Goal: Task Accomplishment & Management: Complete application form

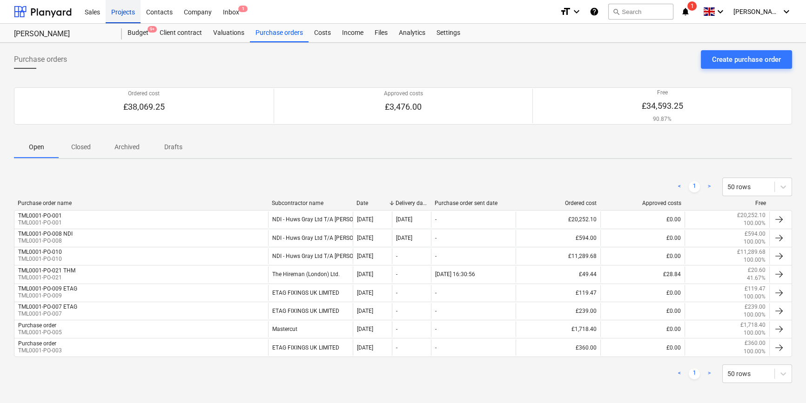
click at [120, 13] on div "Projects" at bounding box center [123, 12] width 35 height 24
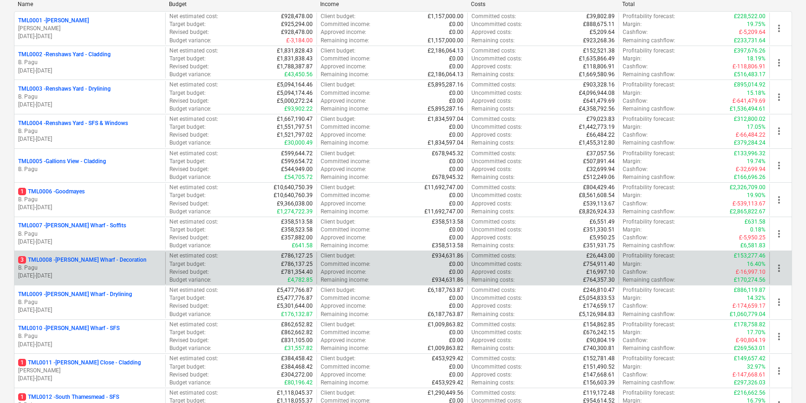
scroll to position [169, 0]
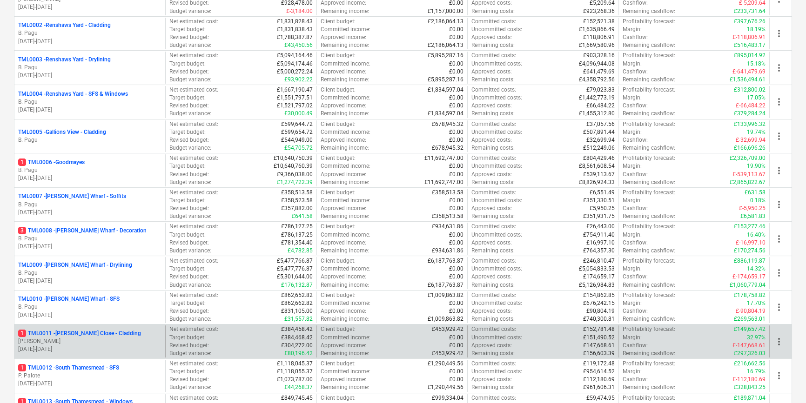
click at [110, 339] on p "[PERSON_NAME]" at bounding box center [89, 342] width 143 height 8
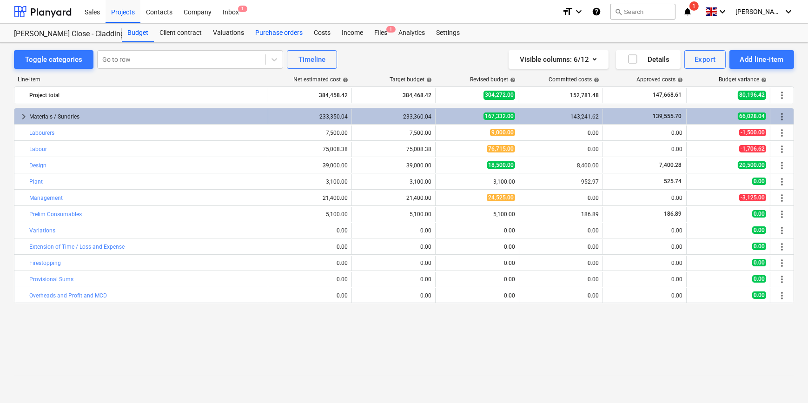
click at [282, 33] on div "Purchase orders" at bounding box center [279, 33] width 59 height 19
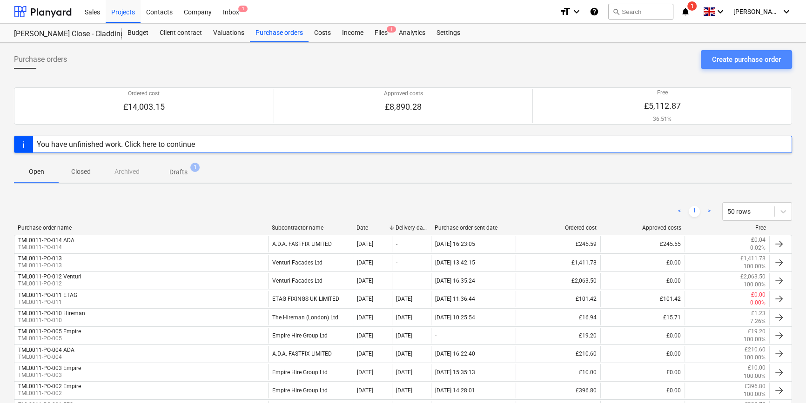
click at [727, 58] on div "Create purchase order" at bounding box center [746, 59] width 69 height 12
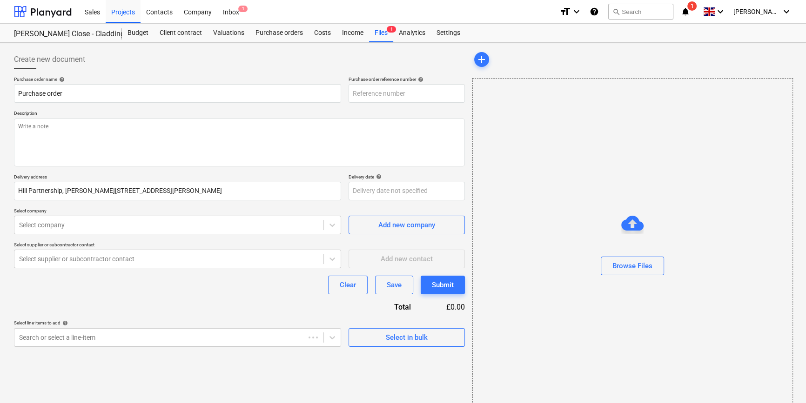
type textarea "x"
type input "TML0011-PO-016"
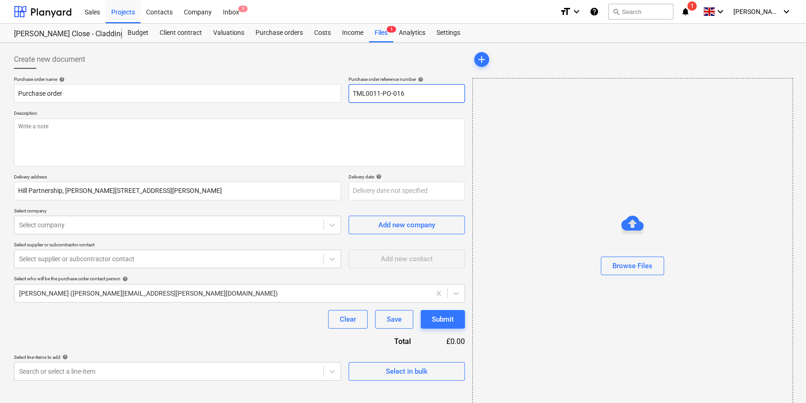
drag, startPoint x: 405, startPoint y: 91, endPoint x: 348, endPoint y: 92, distance: 56.3
click at [348, 92] on input "TML0011-PO-016" at bounding box center [406, 93] width 116 height 19
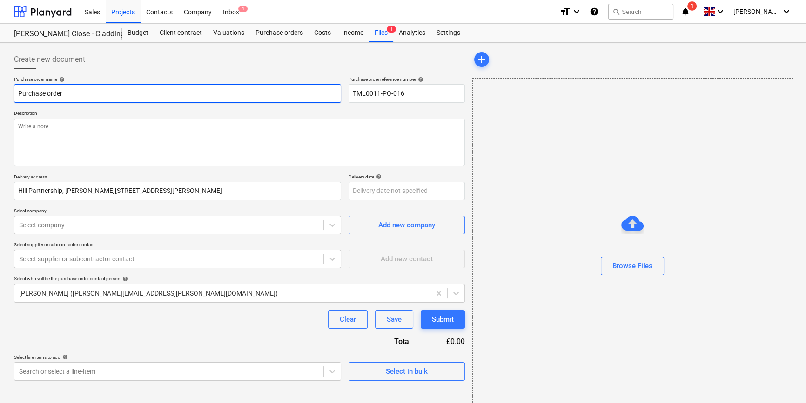
drag, startPoint x: 63, startPoint y: 93, endPoint x: 13, endPoint y: 91, distance: 49.4
click at [13, 91] on div "Create new document Purchase order name help Purchase order Purchase order refe…" at bounding box center [239, 234] width 458 height 374
type textarea "x"
paste input "TML0011-PO-016"
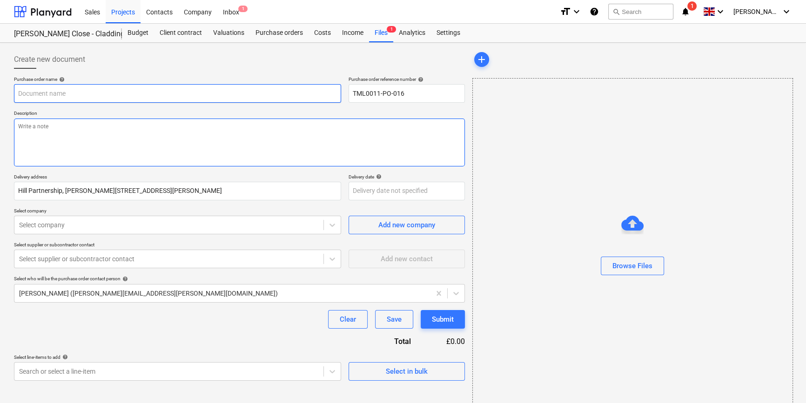
type textarea "x"
type input "TML0011-PO-016"
type textarea "x"
type input "TML0011-PO-016"
type textarea "x"
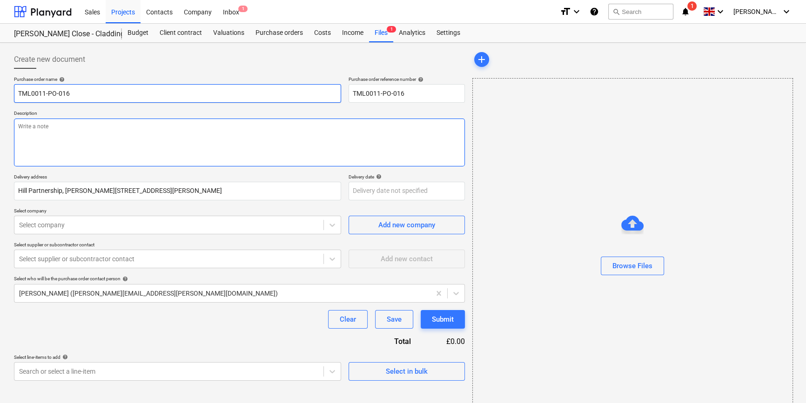
type input "TML0011-PO-016 E"
type textarea "x"
type input "TML0011-PO-016 El"
type textarea "x"
type input "TML0011-PO-016 [PERSON_NAME]"
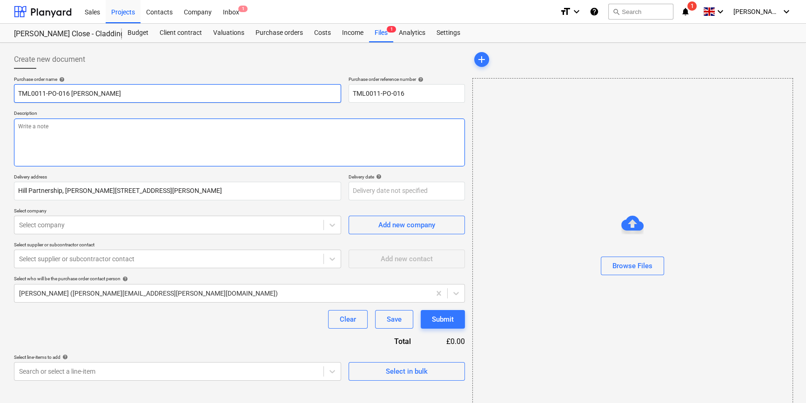
type textarea "x"
type input "TML0011-PO-016 Elit"
type textarea "x"
type input "TML0011-PO-016 Elite"
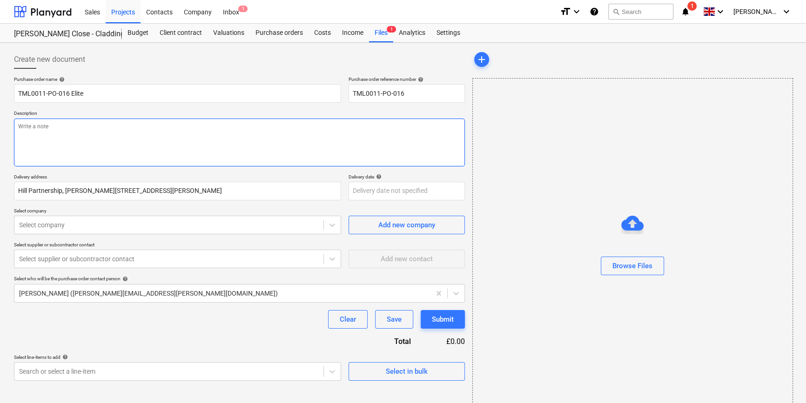
click at [33, 141] on textarea at bounding box center [239, 143] width 451 height 48
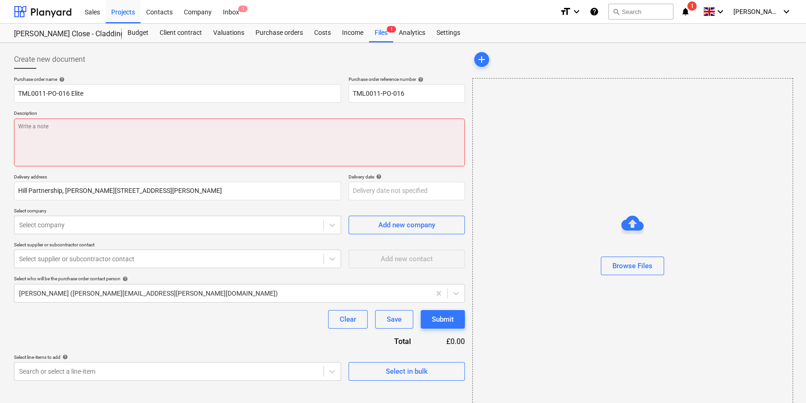
paste textarea "Site contact Lorand [PHONE_NUMBER]"
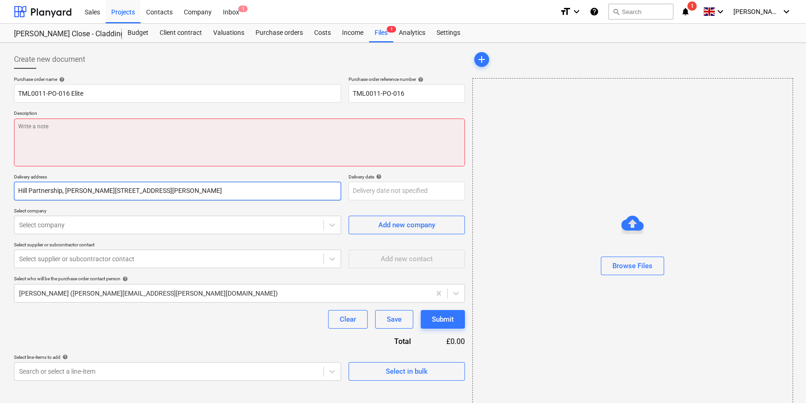
type textarea "x"
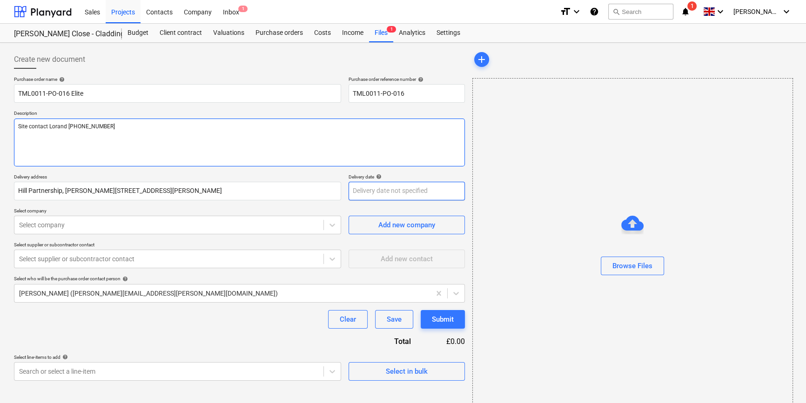
type textarea "Site contact Lorand [PHONE_NUMBER]"
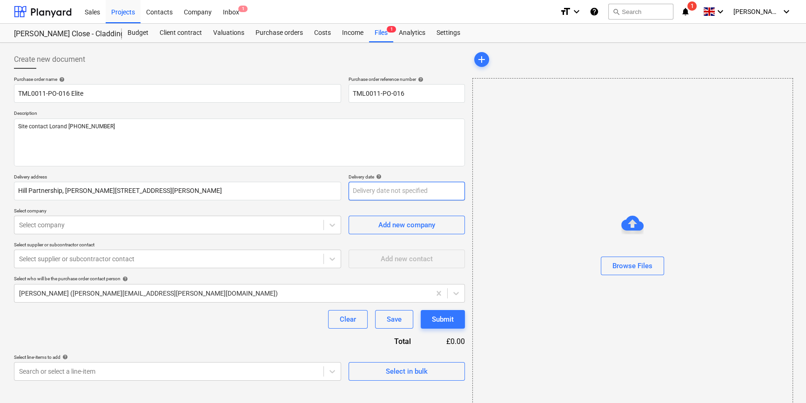
click at [353, 191] on body "Sales Projects Contacts Company Inbox 1 format_size keyboard_arrow_down help se…" at bounding box center [403, 201] width 806 height 403
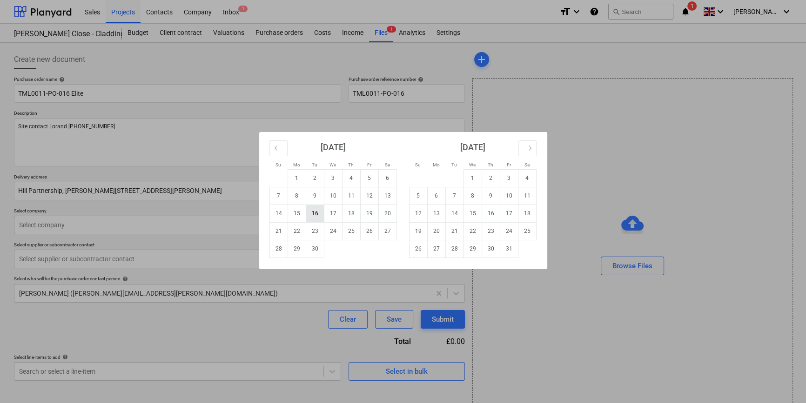
click at [312, 213] on td "16" at bounding box center [315, 214] width 18 height 18
type textarea "x"
type input "[DATE]"
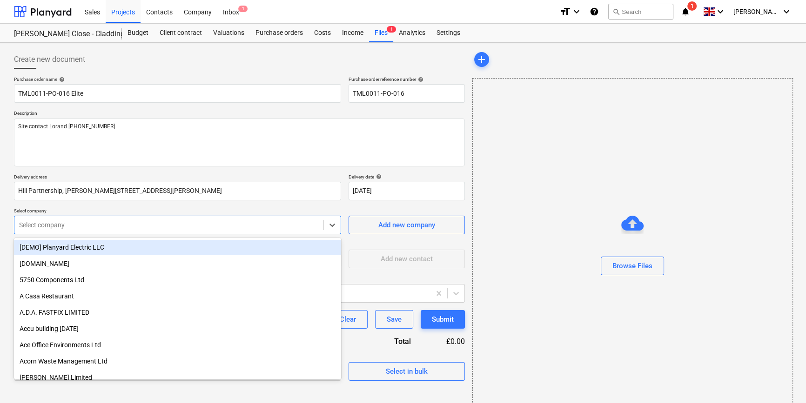
click at [263, 227] on div at bounding box center [169, 224] width 300 height 9
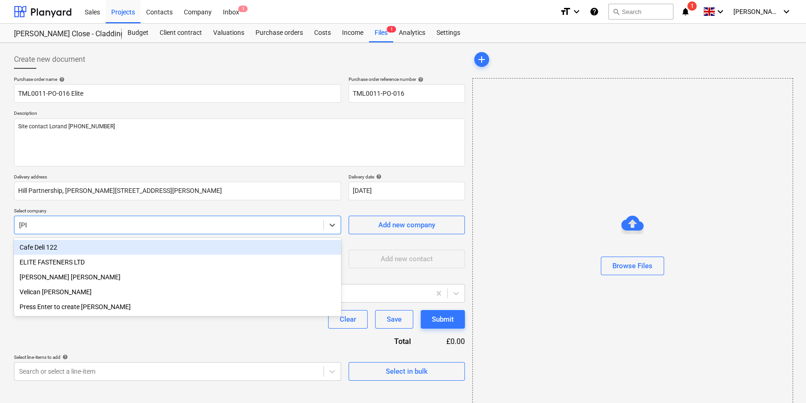
type input "elit"
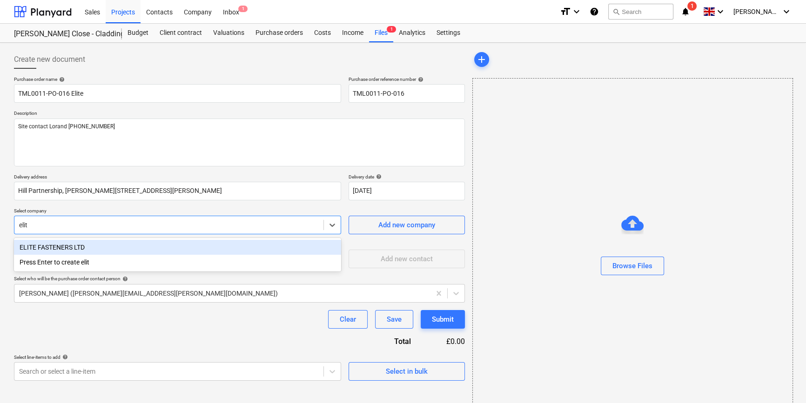
click at [61, 247] on div "ELITE FASTENERS LTD" at bounding box center [177, 247] width 327 height 15
type textarea "x"
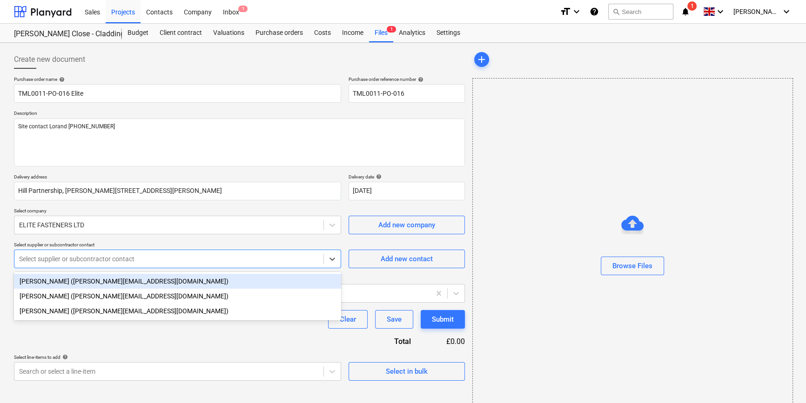
click at [55, 263] on div at bounding box center [169, 258] width 300 height 9
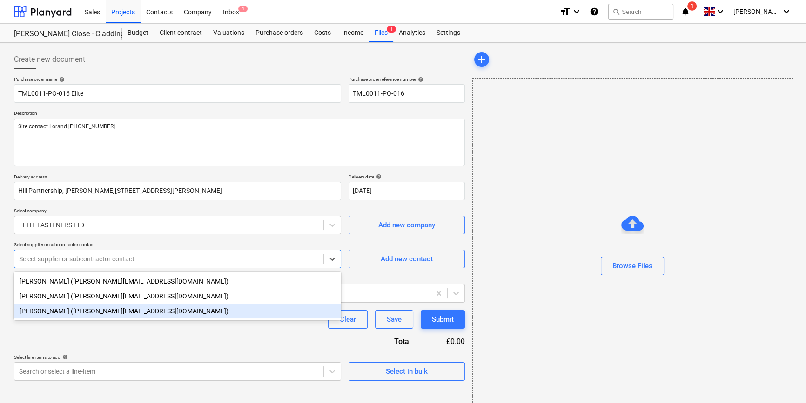
click at [65, 312] on div "[PERSON_NAME] ([PERSON_NAME][EMAIL_ADDRESS][DOMAIN_NAME])" at bounding box center [177, 311] width 327 height 15
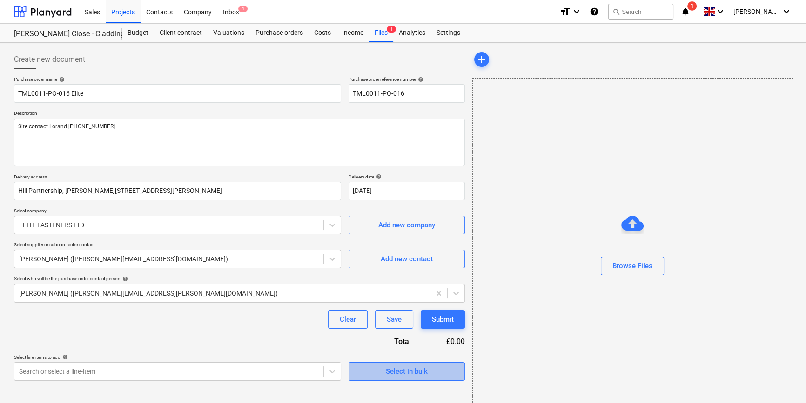
click at [401, 372] on div "Select in bulk" at bounding box center [407, 372] width 42 height 12
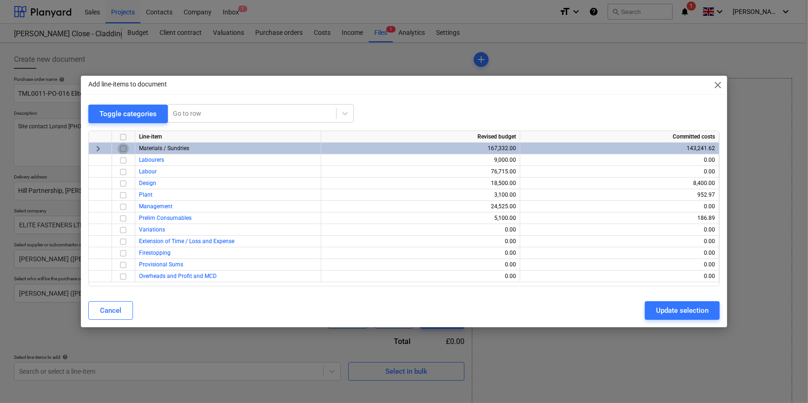
click at [123, 148] on input "checkbox" at bounding box center [123, 148] width 11 height 11
click at [671, 314] on div "Update selection" at bounding box center [682, 311] width 53 height 12
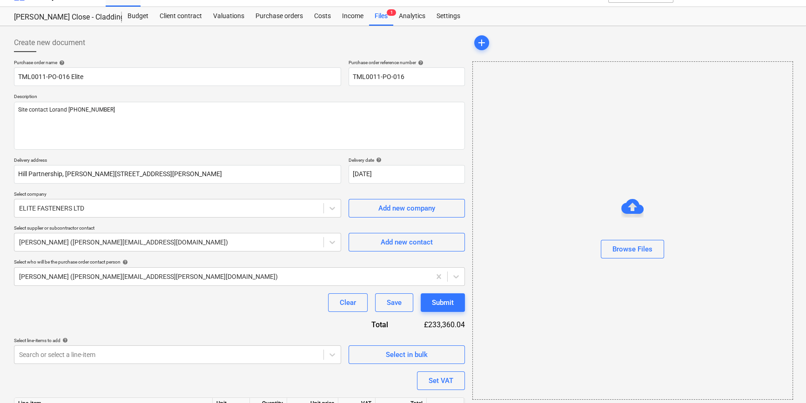
scroll to position [84, 0]
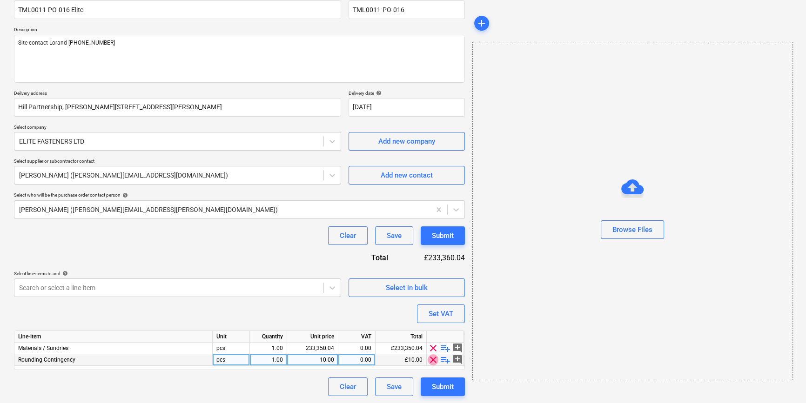
click at [433, 362] on span "clear" at bounding box center [432, 359] width 11 height 11
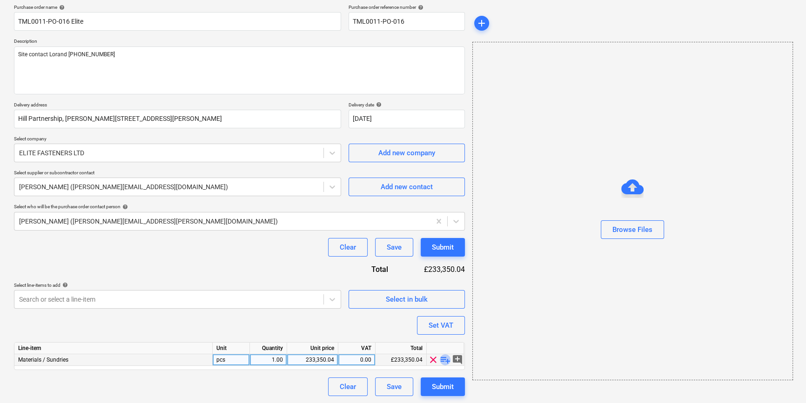
click at [445, 359] on span "playlist_add" at bounding box center [445, 359] width 11 height 11
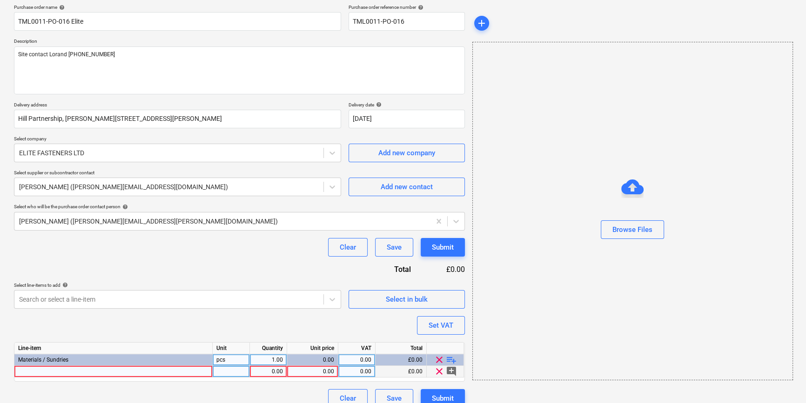
click at [44, 372] on div at bounding box center [113, 372] width 198 height 12
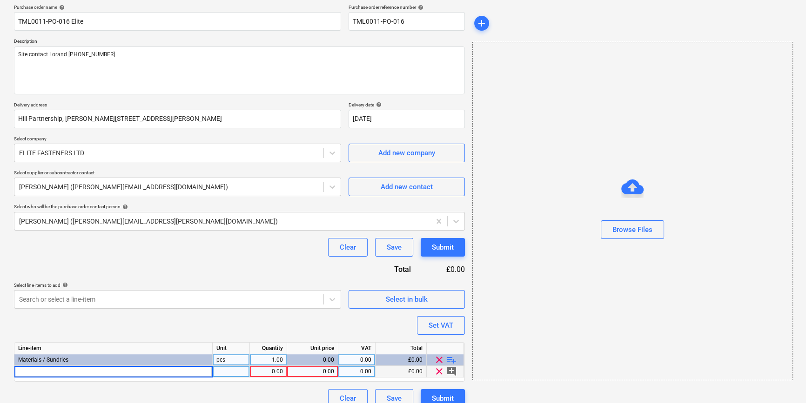
type textarea "x"
type input "MBA-SS-08140 (250)"
type textarea "x"
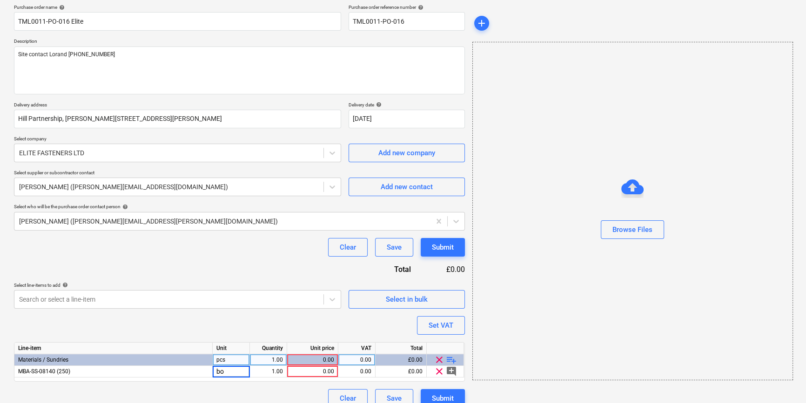
type input "box"
type textarea "x"
type input "111"
type textarea "x"
type input "20"
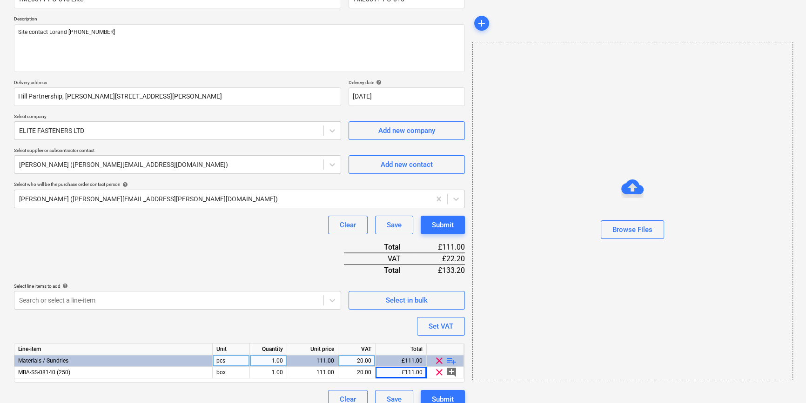
scroll to position [107, 0]
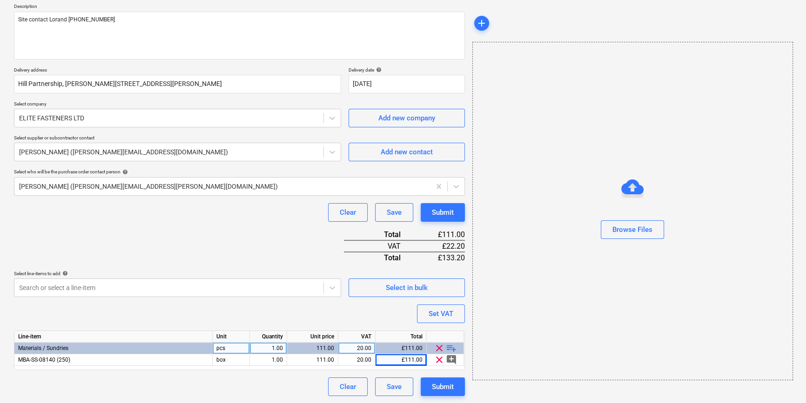
click at [451, 347] on span "playlist_add" at bounding box center [451, 348] width 11 height 11
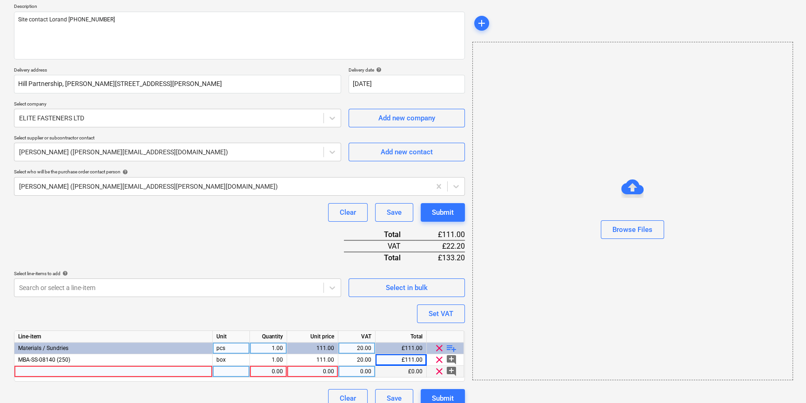
click at [31, 371] on div at bounding box center [113, 372] width 198 height 12
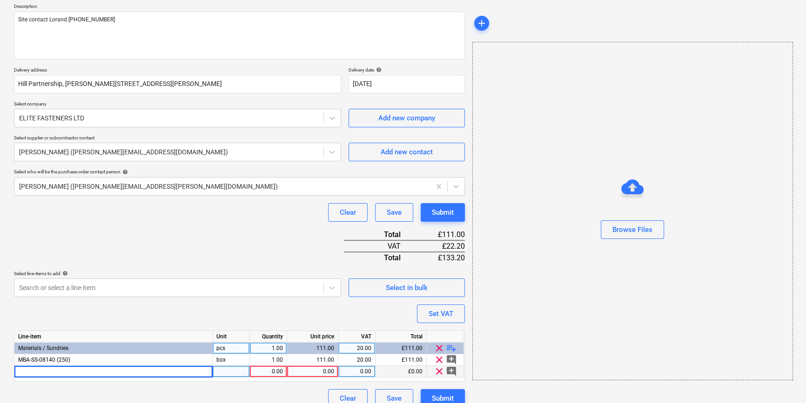
type textarea "x"
type input "MKC-SS-85 (250)"
type textarea "x"
type input "box"
type textarea "x"
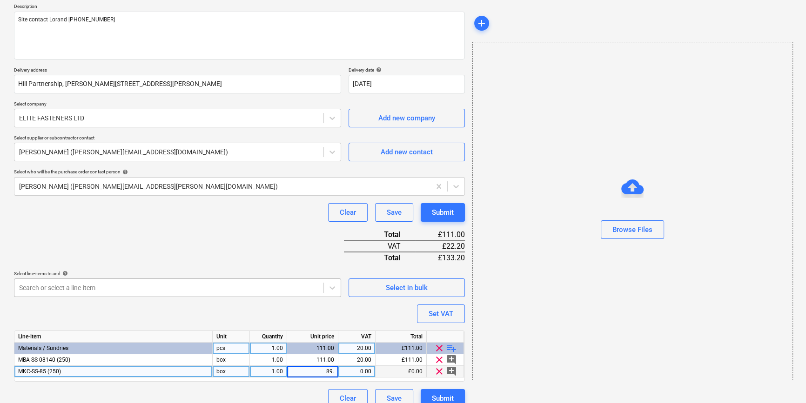
type input "89.1"
type textarea "x"
type input "20"
click at [448, 347] on span "playlist_add" at bounding box center [451, 348] width 11 height 11
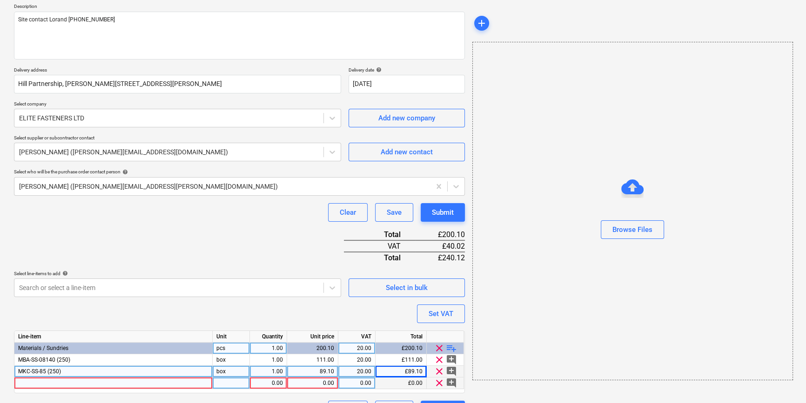
click at [39, 385] on div at bounding box center [113, 384] width 198 height 12
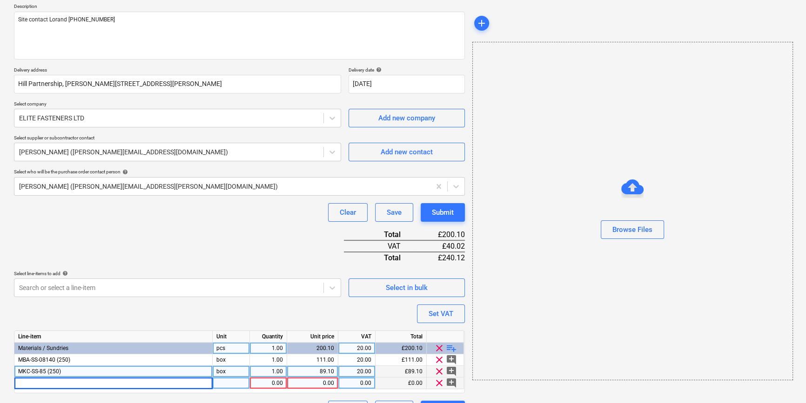
type textarea "x"
type input "KI-120 (250)"
type textarea "x"
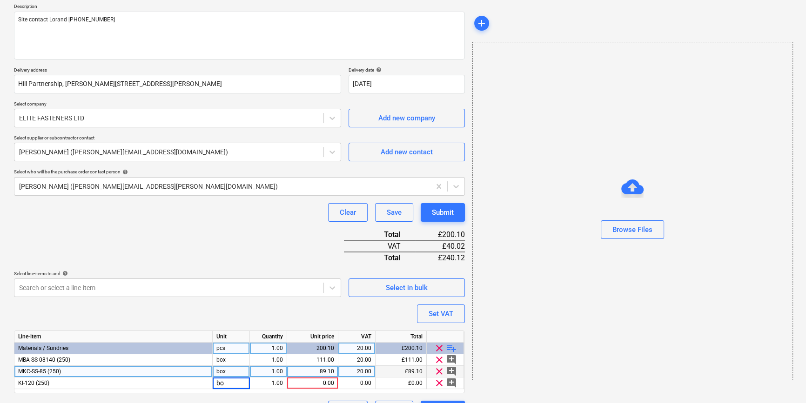
type input "box"
type textarea "x"
type input "20.31"
type textarea "x"
type input "20"
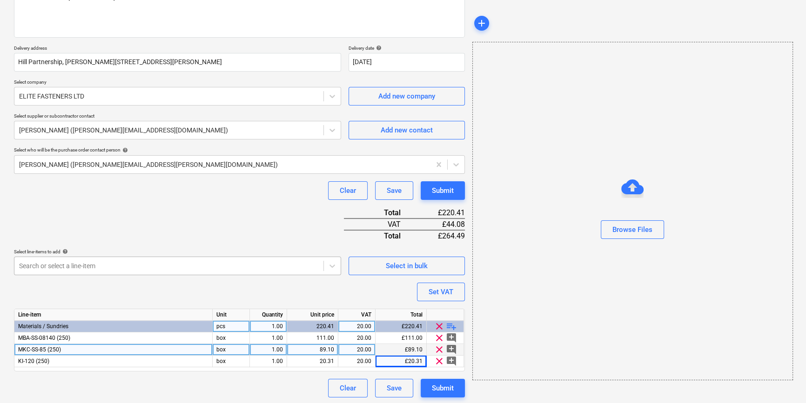
scroll to position [130, 0]
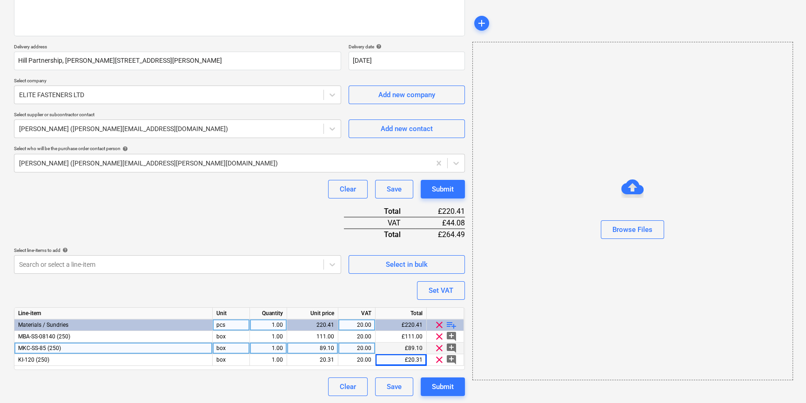
click at [450, 326] on span "playlist_add" at bounding box center [451, 325] width 11 height 11
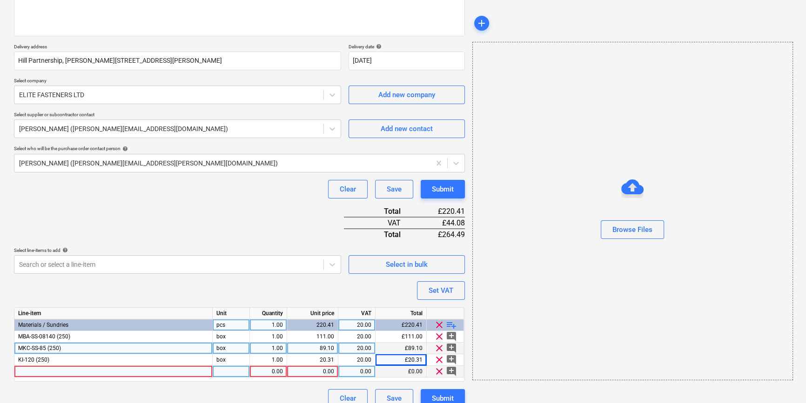
click at [26, 368] on div at bounding box center [113, 372] width 198 height 12
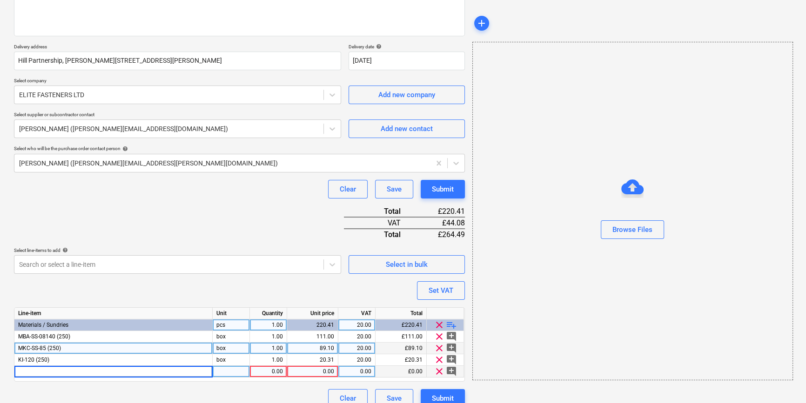
type textarea "x"
type input "KWL-090PP (200)"
type textarea "x"
type input "box"
type textarea "x"
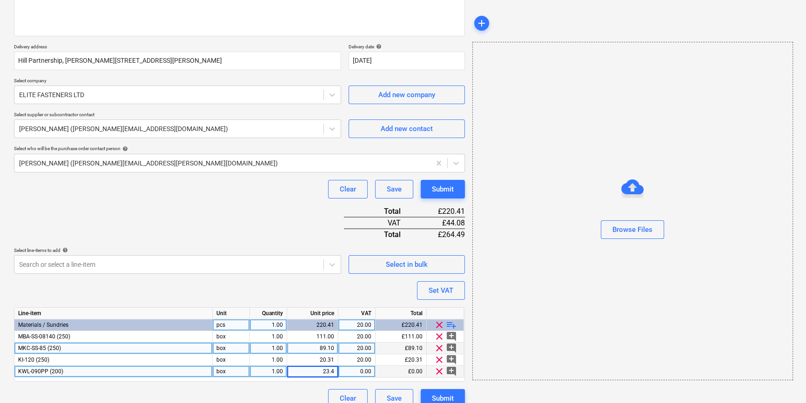
type input "23.49"
type textarea "x"
type input "20"
click at [447, 324] on span "playlist_add" at bounding box center [451, 325] width 11 height 11
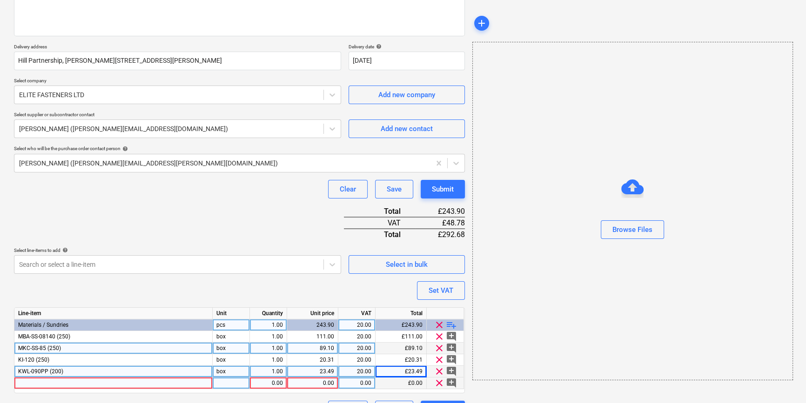
click at [51, 381] on div at bounding box center [113, 384] width 198 height 12
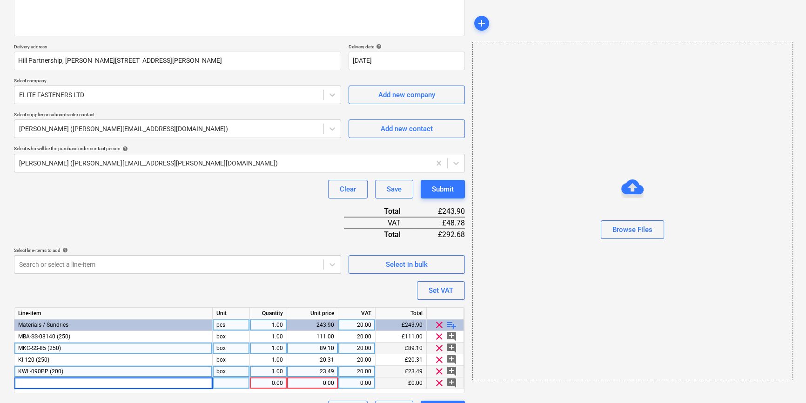
type textarea "x"
type input "MBA-SS-08250 (125)"
type textarea "x"
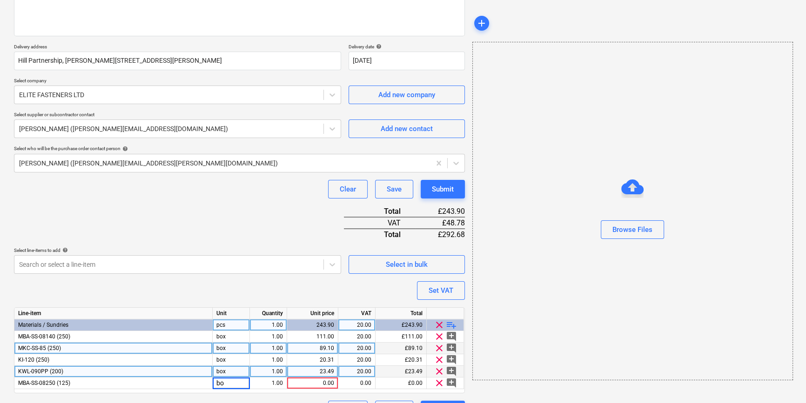
type input "box"
type textarea "x"
type input "70.2"
type textarea "x"
type input "20"
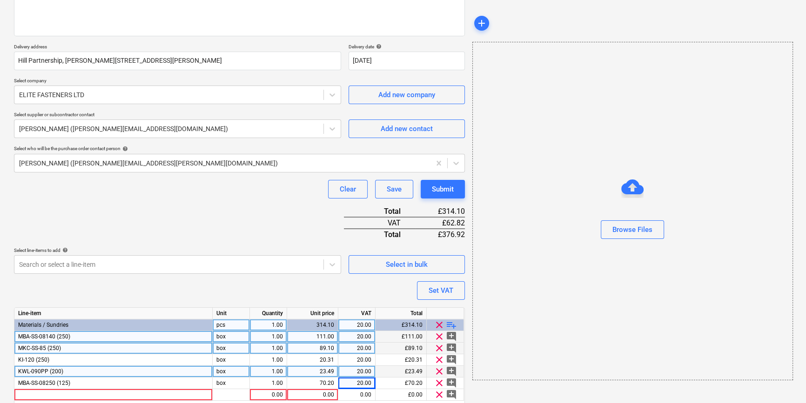
type textarea "x"
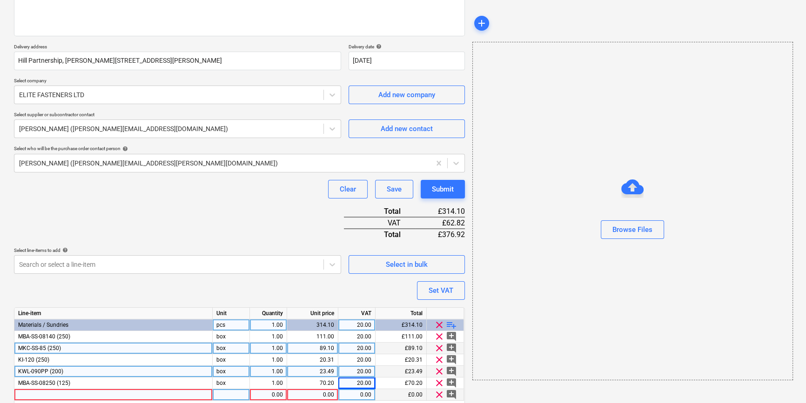
click at [21, 397] on div at bounding box center [113, 395] width 198 height 12
type input "KI-220 (250)"
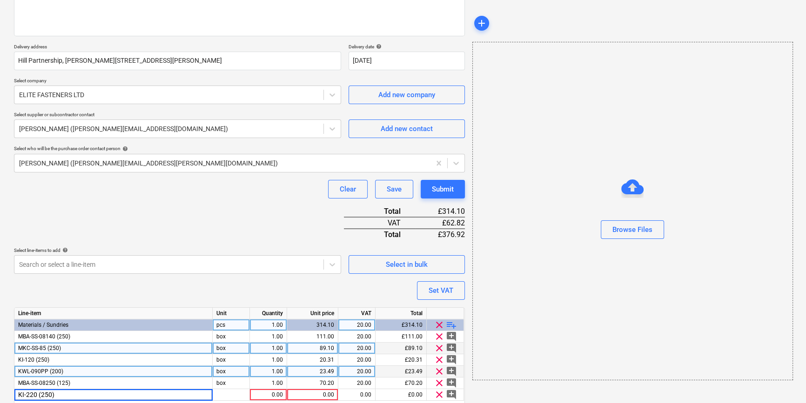
type textarea "x"
type input "box"
type textarea "x"
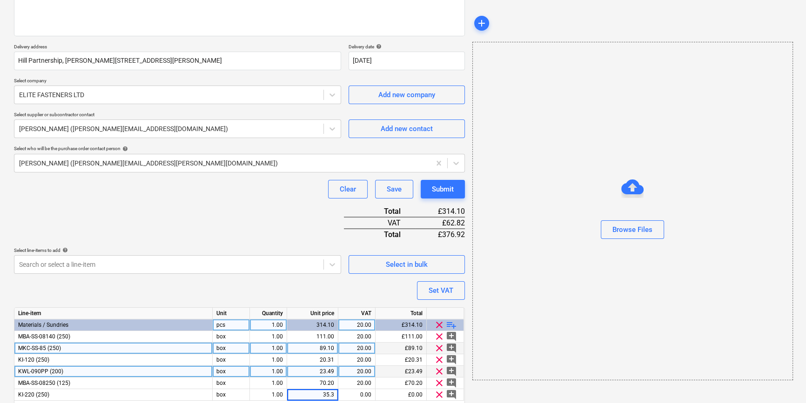
type input "35.32"
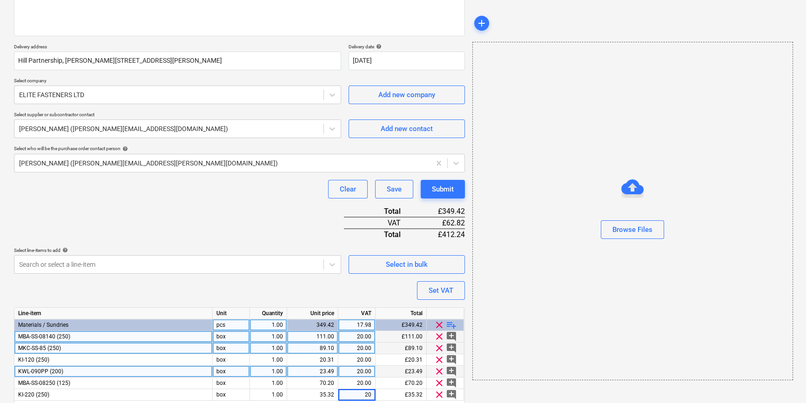
scroll to position [165, 0]
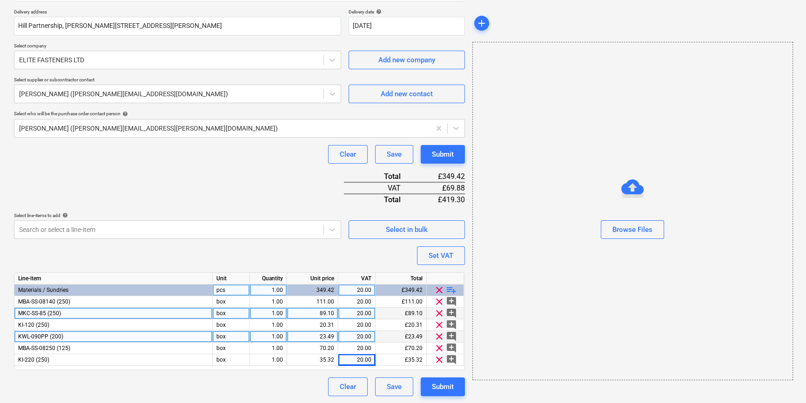
click at [195, 387] on div "Clear Save Submit" at bounding box center [239, 387] width 451 height 19
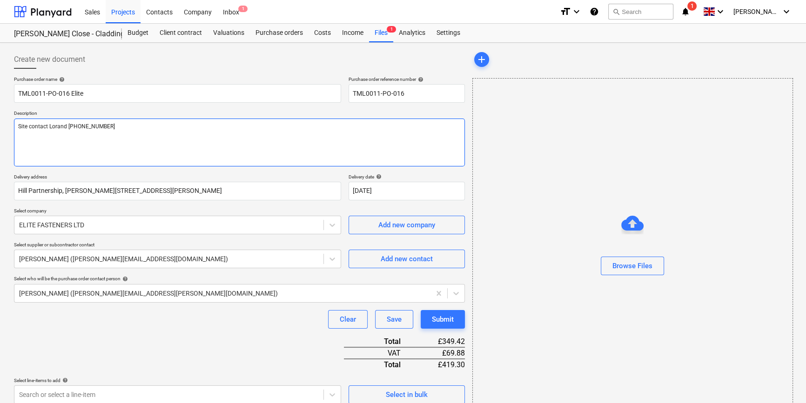
click at [28, 140] on textarea "Site contact Lorand [PHONE_NUMBER]" at bounding box center [239, 143] width 451 height 48
click at [109, 126] on textarea "Site contact Lorand [PHONE_NUMBER]" at bounding box center [239, 143] width 451 height 48
type textarea "x"
type textarea "Site contact Lorand [PHONE_NUMBER]"
type textarea "x"
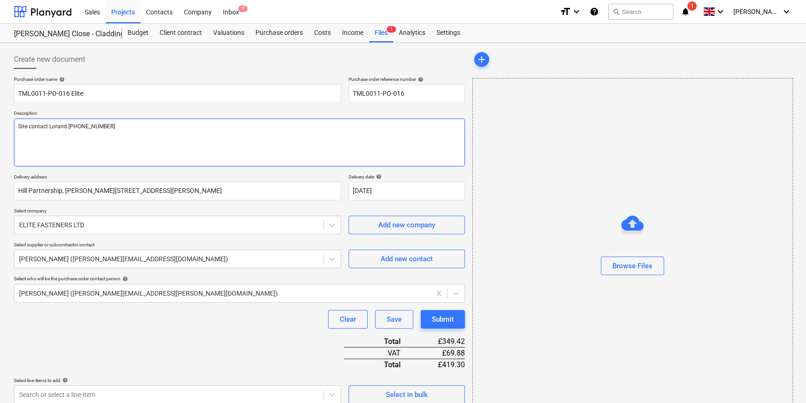
type textarea "Site contact Lorand [PHONE_NUMBER] D"
type textarea "x"
type textarea "Site contact Lorand [PHONE_NUMBER] De"
type textarea "x"
type textarea "Site contact Lorand [PHONE_NUMBER] Del"
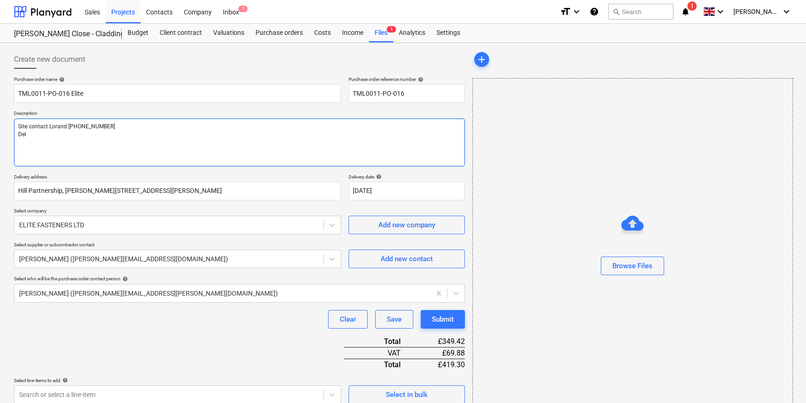
type textarea "x"
type textarea "Site contact Lorand [PHONE_NUMBER] Deli"
type textarea "x"
type textarea "Site contact Lorand [PHONE_NUMBER] Deliv"
type textarea "x"
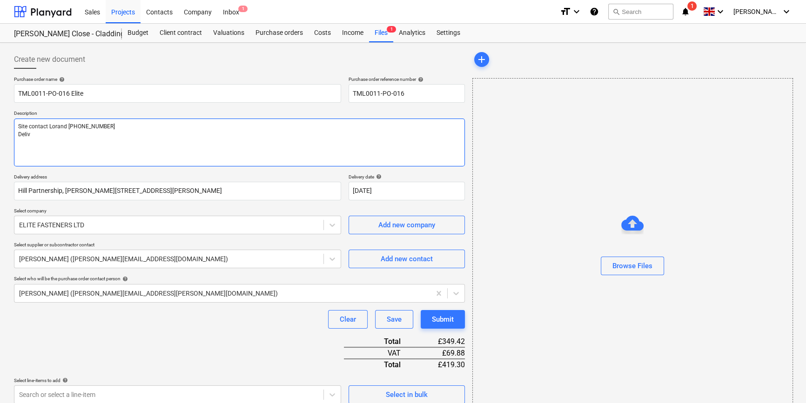
type textarea "Site contact Lorand [PHONE_NUMBER] Delive"
type textarea "x"
type textarea "Site contact Lorand [PHONE_NUMBER] Deliver"
type textarea "x"
type textarea "Site contact Lorand [PHONE_NUMBER] Delivery"
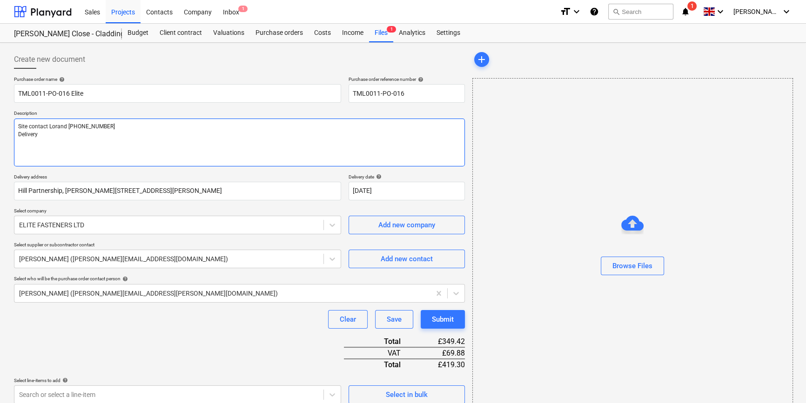
type textarea "x"
type textarea "Site contact Lorand [PHONE_NUMBER] Delivery"
type textarea "x"
type textarea "Site contact Lorand [PHONE_NUMBER] Delivery t"
type textarea "x"
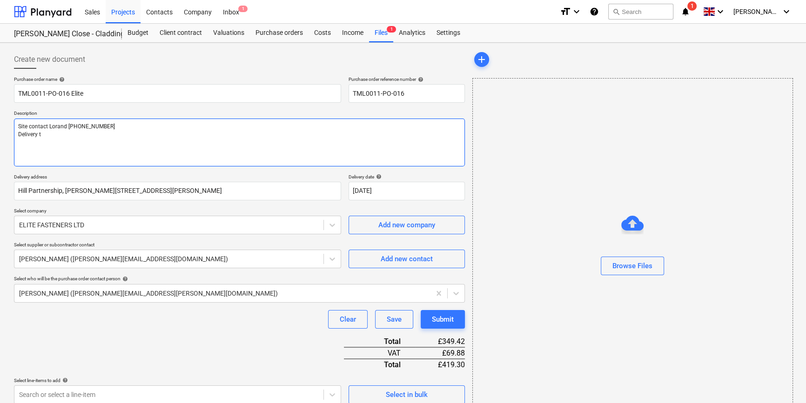
type textarea "Site contact Lorand [PHONE_NUMBER] Delivery to"
type textarea "x"
type textarea "Site contact Lorand [PHONE_NUMBER] Delivery [PERSON_NAME]"
type textarea "x"
type textarea "Site contact Lorand [PHONE_NUMBER] Delivery tomo"
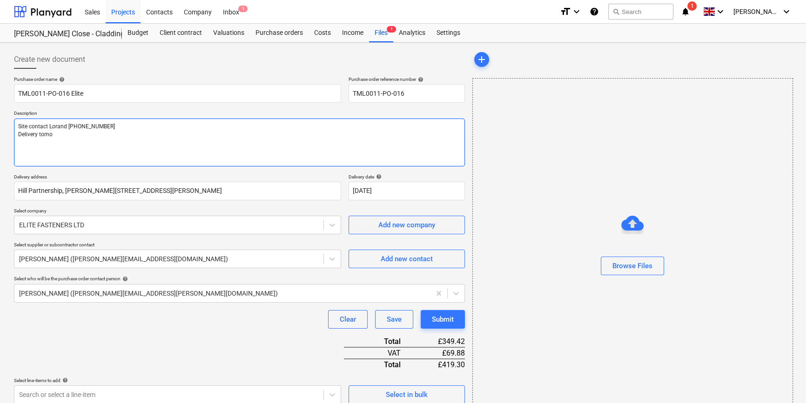
type textarea "x"
type textarea "Site contact Lorand [PHONE_NUMBER] Delivery tomor"
type textarea "x"
type textarea "Site contact Lorand [PHONE_NUMBER] Delivery tomorr"
type textarea "x"
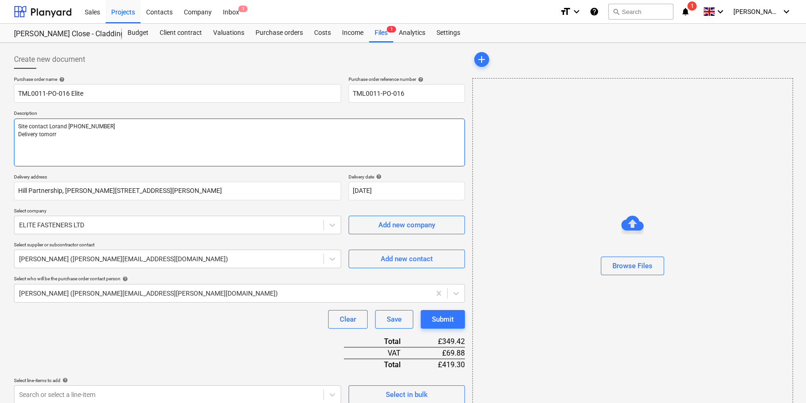
type textarea "Site contact Lorand [PHONE_NUMBER] Delivery tomorro"
type textarea "x"
type textarea "Site contact Lorand [PHONE_NUMBER] Delivery [DATE]"
type textarea "x"
type textarea "Site contact Lorand [PHONE_NUMBER] Delivery [DATE]"
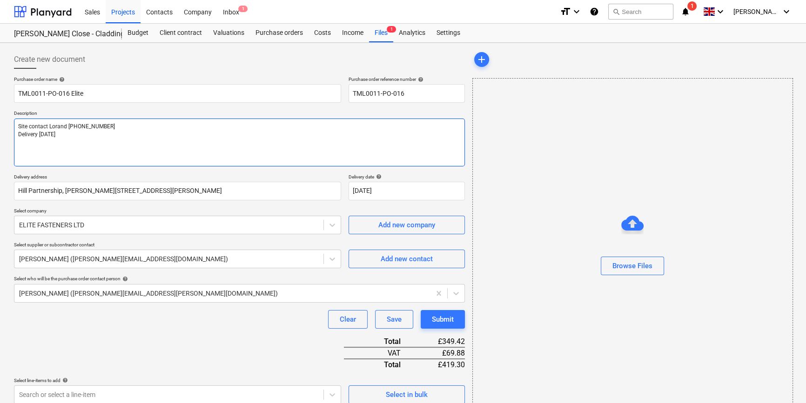
type textarea "x"
type textarea "Site contact Lorand [PHONE_NUMBER] Delivery [DATE] p"
type textarea "x"
type textarea "Site contact Lorand [PHONE_NUMBER] Delivery [DATE] pl"
type textarea "x"
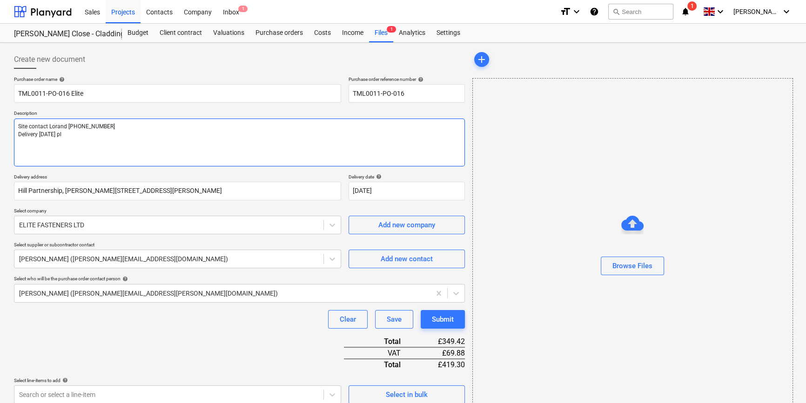
type textarea "Site contact Lorand [PHONE_NUMBER] Delivery [DATE] ple"
type textarea "x"
type textarea "Site contact Lorand [PHONE_NUMBER] Delivery [DATE] plea"
type textarea "x"
type textarea "Site contact Lorand [PHONE_NUMBER] Delivery [DATE] pleas"
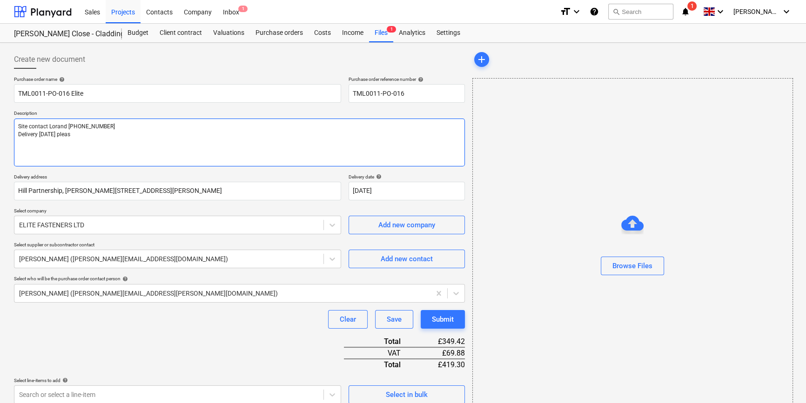
type textarea "x"
type textarea "Site contact Lorand [PHONE_NUMBER] Delivery [DATE] please"
click at [108, 127] on textarea "Site contact Lorand [PHONE_NUMBER] Delivery [DATE] please" at bounding box center [239, 143] width 451 height 48
type textarea "x"
type textarea "Site contact Lorand [PHONE_NUMBER] Delivery [DATE] please"
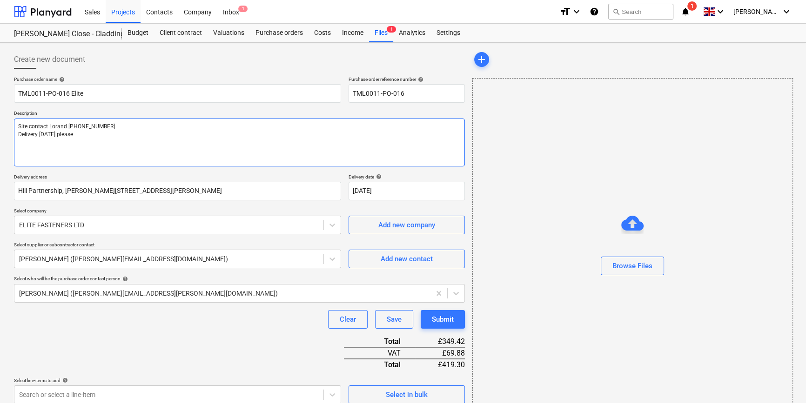
type textarea "x"
type textarea "Site contact Lorand [PHONE_NUMBER] o Delivery [DATE] please"
type textarea "x"
type textarea "Site contact Lorand [PHONE_NUMBER] or Delivery [DATE] please"
type textarea "x"
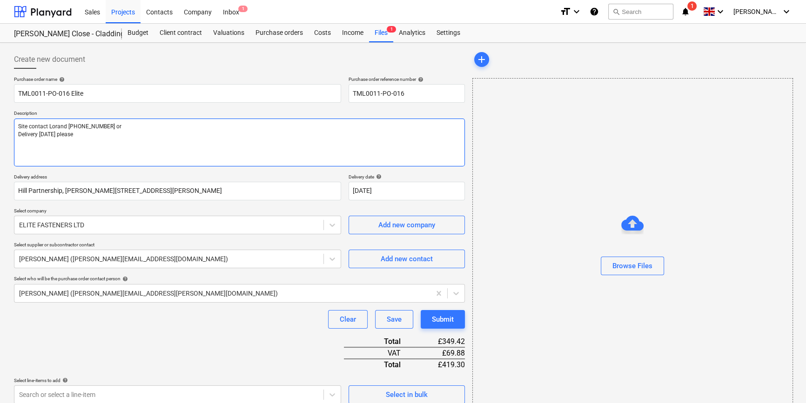
type textarea "Site contact Lorand [PHONE_NUMBER] or Delivery [DATE] please"
type textarea "x"
type textarea "Site contact Lorand [PHONE_NUMBER] or C Delivery [DATE] please"
type textarea "x"
type textarea "Site contact Lorand [PHONE_NUMBER] or Co Delivery [DATE] please"
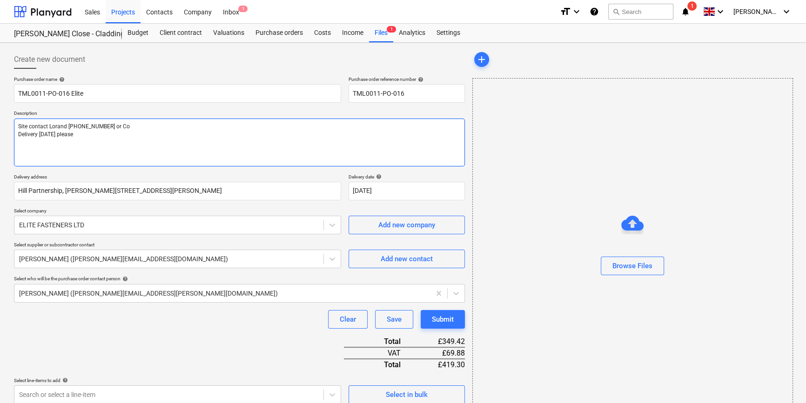
type textarea "x"
type textarea "Site contact Lorand [PHONE_NUMBER] or Cos Delivery [DATE] please"
type textarea "x"
type textarea "Site contact Lorand [PHONE_NUMBER] or Cost Delivery [DATE] please"
type textarea "x"
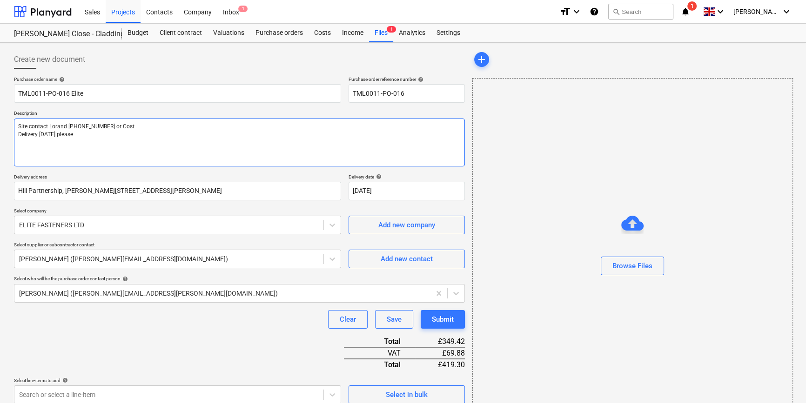
type textarea "Site contact Lorand [PHONE_NUMBER] or Costa Delivery [DATE] please"
type textarea "x"
type textarea "Site contact Lorand [PHONE_NUMBER] or Costa Delivery [DATE] please"
paste textarea "07869 747 487"
type textarea "x"
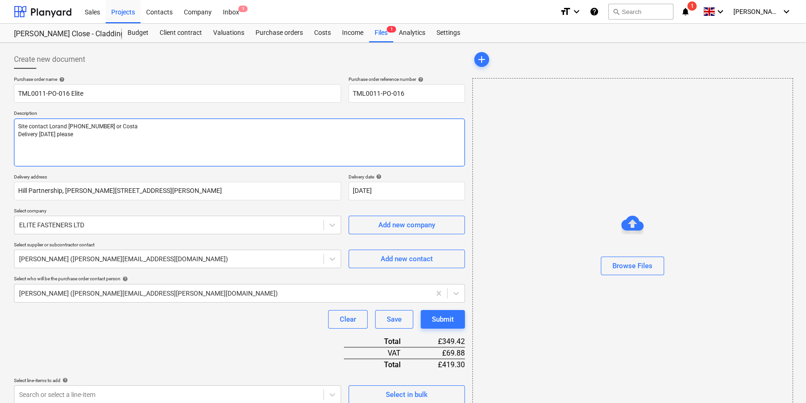
type textarea "Site contact Lorand [PHONE_NUMBER] or Costa 07869 747 487 Delivery [DATE] please"
click at [152, 126] on textarea "Site contact Lorand [PHONE_NUMBER] or Costa 07869 747 487 Delivery [DATE] please" at bounding box center [239, 143] width 451 height 48
type textarea "x"
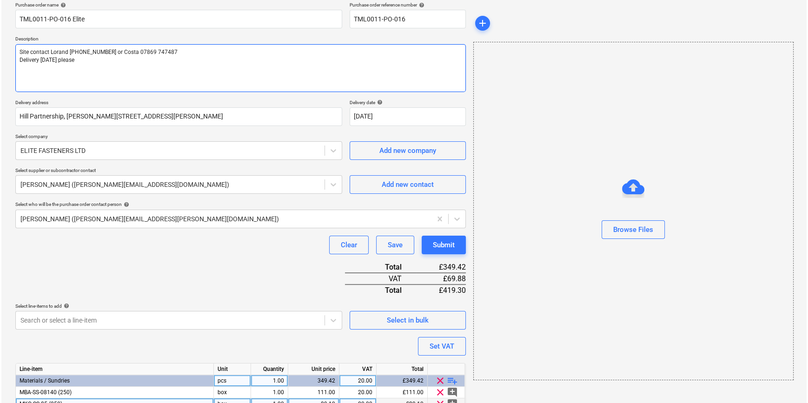
scroll to position [84, 0]
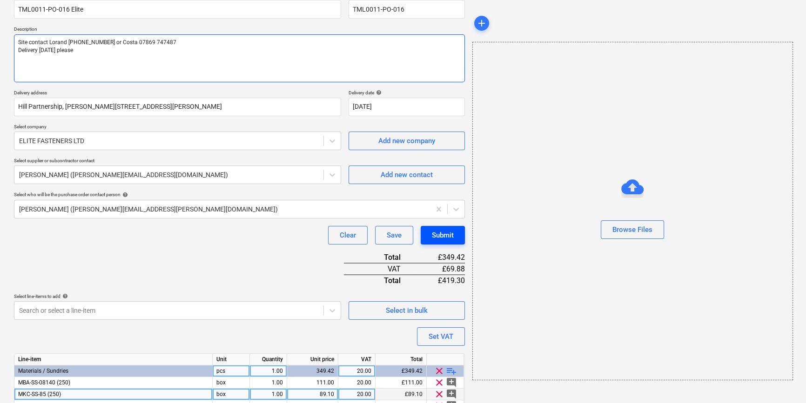
type textarea "Site contact Lorand [PHONE_NUMBER] or Costa 07869 747487 Delivery [DATE] please"
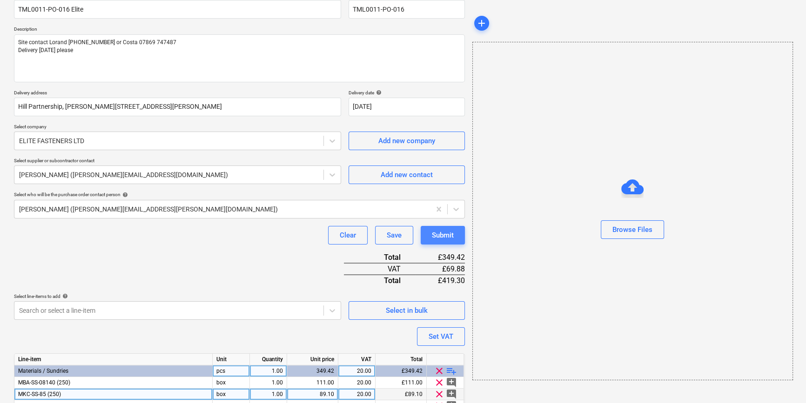
click at [438, 233] on div "Submit" at bounding box center [443, 235] width 22 height 12
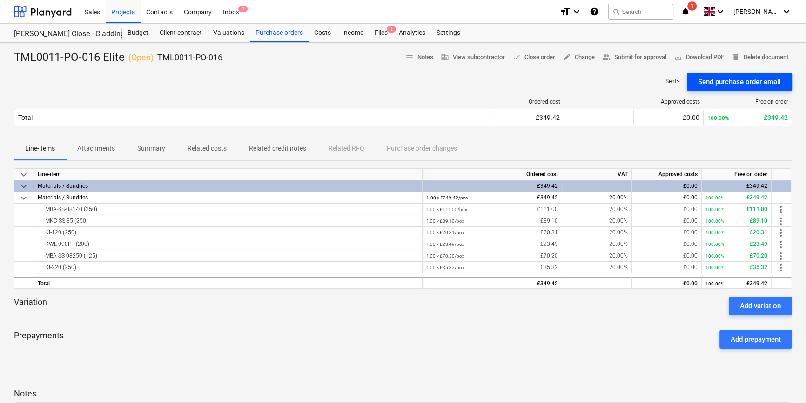
click at [739, 80] on div "Send purchase order email" at bounding box center [739, 82] width 83 height 12
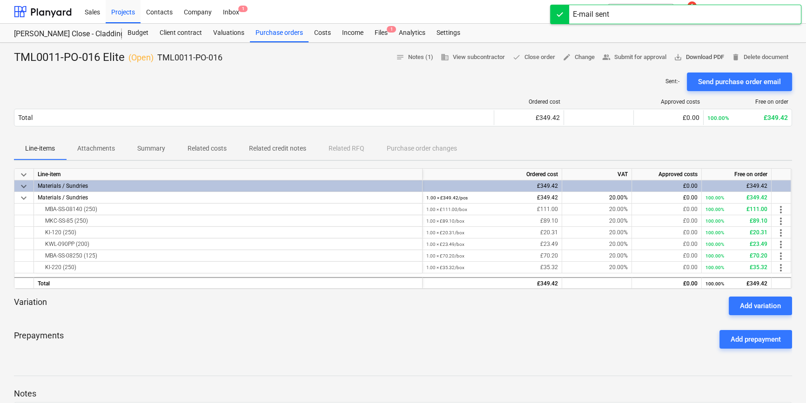
click at [706, 55] on span "save_alt Download PDF" at bounding box center [698, 57] width 50 height 11
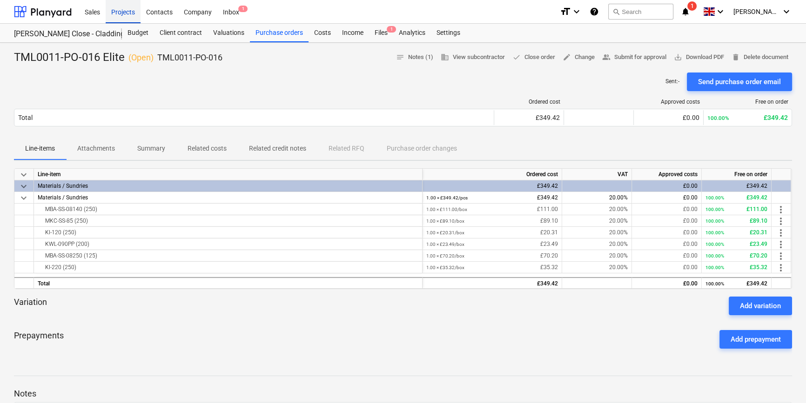
click at [120, 11] on div "Projects" at bounding box center [123, 12] width 35 height 24
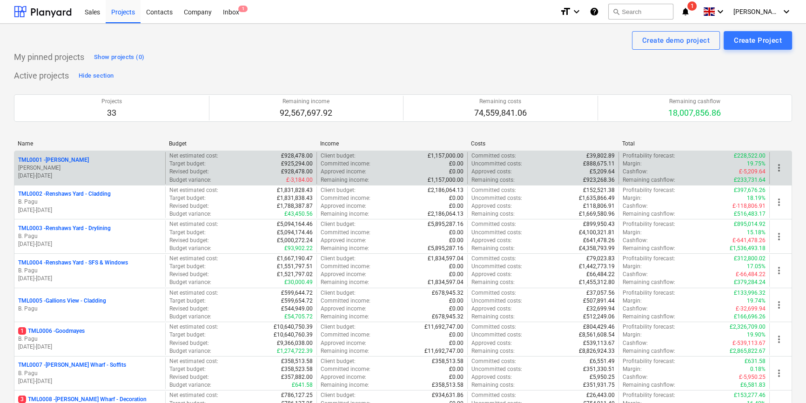
click at [94, 167] on p "[PERSON_NAME]" at bounding box center [89, 168] width 143 height 8
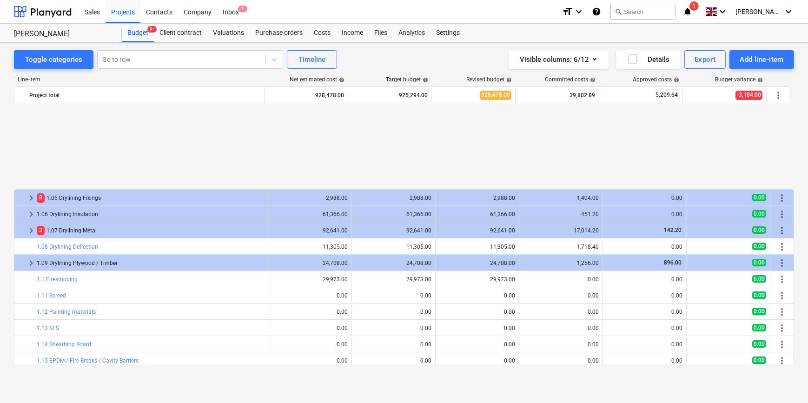
scroll to position [407, 0]
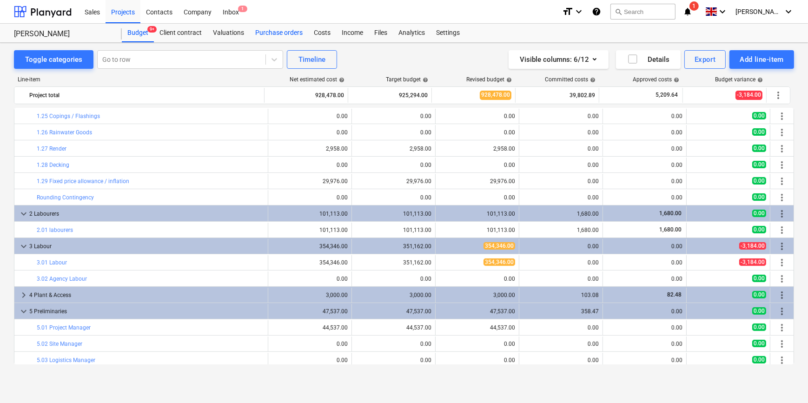
click at [271, 33] on div "Purchase orders" at bounding box center [279, 33] width 59 height 19
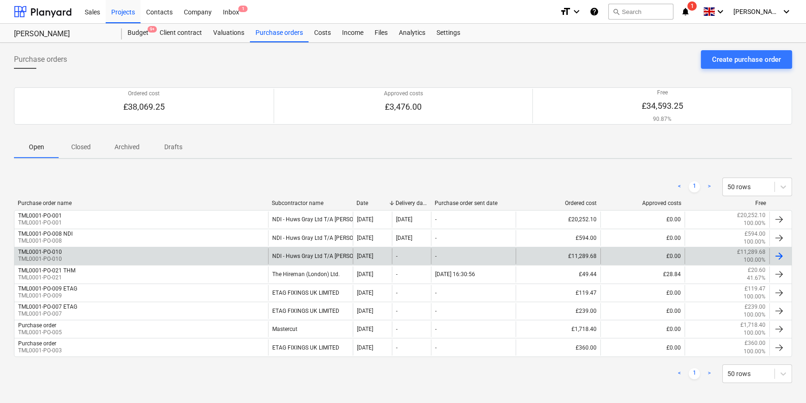
click at [114, 251] on div "TML0001-PO-010 TML0001-PO-010" at bounding box center [140, 256] width 253 height 16
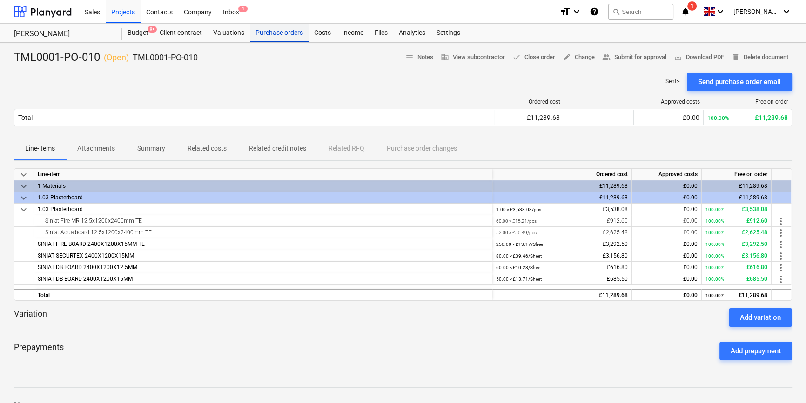
click at [290, 34] on div "Purchase orders" at bounding box center [279, 33] width 59 height 19
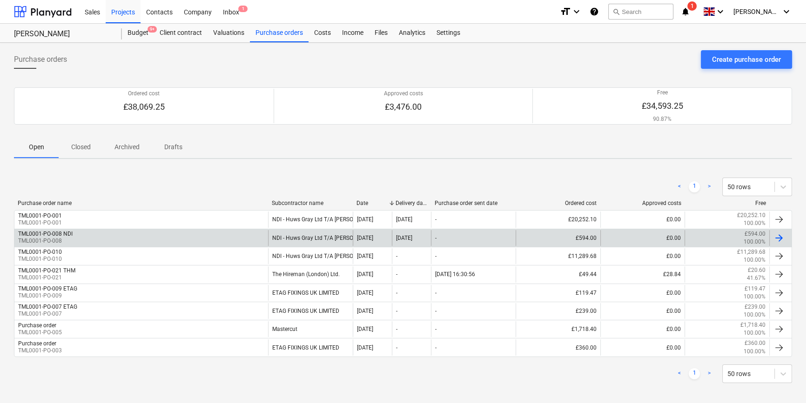
click at [76, 237] on div "TML0001-PO-008 NDI TML0001-PO-008" at bounding box center [140, 238] width 253 height 16
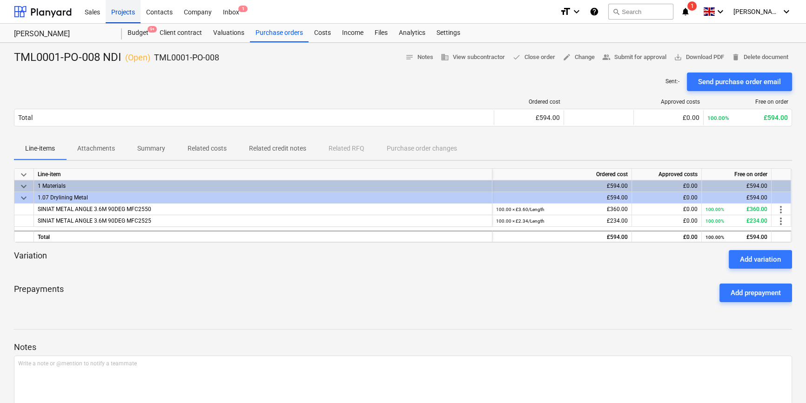
click at [124, 11] on div "Projects" at bounding box center [123, 12] width 35 height 24
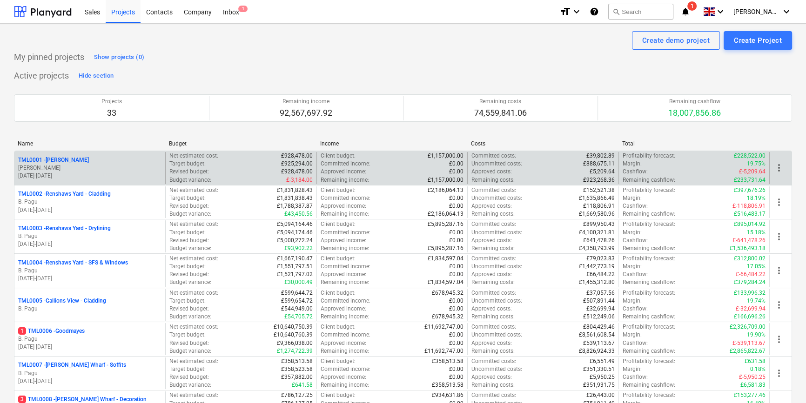
click at [104, 173] on p "[DATE] - [DATE]" at bounding box center [89, 176] width 143 height 8
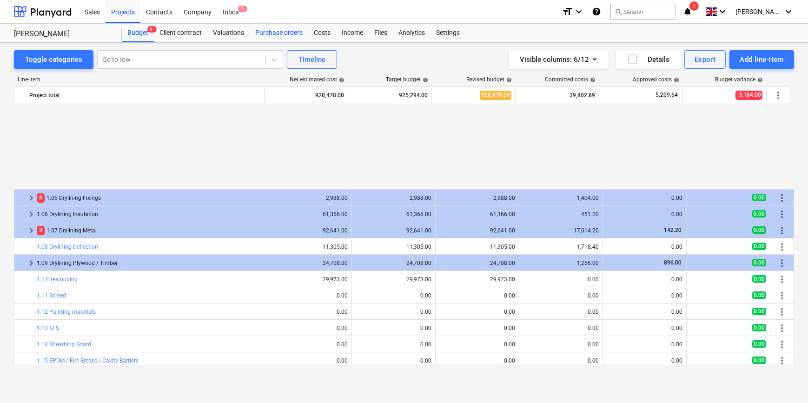
click at [274, 30] on div "Purchase orders" at bounding box center [279, 33] width 59 height 19
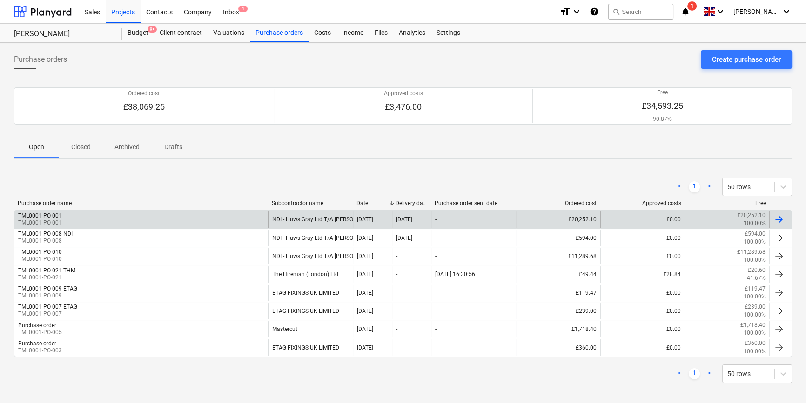
click at [131, 222] on div "TML0001-PO-001 TML0001-PO-001" at bounding box center [140, 220] width 253 height 16
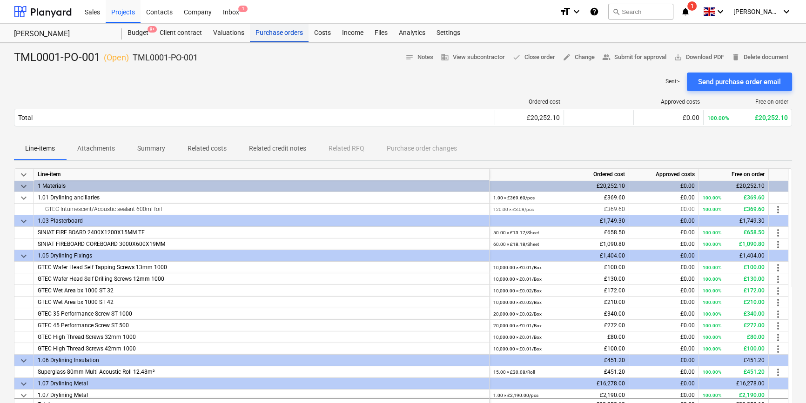
click at [279, 35] on div "Purchase orders" at bounding box center [279, 33] width 59 height 19
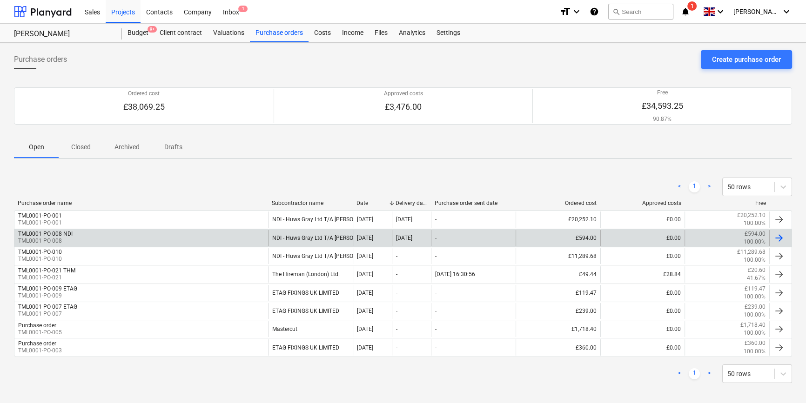
click at [80, 242] on div "TML0001-PO-008 NDI TML0001-PO-008" at bounding box center [140, 238] width 253 height 16
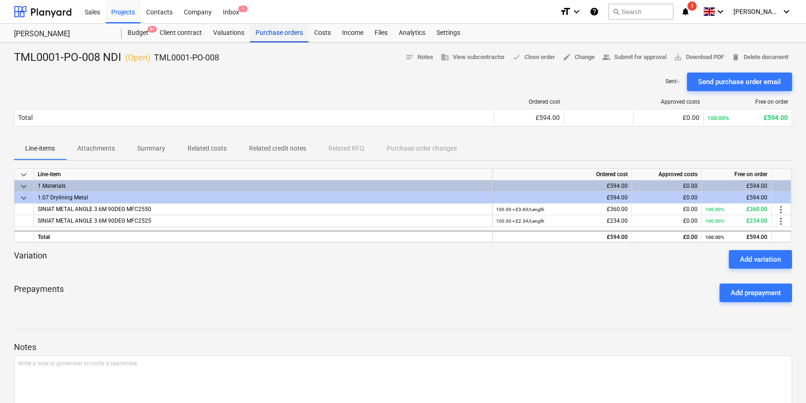
click at [272, 33] on div "Purchase orders" at bounding box center [279, 33] width 59 height 19
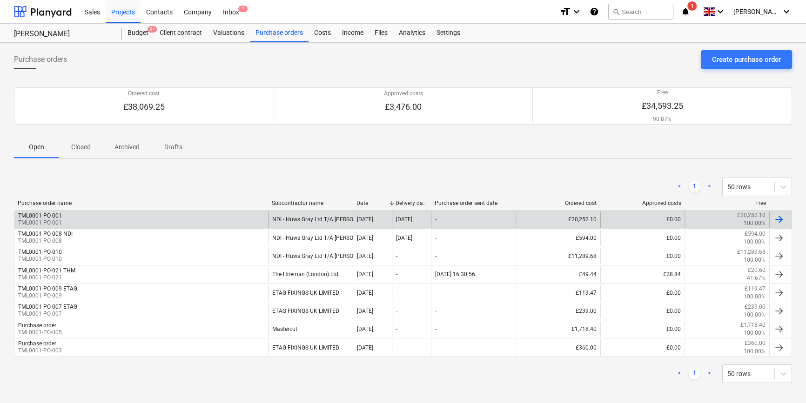
click at [78, 222] on div "TML0001-PO-001 TML0001-PO-001" at bounding box center [140, 220] width 253 height 16
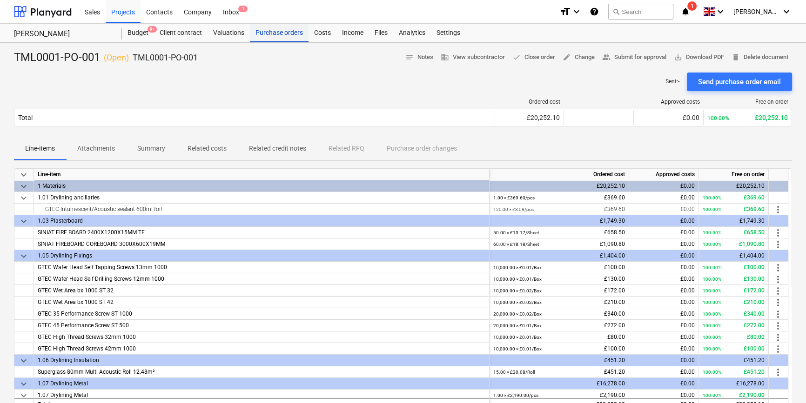
click at [267, 31] on div "Purchase orders" at bounding box center [279, 33] width 59 height 19
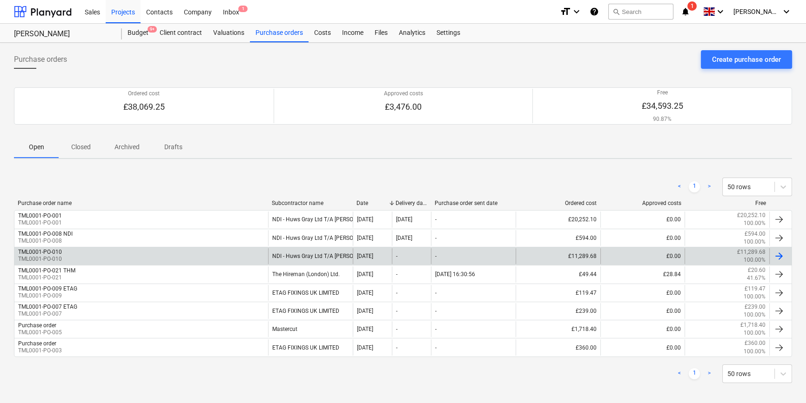
click at [173, 256] on div "TML0001-PO-010 TML0001-PO-010" at bounding box center [140, 256] width 253 height 16
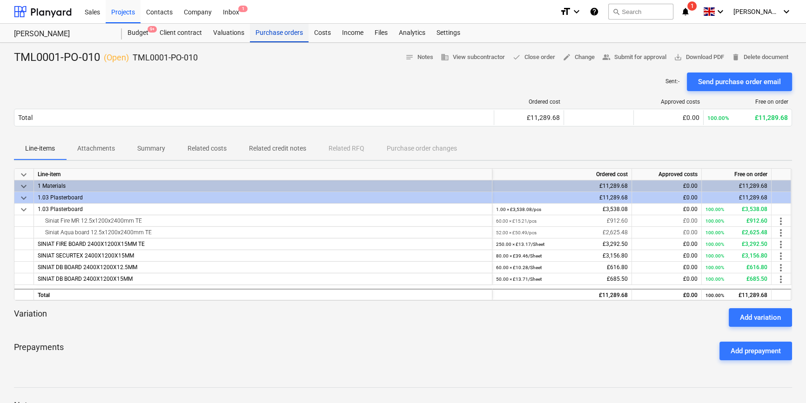
click at [269, 31] on div "Purchase orders" at bounding box center [279, 33] width 59 height 19
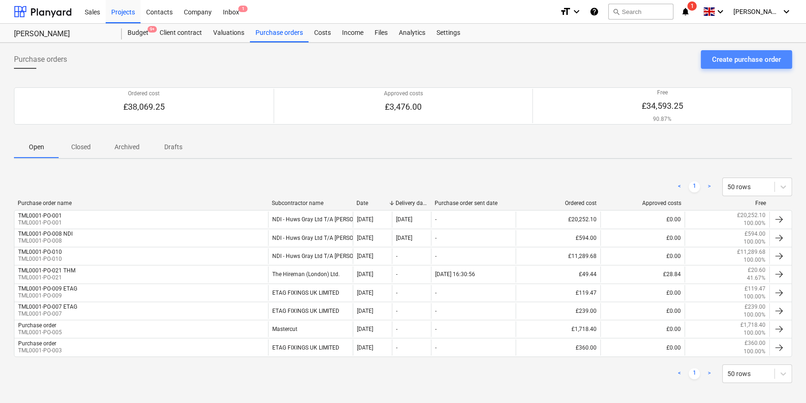
click at [740, 60] on div "Create purchase order" at bounding box center [746, 59] width 69 height 12
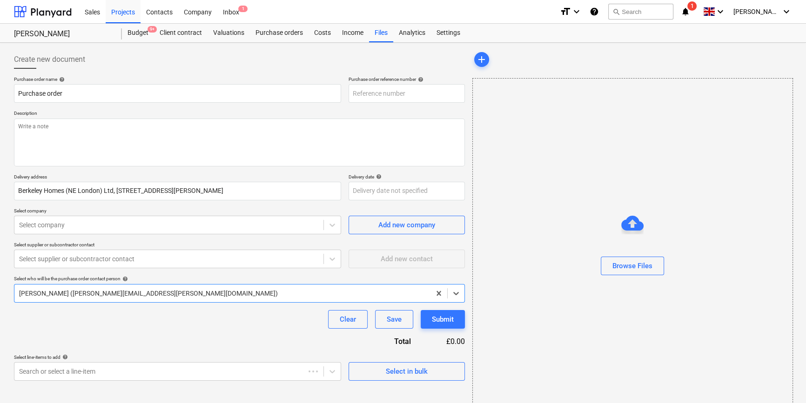
type textarea "x"
type input "TML0001-PO-031"
drag, startPoint x: 407, startPoint y: 93, endPoint x: 350, endPoint y: 94, distance: 57.7
click at [350, 94] on input "TML0001-PO-031" at bounding box center [406, 93] width 116 height 19
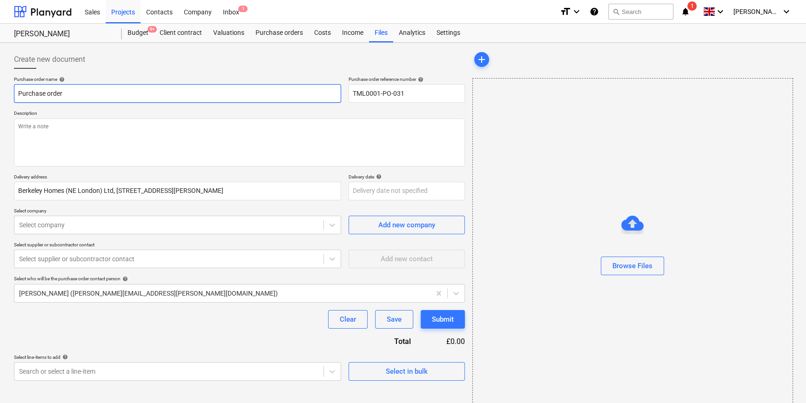
drag, startPoint x: 64, startPoint y: 92, endPoint x: 10, endPoint y: 93, distance: 54.4
click at [10, 93] on div "Create new document Purchase order name help Purchase order Purchase order refe…" at bounding box center [239, 234] width 458 height 374
type textarea "x"
paste input "TML0001-PO-031"
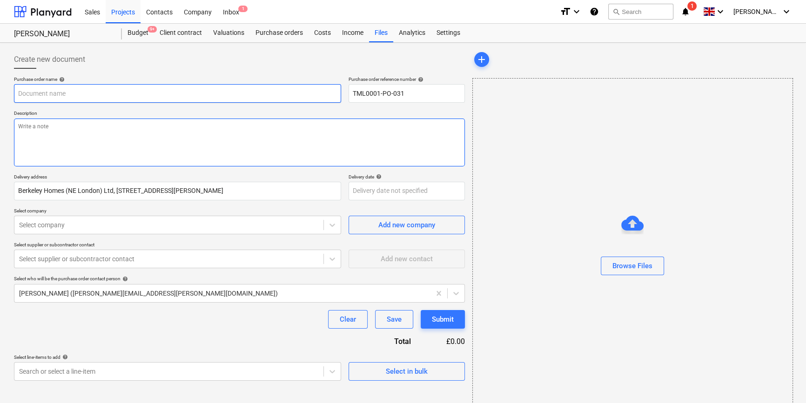
type textarea "x"
type input "TML0001-PO-031"
type textarea "x"
type input "TML0001-PO-031"
type textarea "x"
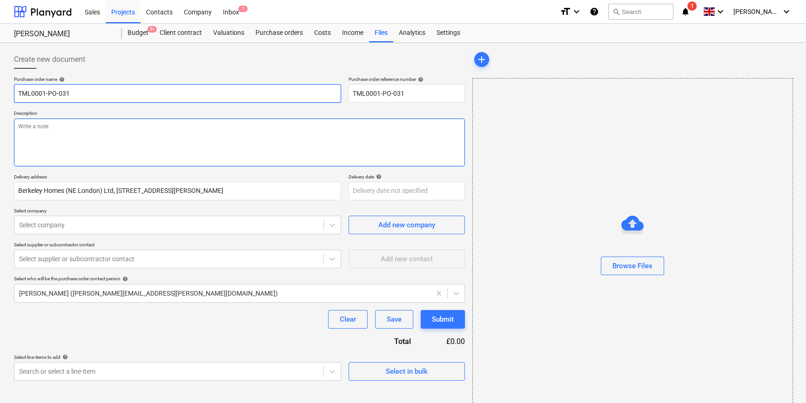
type input "TML0001-PO-031 N"
type textarea "x"
type input "TML0001-PO-031 ND"
type textarea "x"
type input "TML0001-PO-031 NDI"
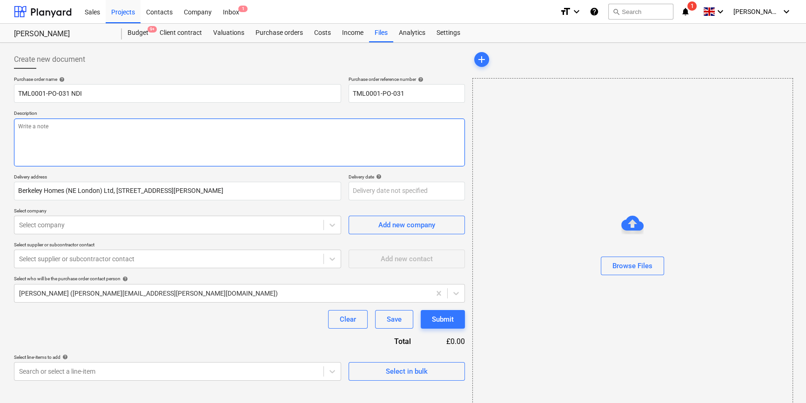
click at [20, 131] on textarea at bounding box center [239, 143] width 451 height 48
type textarea "x"
type textarea "S"
type textarea "x"
type textarea "SI"
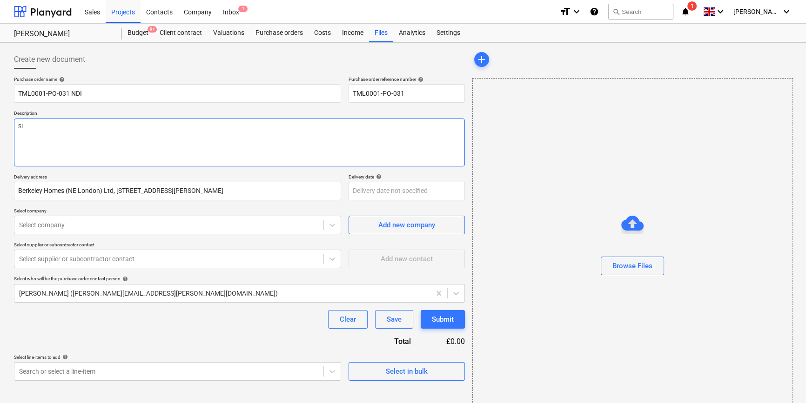
type textarea "x"
type textarea "SIt"
type textarea "x"
type textarea "SIte"
type textarea "x"
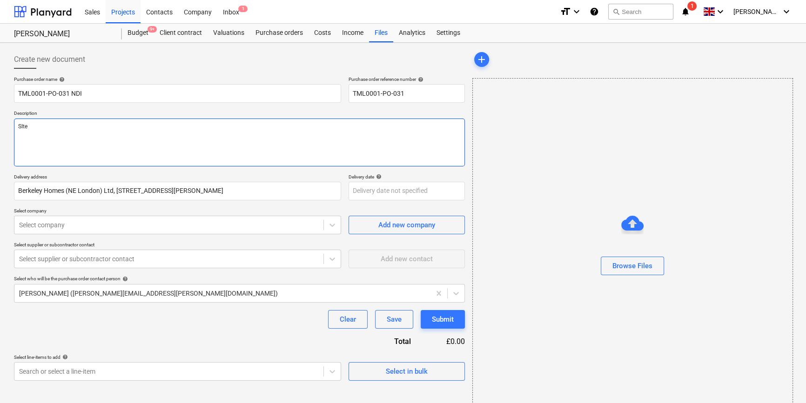
type textarea "SIte"
type textarea "x"
type textarea "SIte c"
type textarea "x"
type textarea "SIte co"
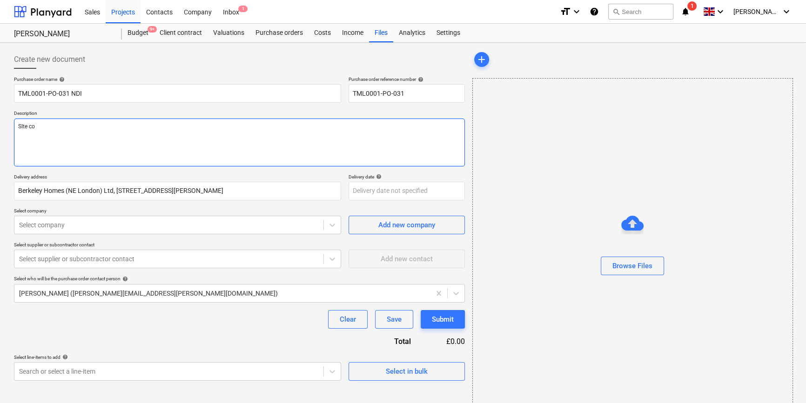
type textarea "x"
type textarea "SIte con"
type textarea "x"
type textarea "SIte cont"
type textarea "x"
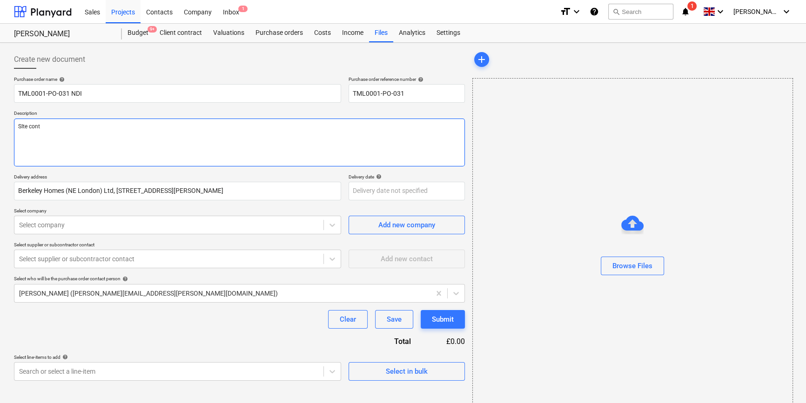
type textarea "SIte conta"
type textarea "x"
type textarea "SIte contac"
type textarea "x"
type textarea "SIte contact"
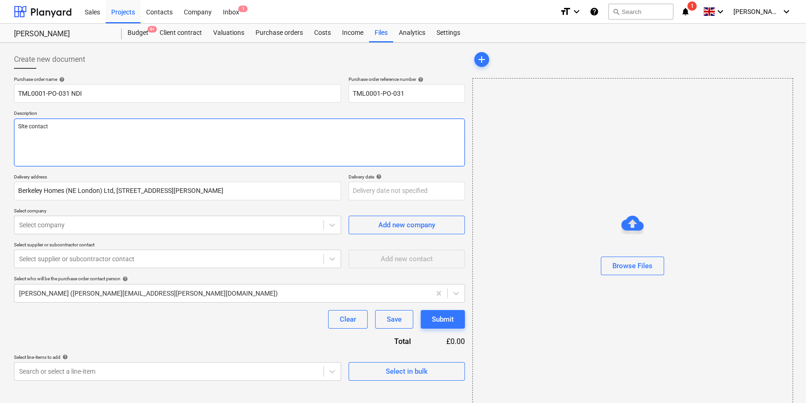
type textarea "x"
type textarea "SIte contact"
type textarea "x"
type textarea "SIte contact M"
type textarea "x"
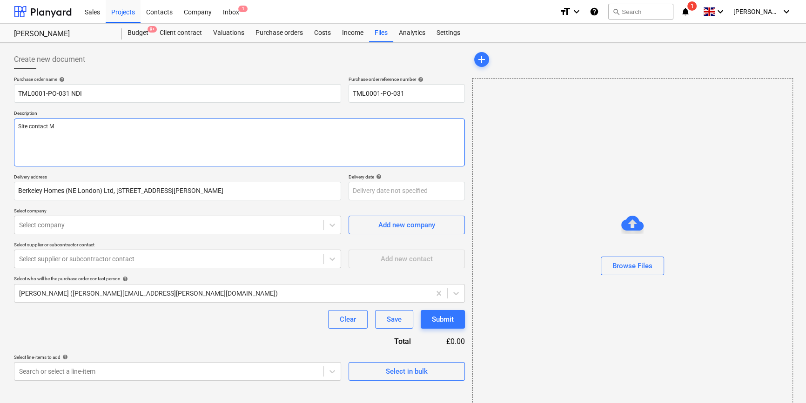
type textarea "SIte contact [PERSON_NAME]"
type textarea "x"
type textarea "SIte contact [PERSON_NAME]"
type textarea "x"
type textarea "SIte contact Malc"
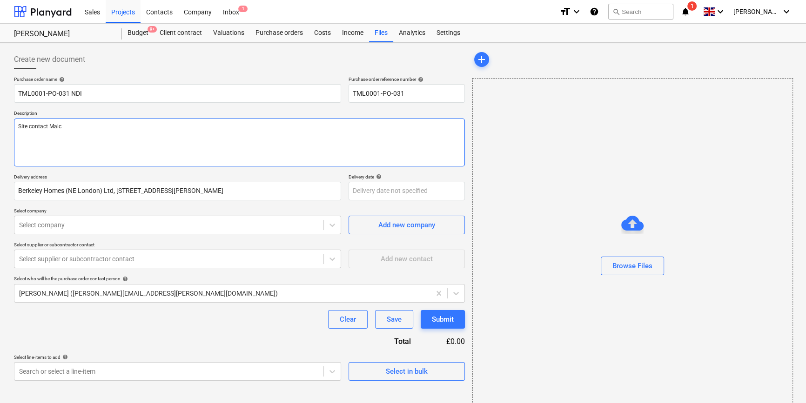
type textarea "x"
type textarea "SIte contact [PERSON_NAME]"
type textarea "x"
type textarea "SIte contact Malcol"
type textarea "x"
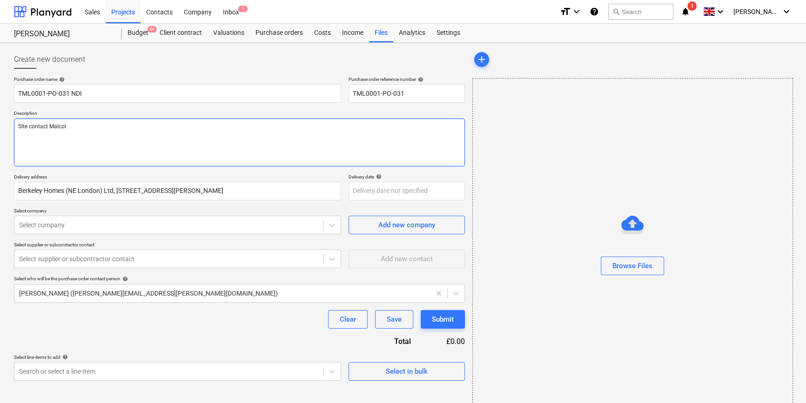
type textarea "SIte contact [PERSON_NAME]"
type textarea "x"
click at [73, 145] on textarea "SIte contact [PERSON_NAME] [PHONE_NUMBER]" at bounding box center [239, 143] width 451 height 48
click at [21, 126] on textarea "SIte contact [PERSON_NAME] [PHONE_NUMBER]" at bounding box center [239, 143] width 451 height 48
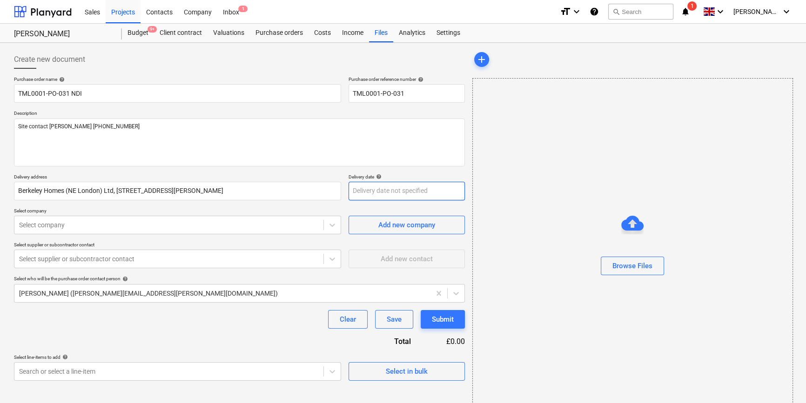
click at [389, 191] on body "Sales Projects Contacts Company Inbox 1 format_size keyboard_arrow_down help se…" at bounding box center [403, 201] width 806 height 403
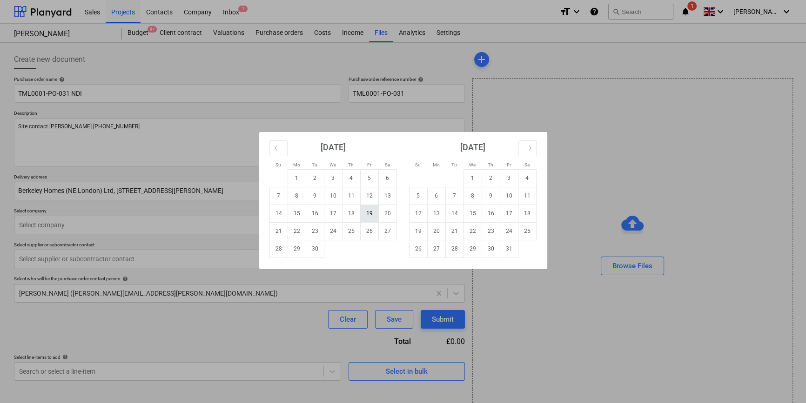
click at [369, 217] on td "19" at bounding box center [369, 214] width 18 height 18
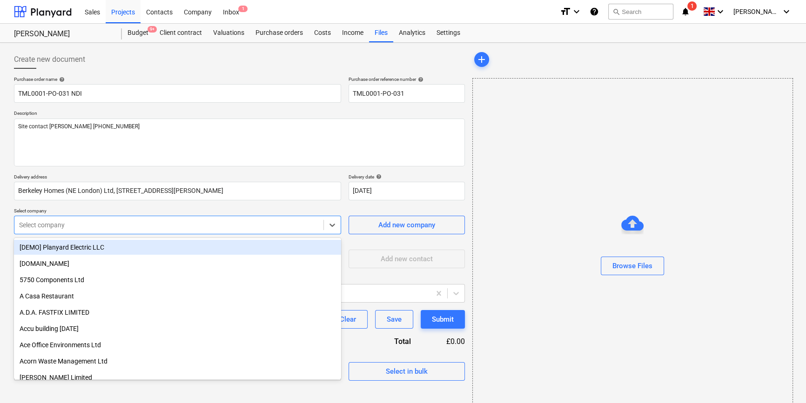
click at [216, 225] on div at bounding box center [169, 224] width 300 height 9
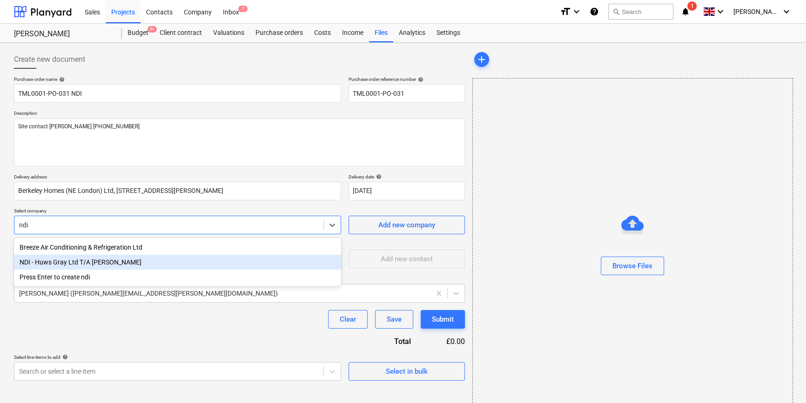
click at [93, 260] on div "NDI - Huws Gray Ltd T/A [PERSON_NAME]" at bounding box center [177, 262] width 327 height 15
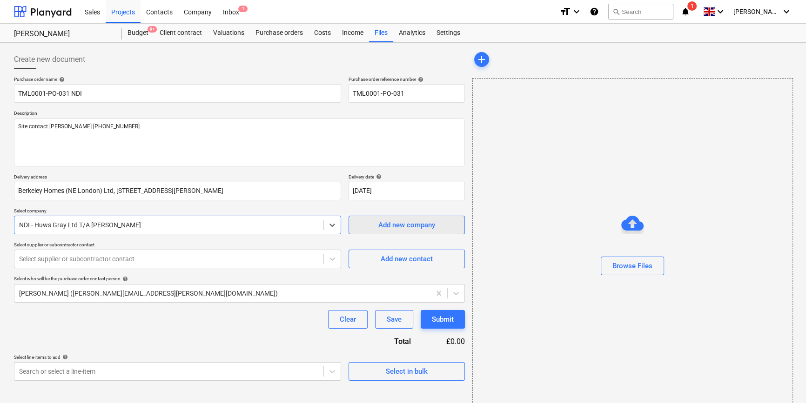
click at [369, 222] on span "Add new company" at bounding box center [406, 225] width 93 height 12
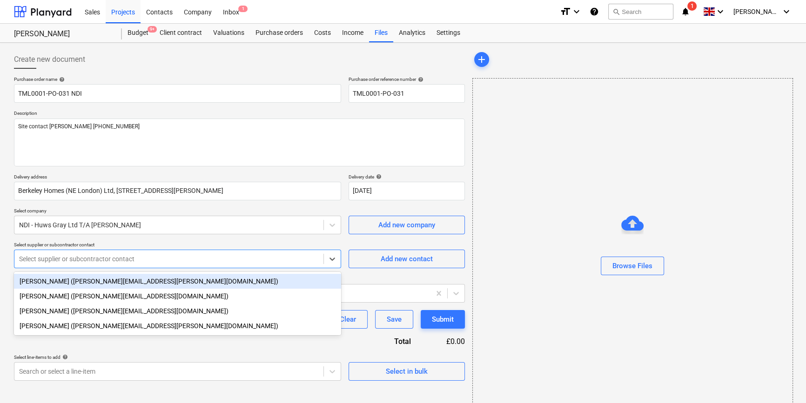
click at [184, 262] on div at bounding box center [169, 258] width 300 height 9
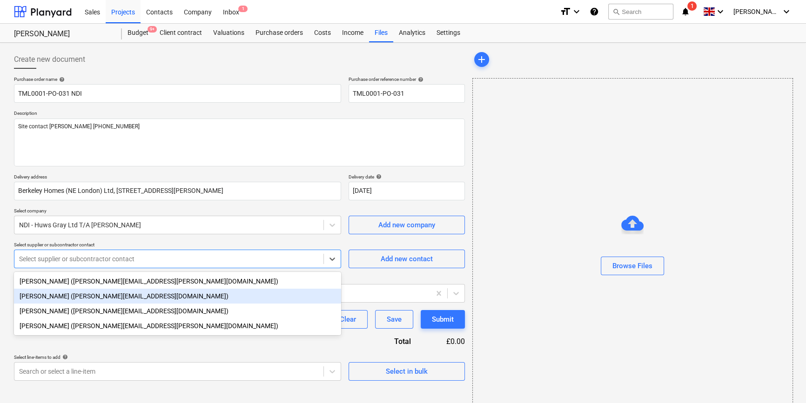
click at [64, 296] on div "[PERSON_NAME] ([PERSON_NAME][EMAIL_ADDRESS][DOMAIN_NAME])" at bounding box center [177, 296] width 327 height 15
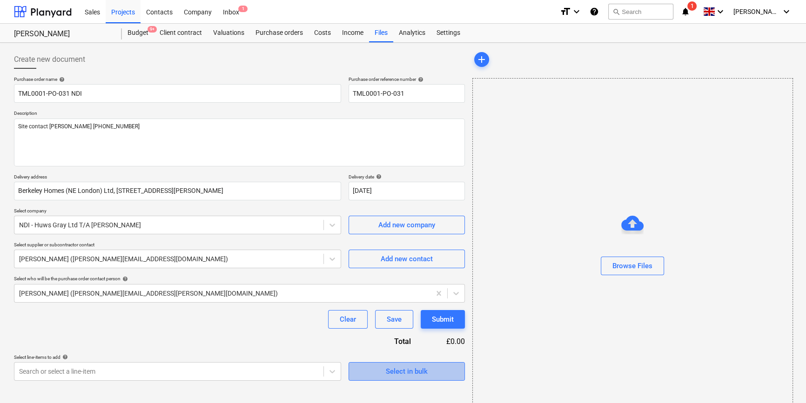
click at [391, 375] on div "Select in bulk" at bounding box center [407, 372] width 42 height 12
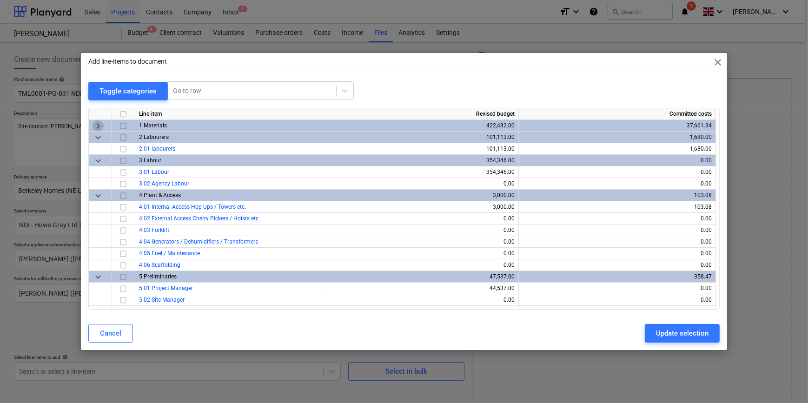
click at [99, 124] on span "keyboard_arrow_right" at bounding box center [98, 125] width 11 height 11
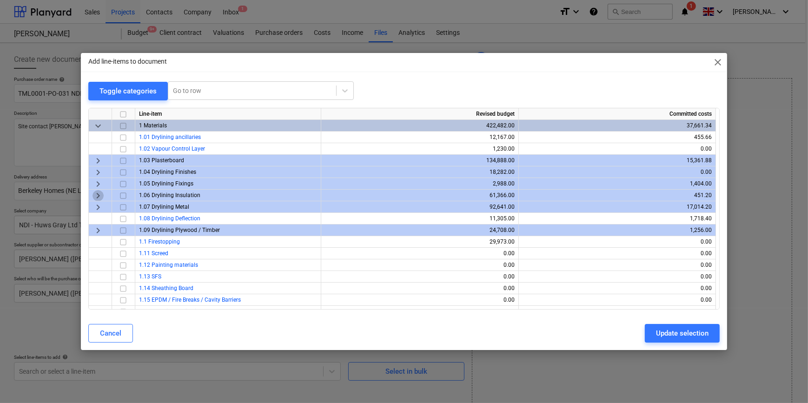
click at [96, 194] on span "keyboard_arrow_right" at bounding box center [98, 195] width 11 height 11
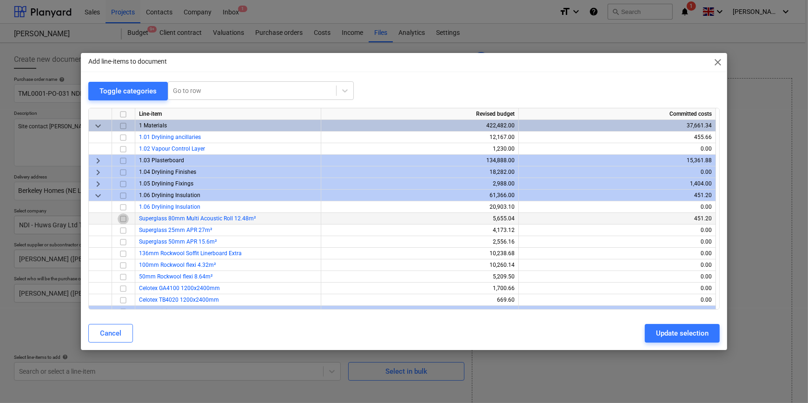
click at [123, 219] on input "checkbox" at bounding box center [123, 218] width 11 height 11
click at [676, 332] on div "Update selection" at bounding box center [682, 333] width 53 height 12
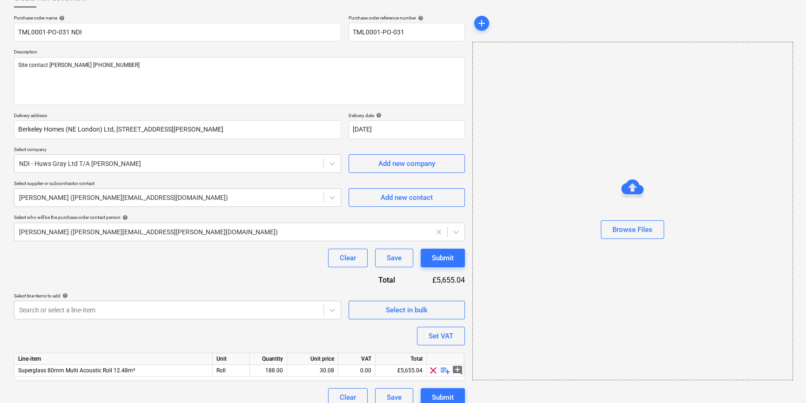
scroll to position [72, 0]
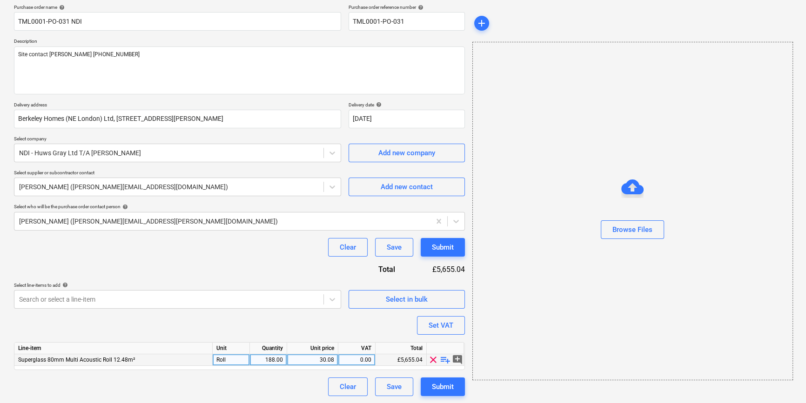
click at [270, 357] on div "188.00" at bounding box center [267, 360] width 29 height 12
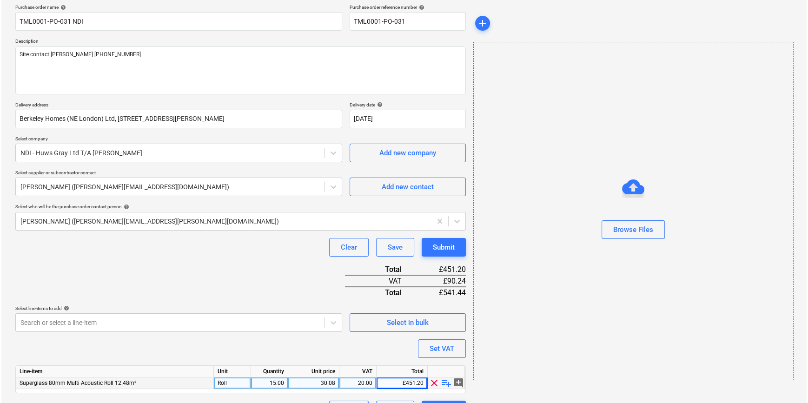
scroll to position [95, 0]
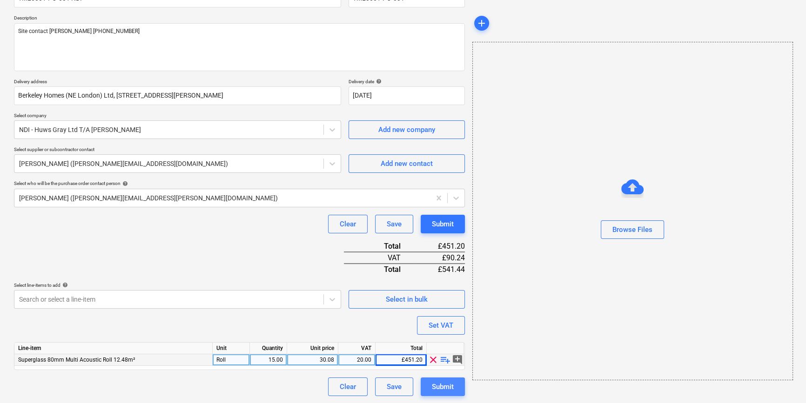
click at [454, 386] on button "Submit" at bounding box center [442, 387] width 44 height 19
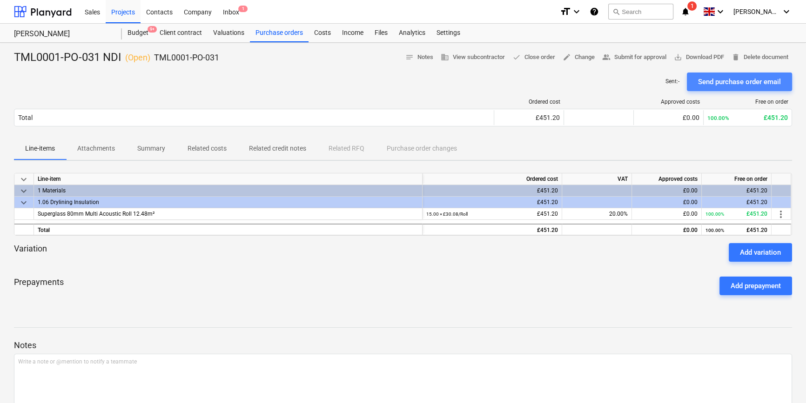
click at [735, 84] on div "Send purchase order email" at bounding box center [739, 82] width 83 height 12
click at [707, 60] on span "save_alt Download PDF" at bounding box center [698, 57] width 50 height 11
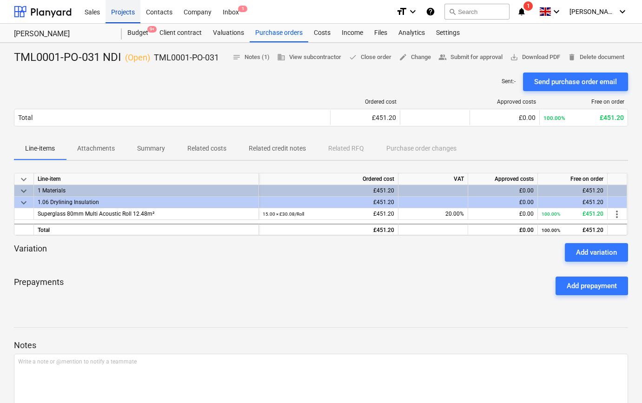
click at [119, 11] on div "Projects" at bounding box center [123, 12] width 35 height 24
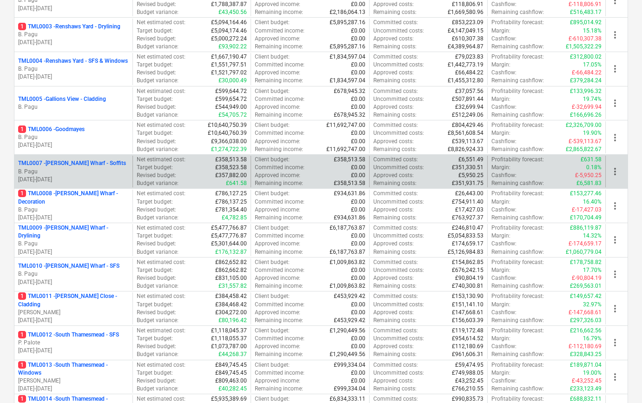
scroll to position [211, 0]
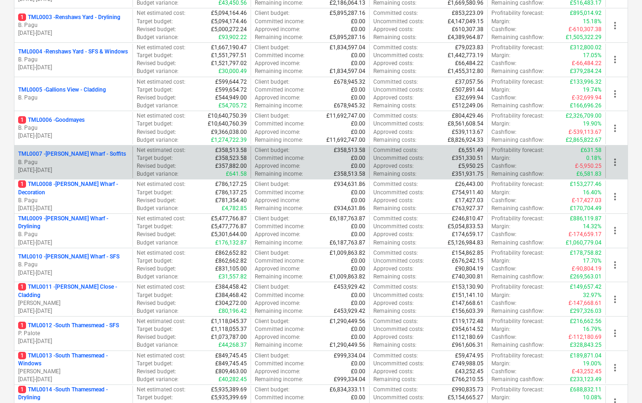
click at [96, 231] on p "B. Pagu" at bounding box center [73, 235] width 111 height 8
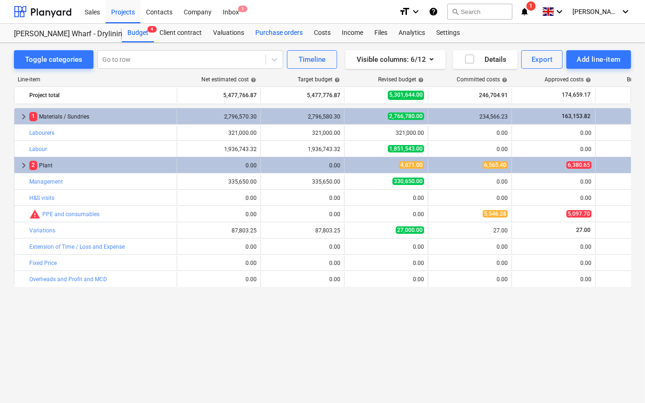
click at [262, 35] on div "Purchase orders" at bounding box center [279, 33] width 59 height 19
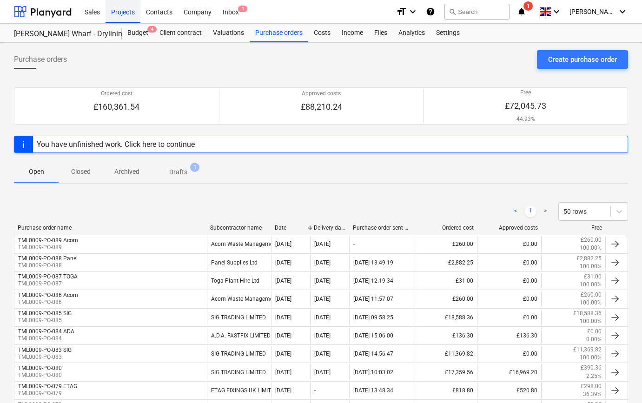
click at [118, 13] on div "Projects" at bounding box center [123, 12] width 35 height 24
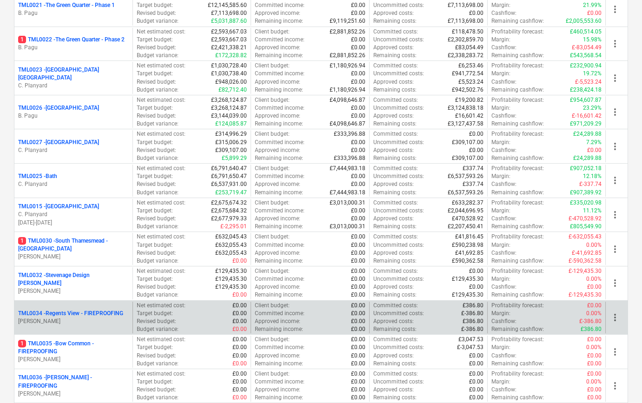
scroll to position [930, 0]
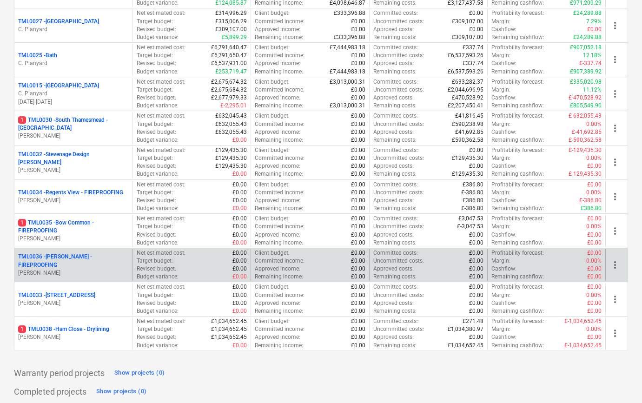
click at [101, 269] on p "[PERSON_NAME]" at bounding box center [73, 273] width 111 height 8
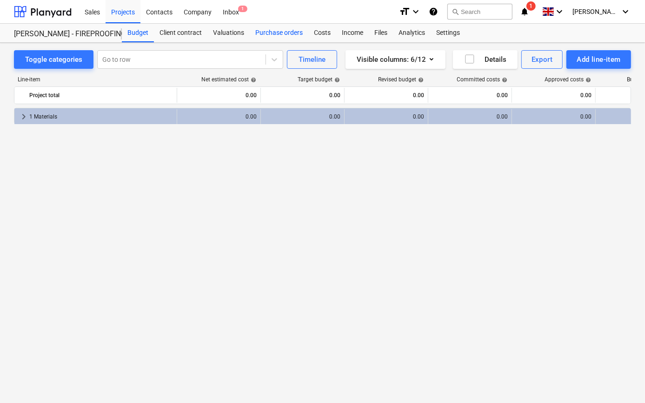
click at [275, 32] on div "Purchase orders" at bounding box center [279, 33] width 59 height 19
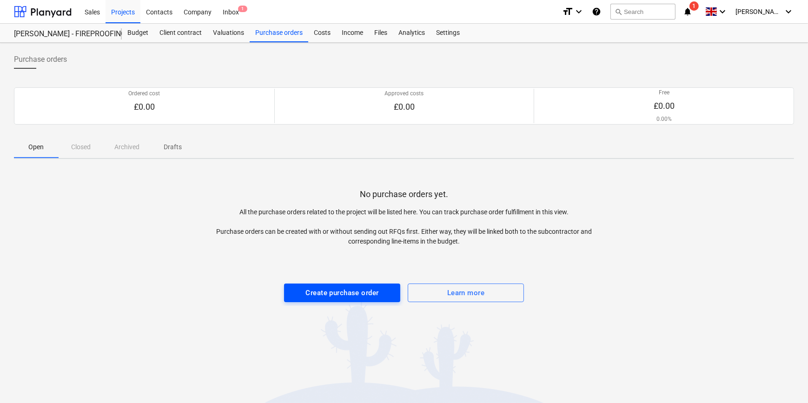
click at [340, 293] on div "Create purchase order" at bounding box center [342, 293] width 73 height 12
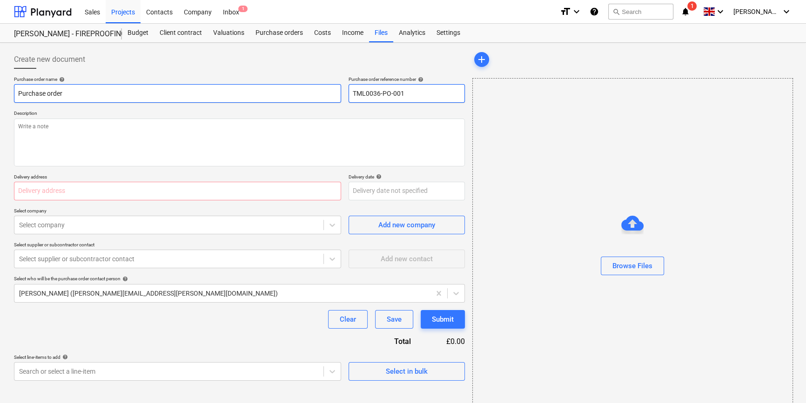
drag, startPoint x: 404, startPoint y: 91, endPoint x: 336, endPoint y: 93, distance: 68.4
click at [336, 93] on div "Purchase order name help Purchase order Purchase order reference number help TM…" at bounding box center [239, 89] width 451 height 27
drag, startPoint x: 71, startPoint y: 93, endPoint x: 15, endPoint y: 89, distance: 56.4
click at [12, 90] on div "Create new document Purchase order name help Purchase order Purchase order refe…" at bounding box center [239, 234] width 458 height 374
paste input "TML0036-PO-001"
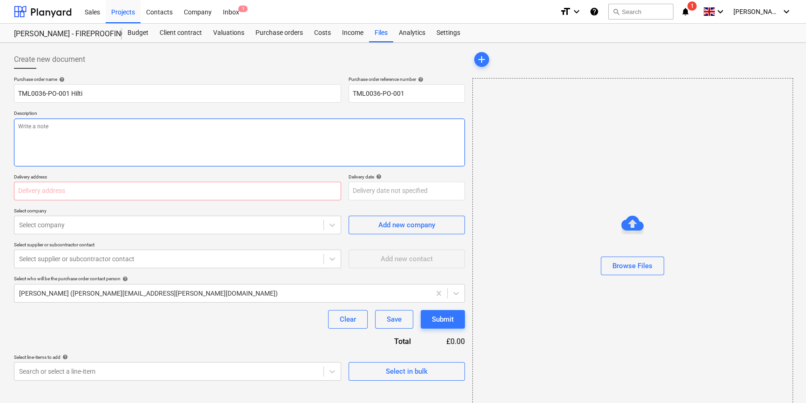
click at [42, 138] on textarea at bounding box center [239, 143] width 451 height 48
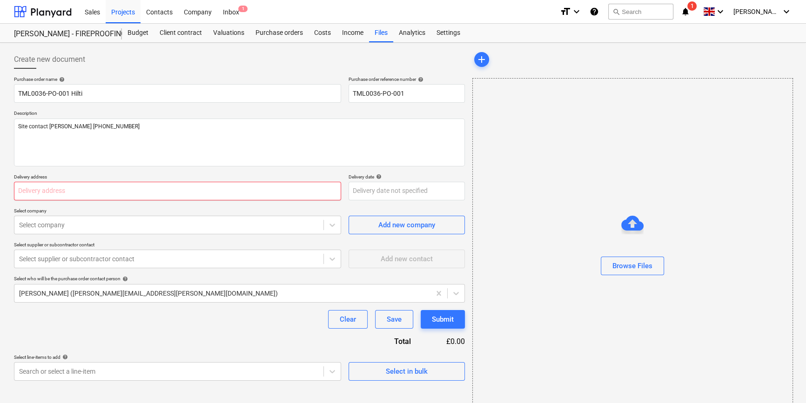
click at [73, 195] on input "text" at bounding box center [177, 191] width 327 height 19
paste input "Fairview Estates, [PERSON_NAME][GEOGRAPHIC_DATA], [STREET_ADDRESS]"
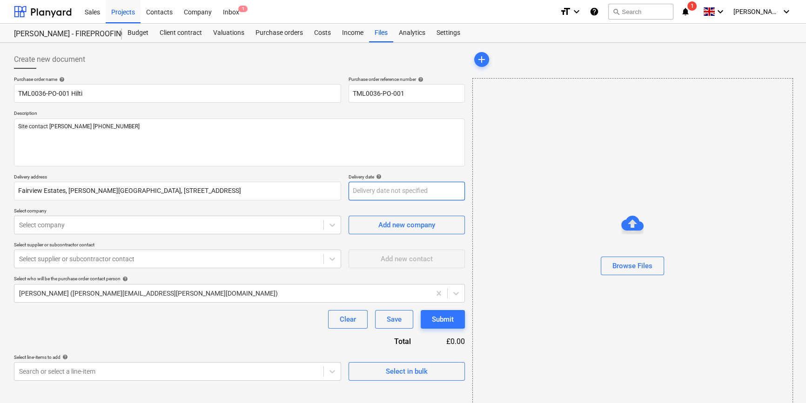
click at [365, 191] on body "Sales Projects Contacts Company Inbox 1 format_size keyboard_arrow_down help se…" at bounding box center [403, 201] width 806 height 403
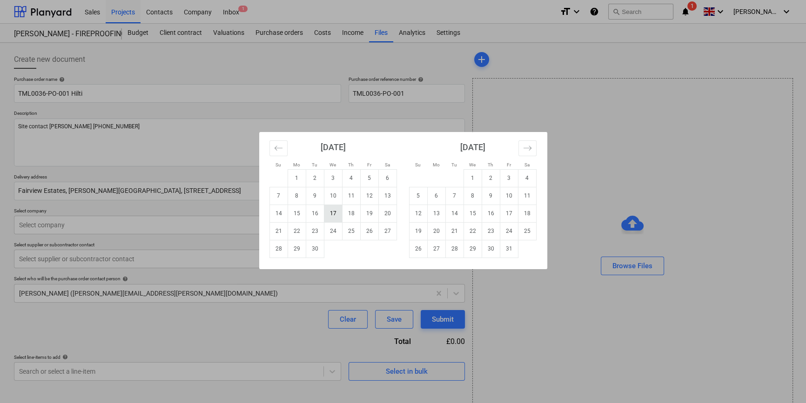
click at [327, 211] on td "17" at bounding box center [333, 214] width 18 height 18
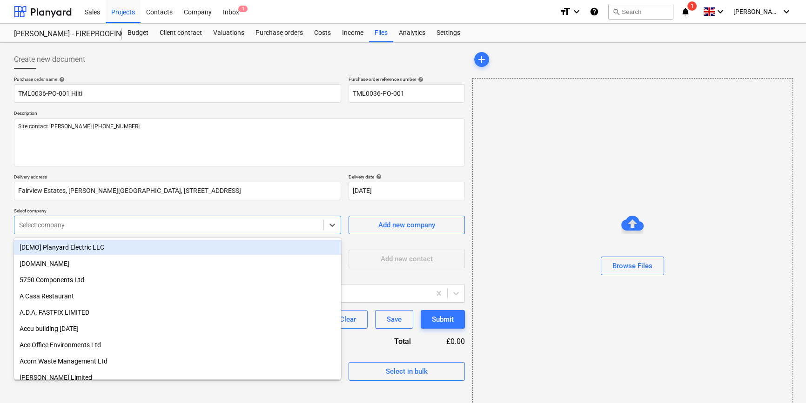
click at [256, 221] on div at bounding box center [169, 224] width 300 height 9
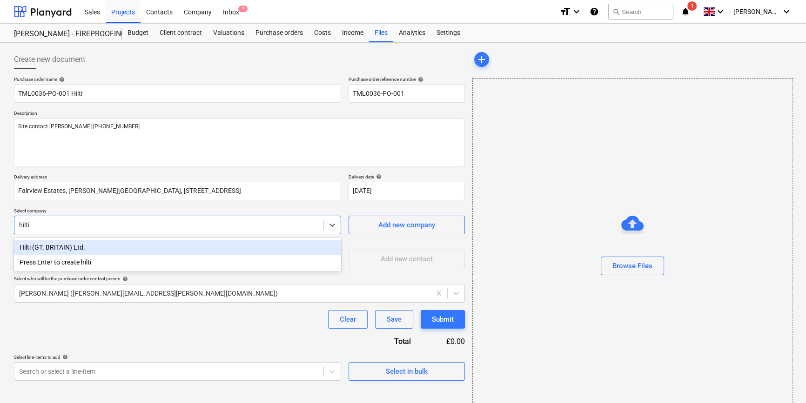
click at [68, 244] on div "Hilti (GT. BRITAIN) Ltd." at bounding box center [177, 247] width 327 height 15
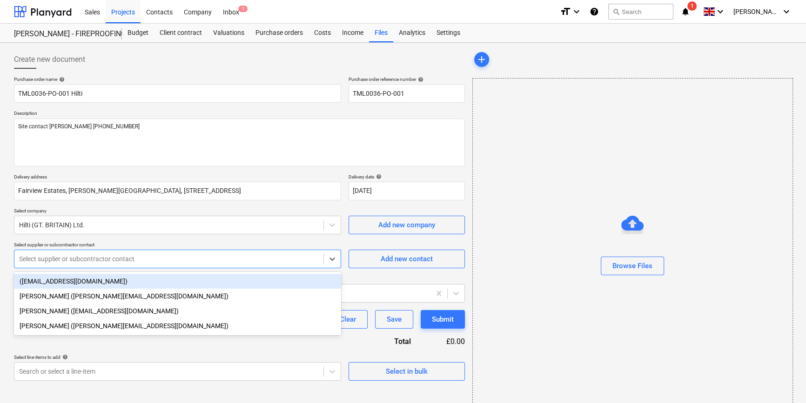
click at [120, 260] on div at bounding box center [169, 258] width 300 height 9
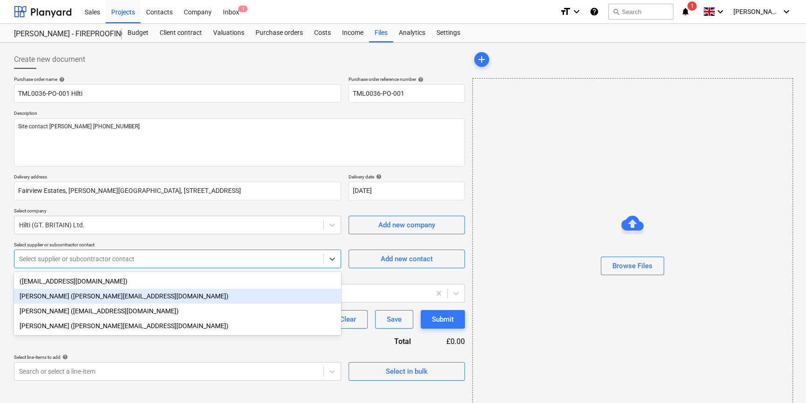
click at [91, 297] on div "[PERSON_NAME] ([PERSON_NAME][EMAIL_ADDRESS][DOMAIN_NAME])" at bounding box center [177, 296] width 327 height 15
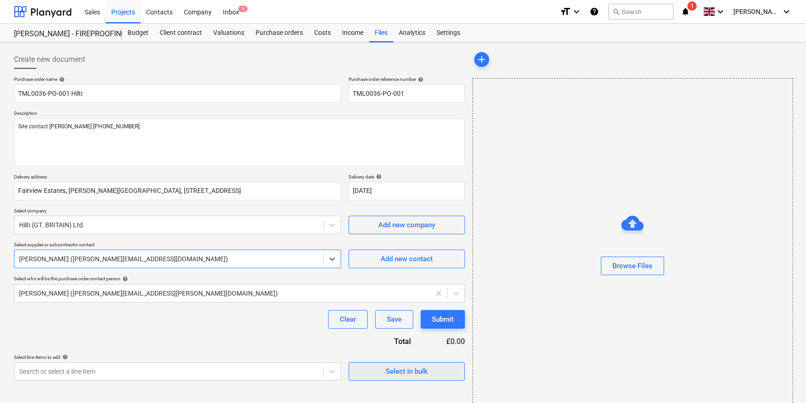
click at [390, 372] on div "Select in bulk" at bounding box center [407, 372] width 42 height 12
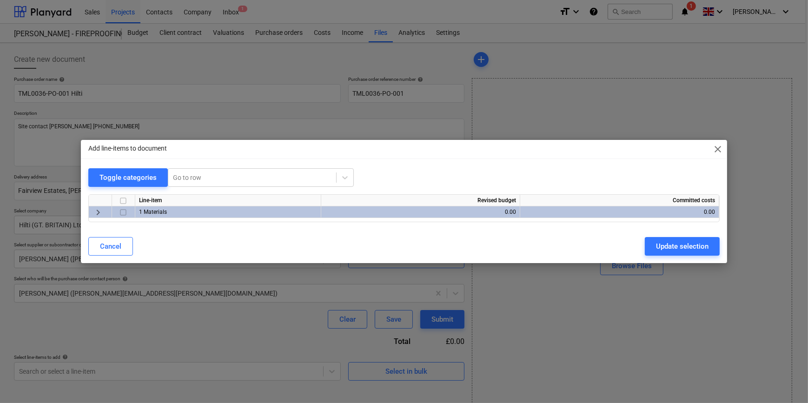
click at [123, 212] on input "checkbox" at bounding box center [123, 212] width 11 height 11
click at [670, 247] on div "Update selection" at bounding box center [682, 246] width 53 height 12
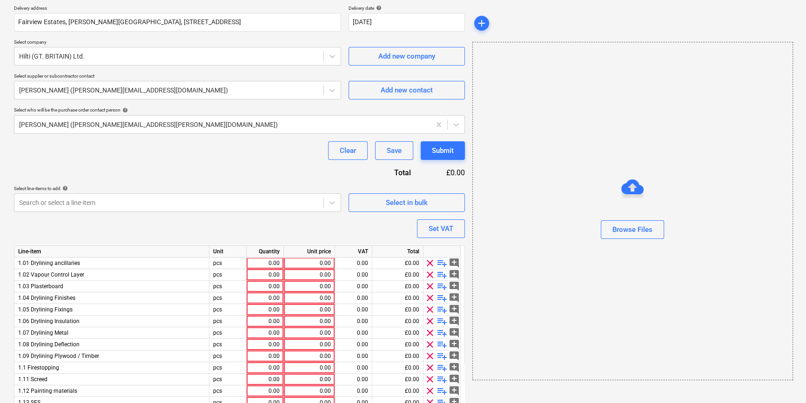
scroll to position [211, 0]
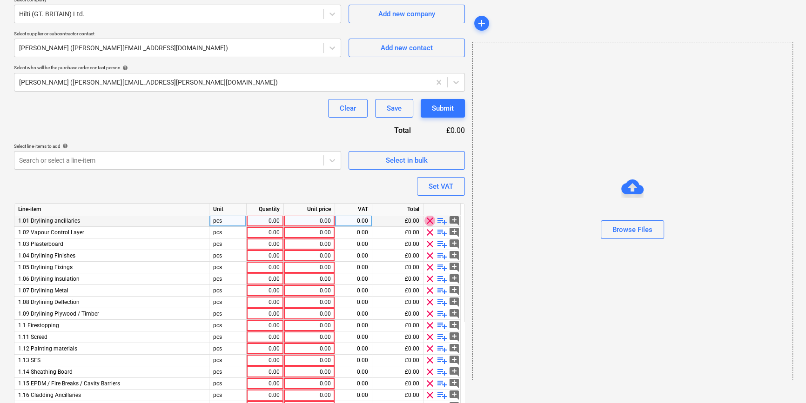
click at [428, 218] on span "clear" at bounding box center [429, 220] width 11 height 11
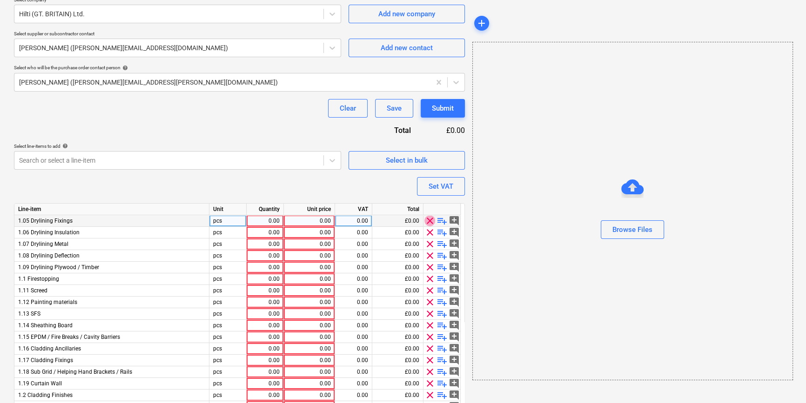
click at [428, 218] on span "clear" at bounding box center [429, 220] width 11 height 11
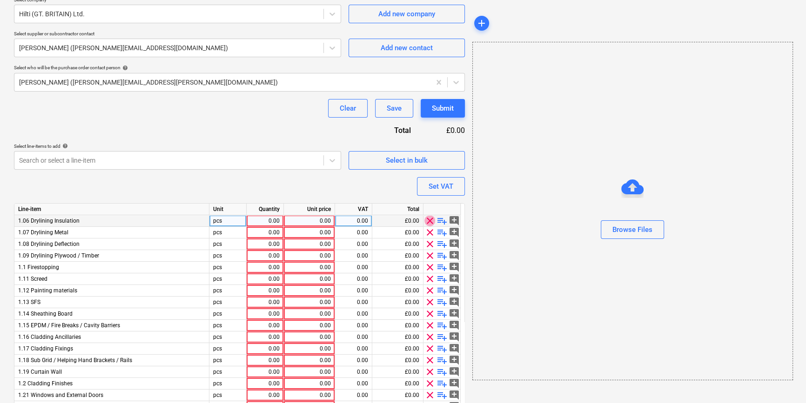
click at [428, 218] on span "clear" at bounding box center [429, 220] width 11 height 11
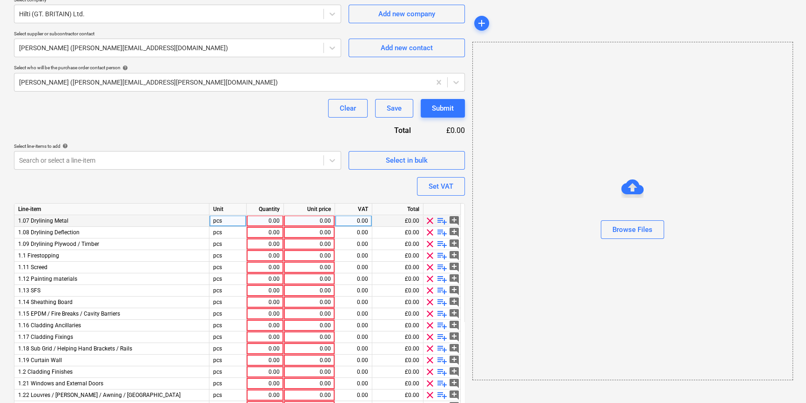
click at [428, 218] on span "clear" at bounding box center [429, 220] width 11 height 11
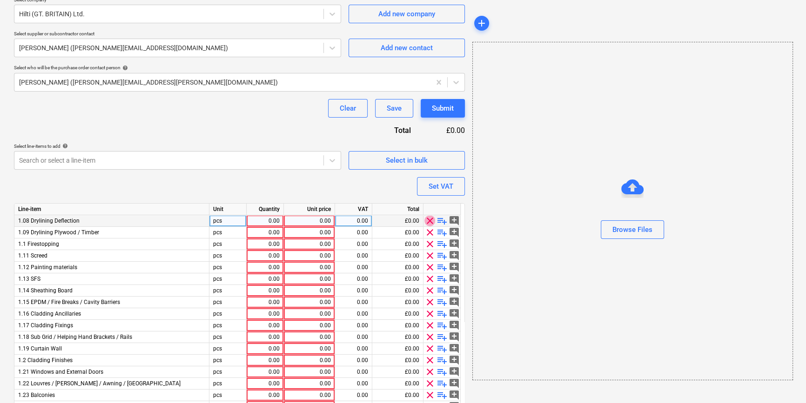
click at [428, 218] on span "clear" at bounding box center [429, 220] width 11 height 11
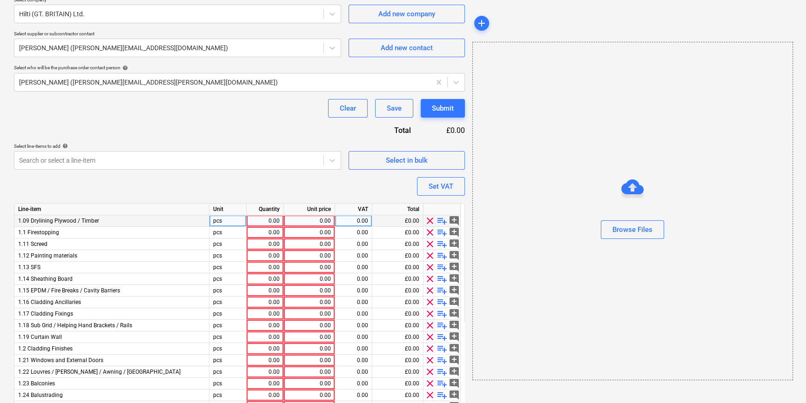
click at [428, 218] on span "clear" at bounding box center [429, 220] width 11 height 11
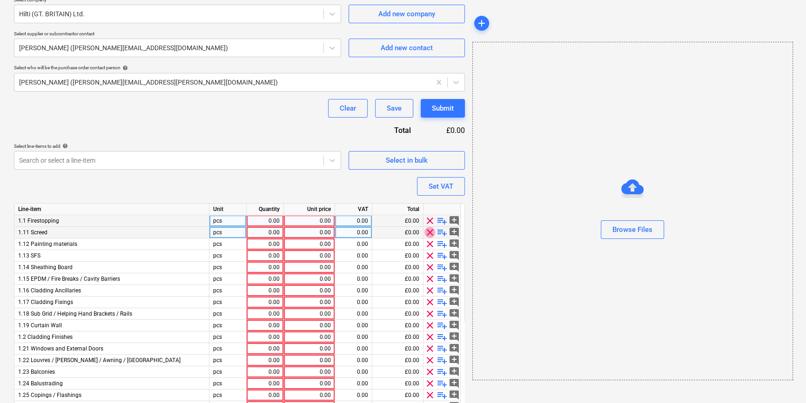
click at [427, 232] on span "clear" at bounding box center [429, 232] width 11 height 11
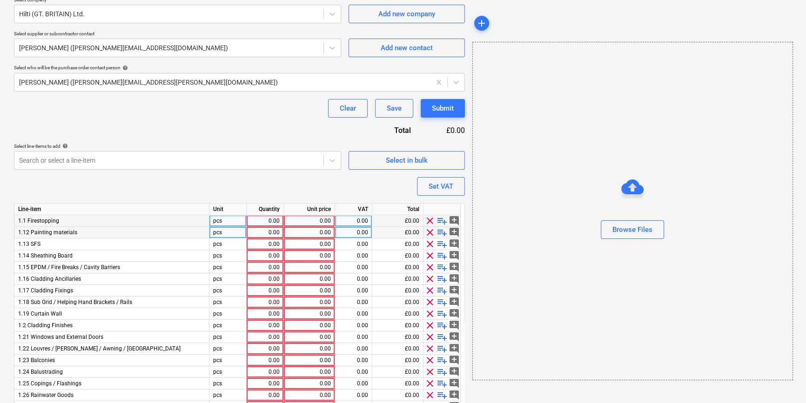
click at [427, 232] on span "clear" at bounding box center [429, 232] width 11 height 11
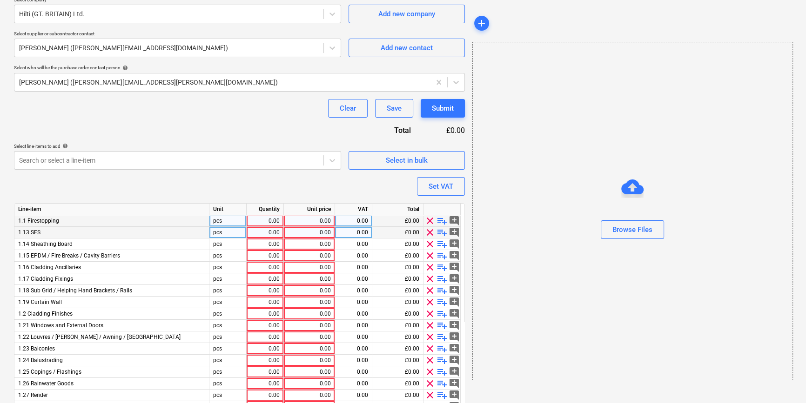
click at [427, 232] on span "clear" at bounding box center [429, 232] width 11 height 11
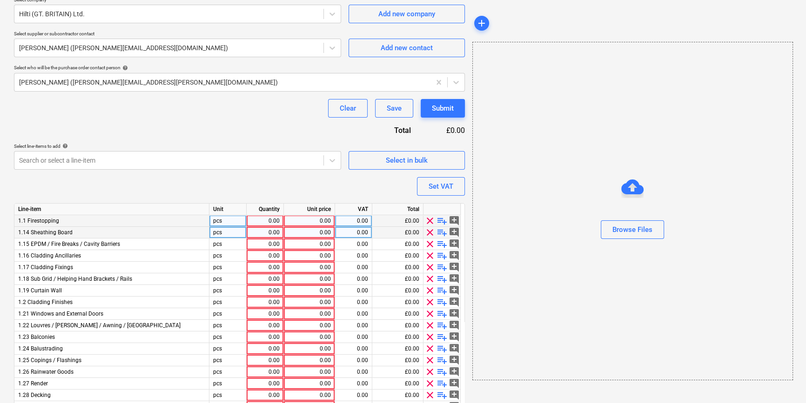
click at [427, 232] on span "clear" at bounding box center [429, 232] width 11 height 11
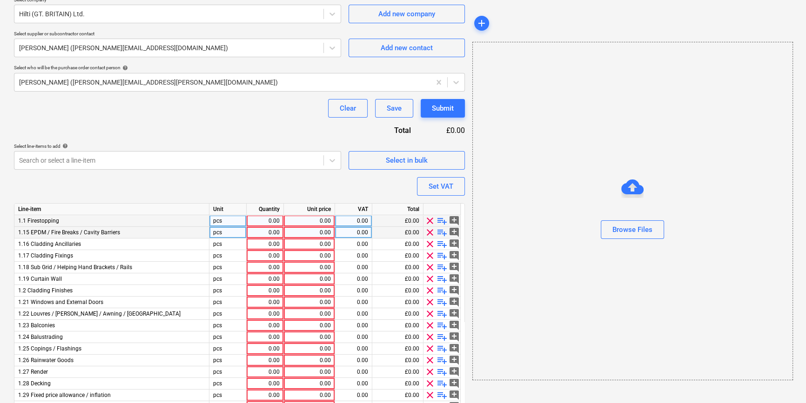
click at [427, 232] on span "clear" at bounding box center [429, 232] width 11 height 11
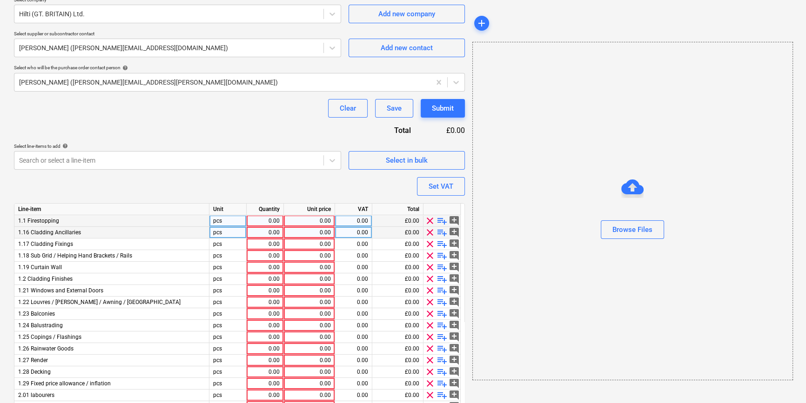
click at [427, 232] on span "clear" at bounding box center [429, 232] width 11 height 11
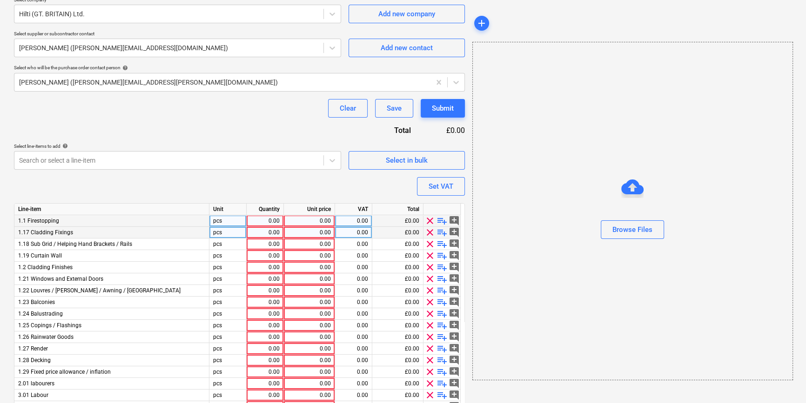
click at [427, 232] on span "clear" at bounding box center [429, 232] width 11 height 11
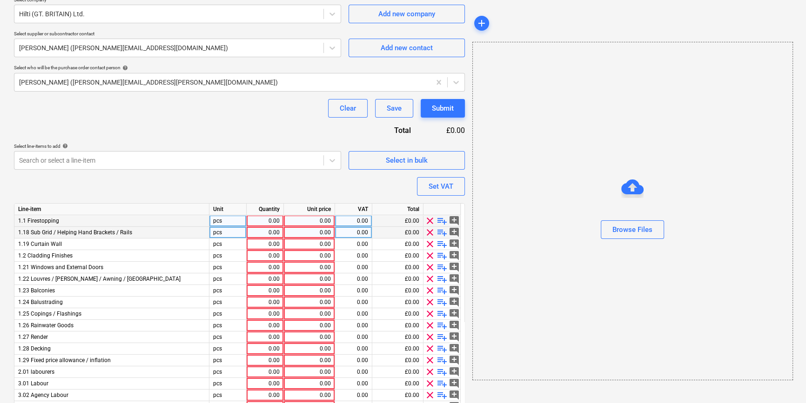
click at [427, 232] on span "clear" at bounding box center [429, 232] width 11 height 11
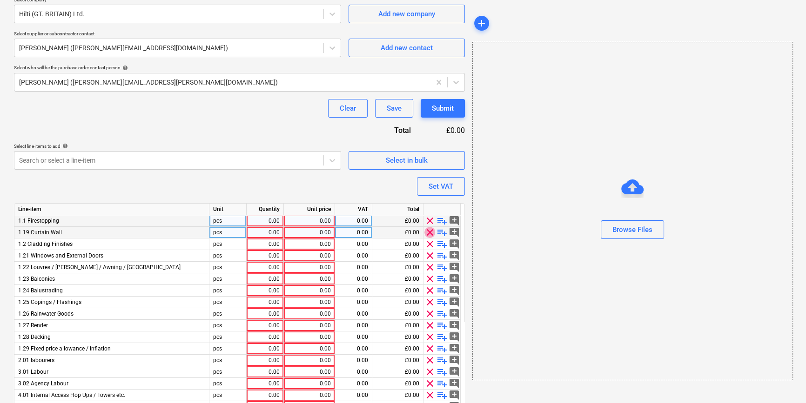
click at [427, 232] on span "clear" at bounding box center [429, 232] width 11 height 11
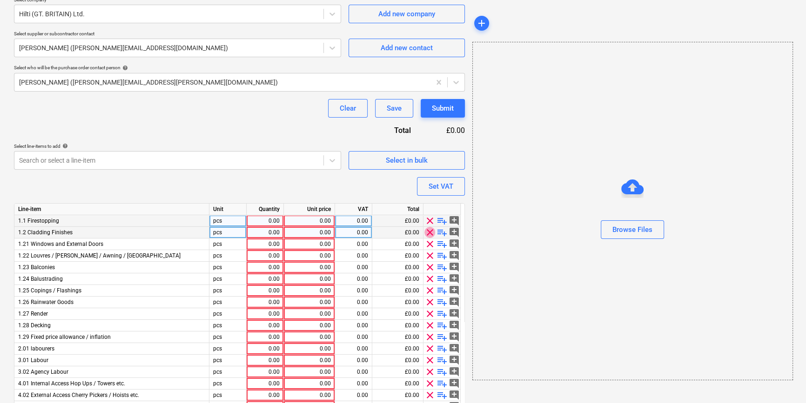
click at [427, 232] on span "clear" at bounding box center [429, 232] width 11 height 11
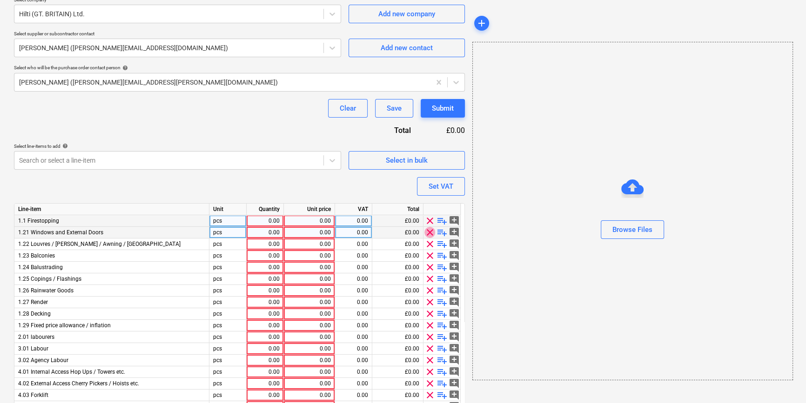
click at [427, 232] on span "clear" at bounding box center [429, 232] width 11 height 11
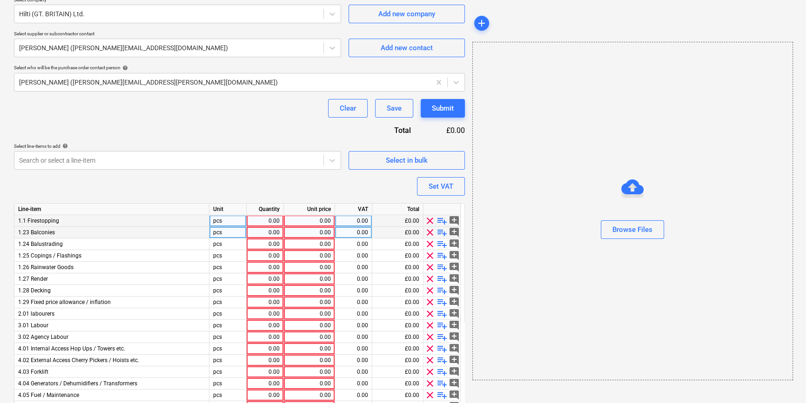
click at [427, 232] on span "clear" at bounding box center [429, 232] width 11 height 11
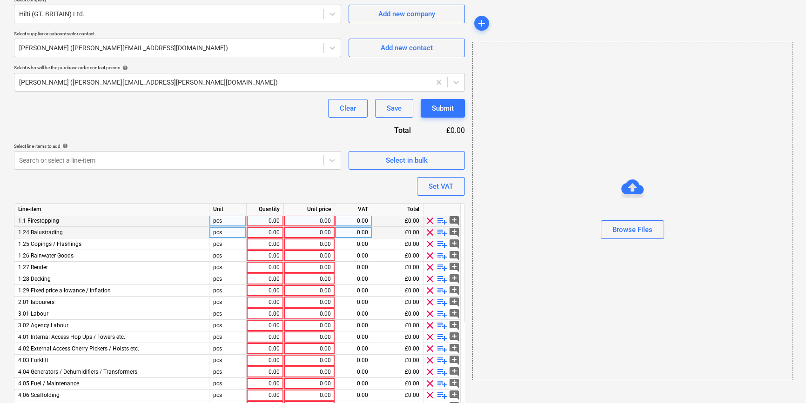
click at [427, 232] on span "clear" at bounding box center [429, 232] width 11 height 11
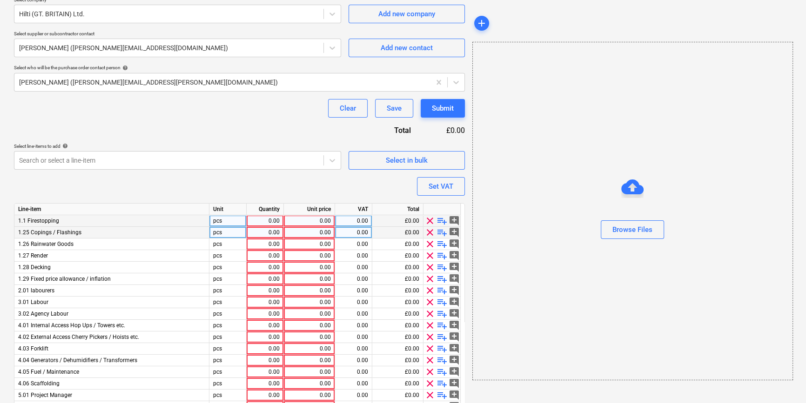
click at [427, 232] on span "clear" at bounding box center [429, 232] width 11 height 11
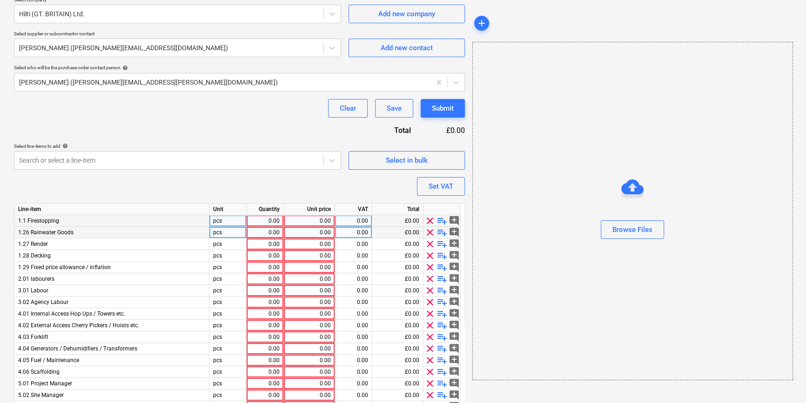
click at [427, 232] on span "clear" at bounding box center [429, 232] width 11 height 11
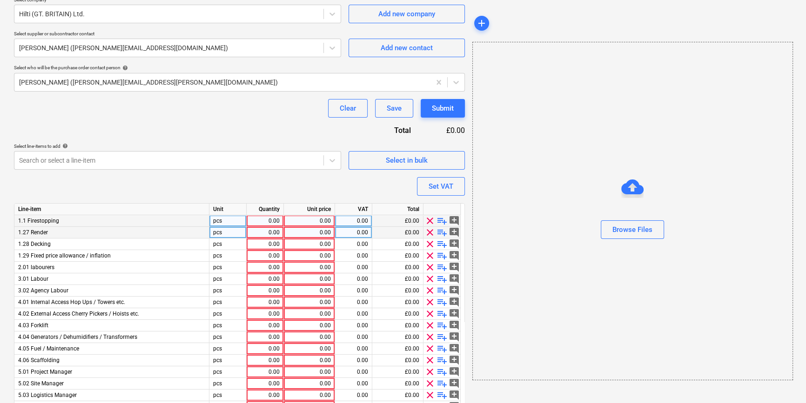
click at [427, 232] on span "clear" at bounding box center [429, 232] width 11 height 11
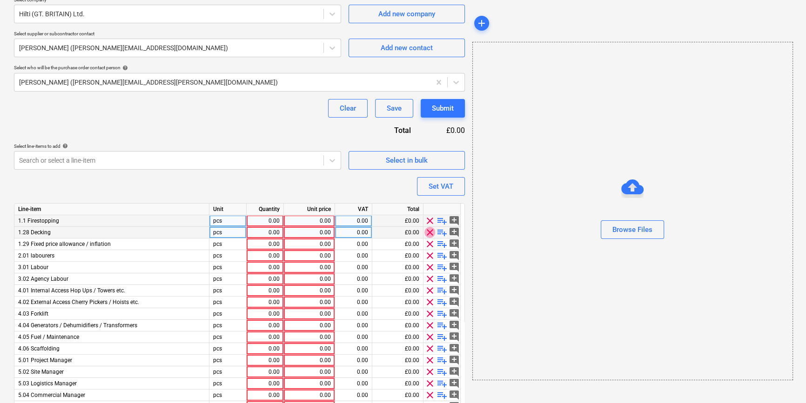
click at [427, 232] on span "clear" at bounding box center [429, 232] width 11 height 11
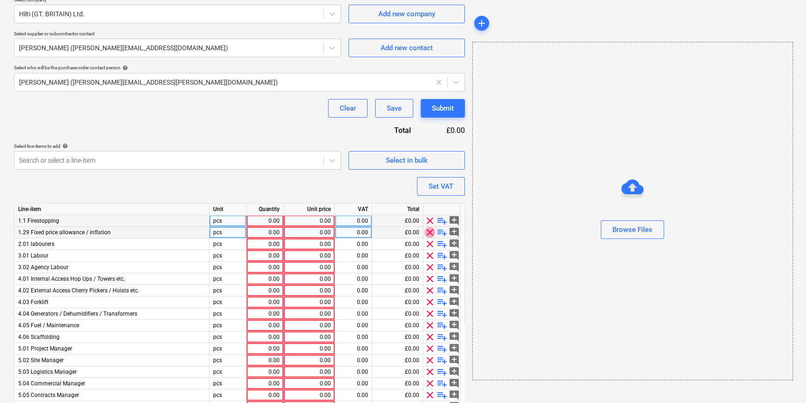
click at [427, 232] on span "clear" at bounding box center [429, 232] width 11 height 11
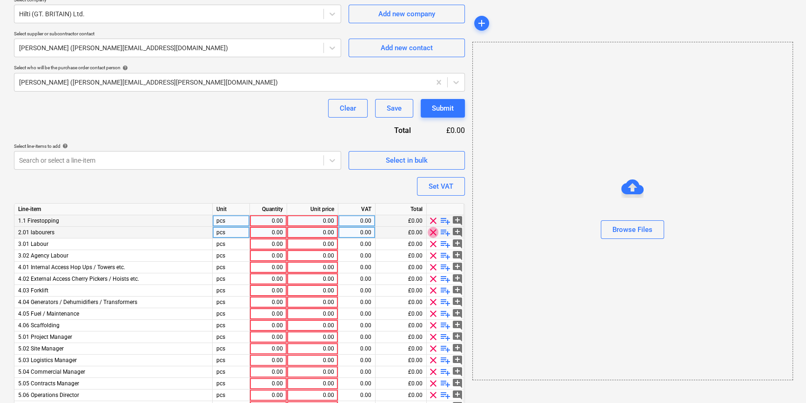
click at [427, 232] on span "clear" at bounding box center [432, 232] width 11 height 11
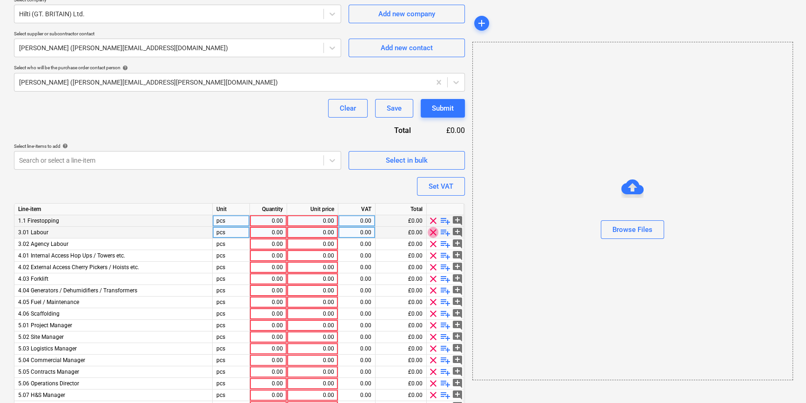
click at [427, 232] on span "clear" at bounding box center [432, 232] width 11 height 11
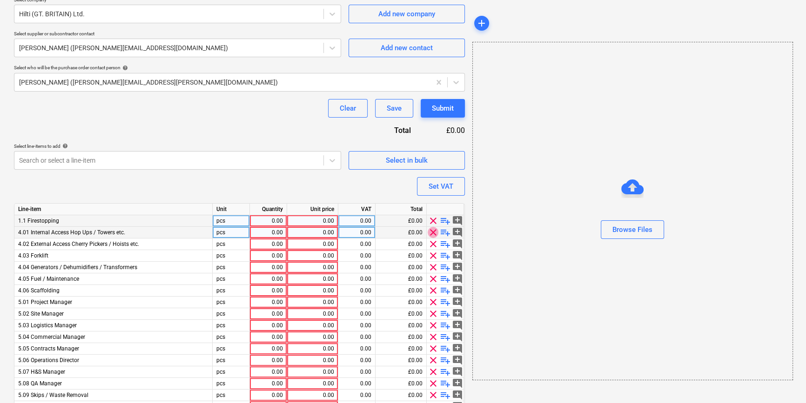
click at [427, 232] on span "clear" at bounding box center [432, 232] width 11 height 11
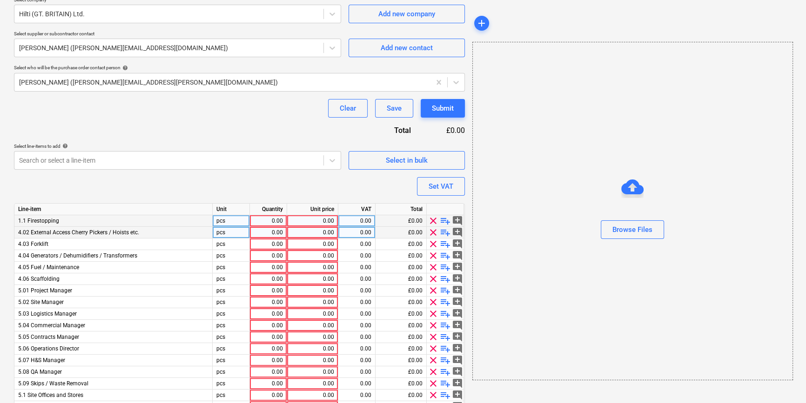
click at [427, 232] on span "clear" at bounding box center [432, 232] width 11 height 11
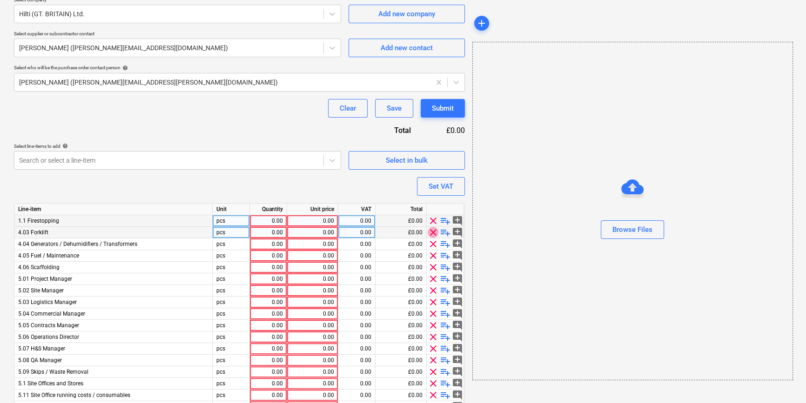
click at [427, 232] on span "clear" at bounding box center [432, 232] width 11 height 11
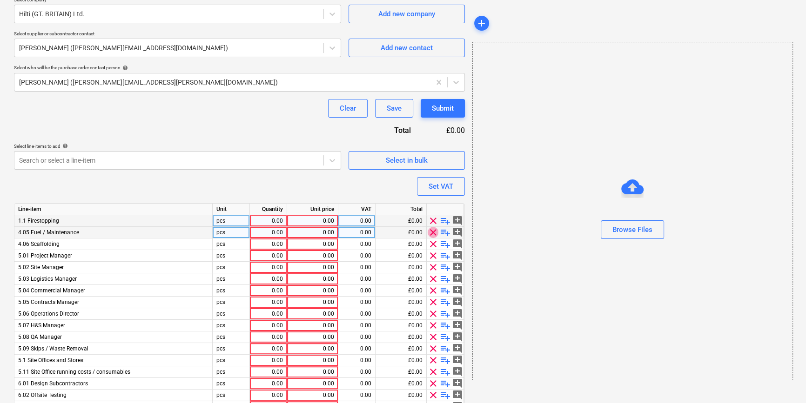
click at [427, 232] on span "clear" at bounding box center [432, 232] width 11 height 11
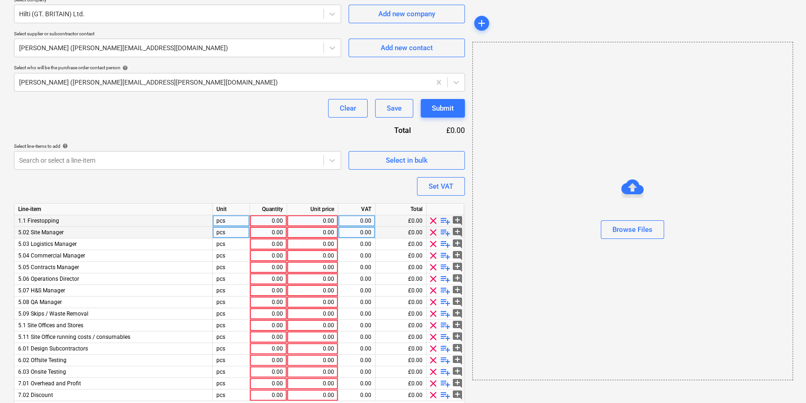
click at [427, 232] on span "clear" at bounding box center [432, 232] width 11 height 11
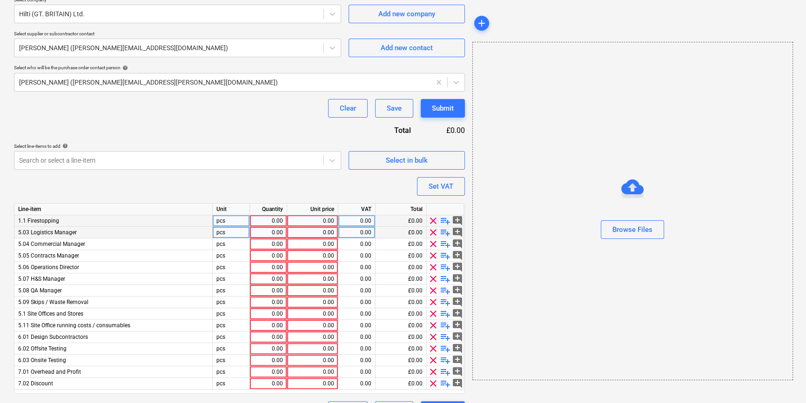
click at [427, 232] on span "clear" at bounding box center [432, 232] width 11 height 11
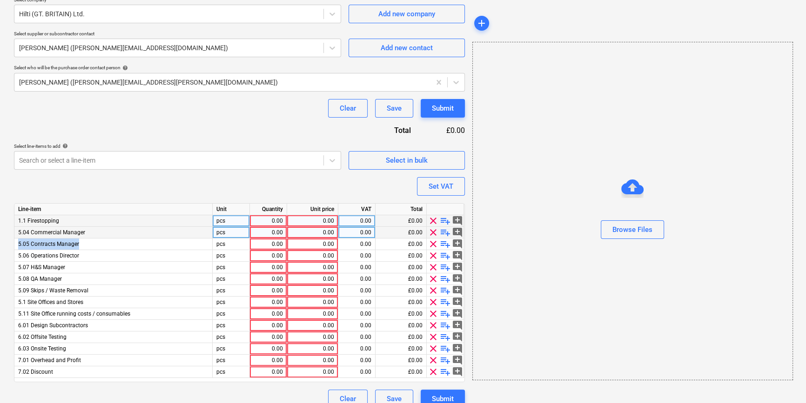
click at [427, 232] on div "clear playlist_add add_comment" at bounding box center [445, 233] width 37 height 12
drag, startPoint x: 427, startPoint y: 232, endPoint x: 432, endPoint y: 233, distance: 5.1
click at [432, 233] on span "clear" at bounding box center [432, 232] width 11 height 11
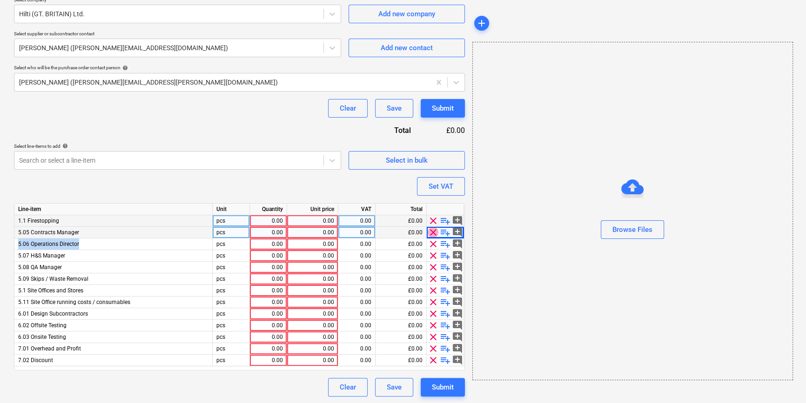
click at [432, 233] on span "clear" at bounding box center [432, 232] width 11 height 11
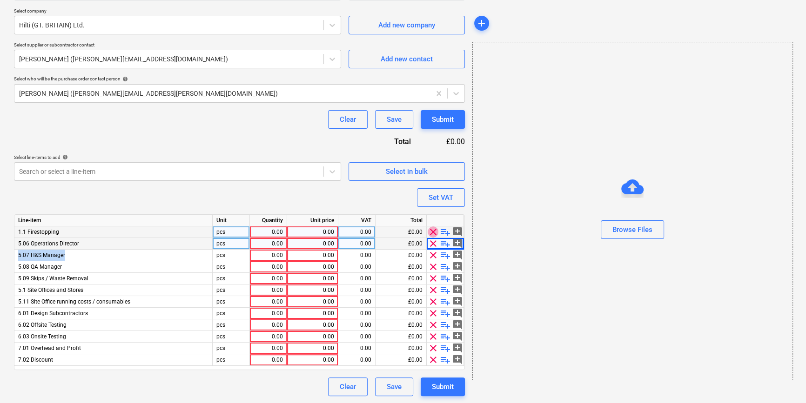
click at [432, 233] on span "clear" at bounding box center [432, 232] width 11 height 11
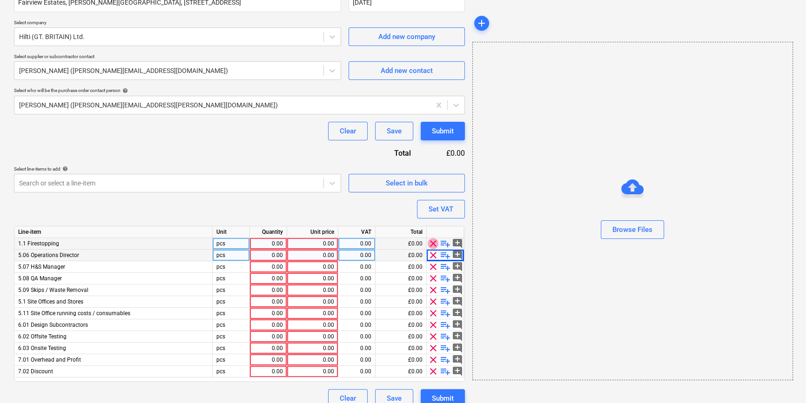
click at [432, 233] on div at bounding box center [445, 233] width 37 height 12
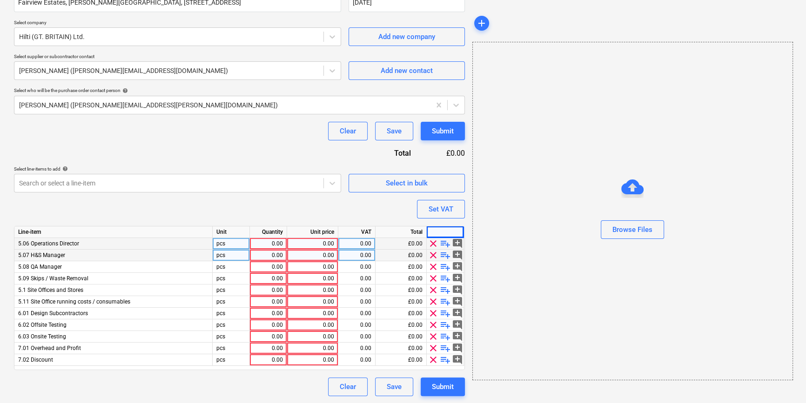
click at [434, 243] on span "clear" at bounding box center [432, 243] width 11 height 11
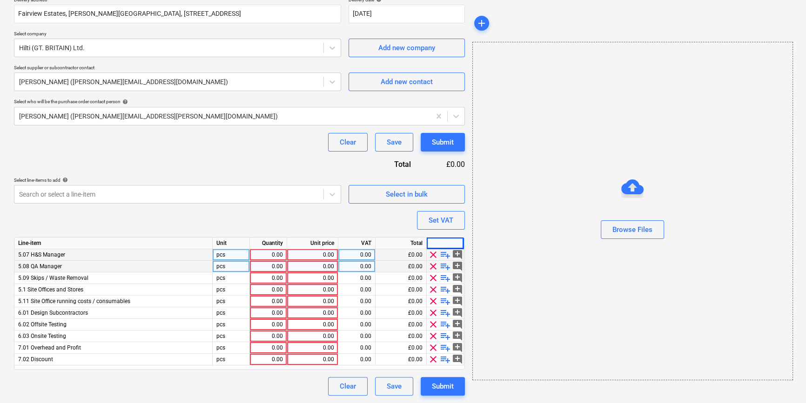
scroll to position [177, 0]
click at [434, 243] on div at bounding box center [445, 244] width 37 height 12
click at [433, 358] on span "clear" at bounding box center [432, 359] width 11 height 11
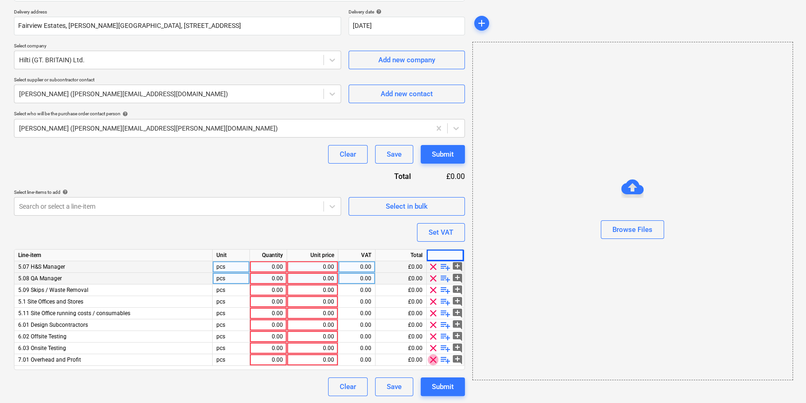
click at [433, 358] on span "clear" at bounding box center [432, 359] width 11 height 11
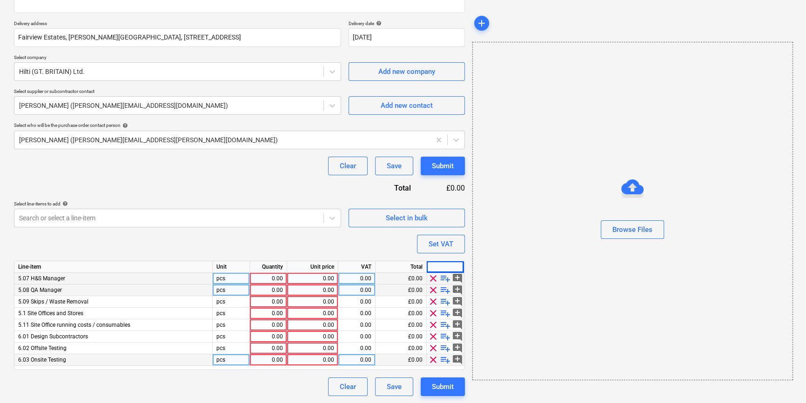
click at [432, 358] on span "clear" at bounding box center [432, 359] width 11 height 11
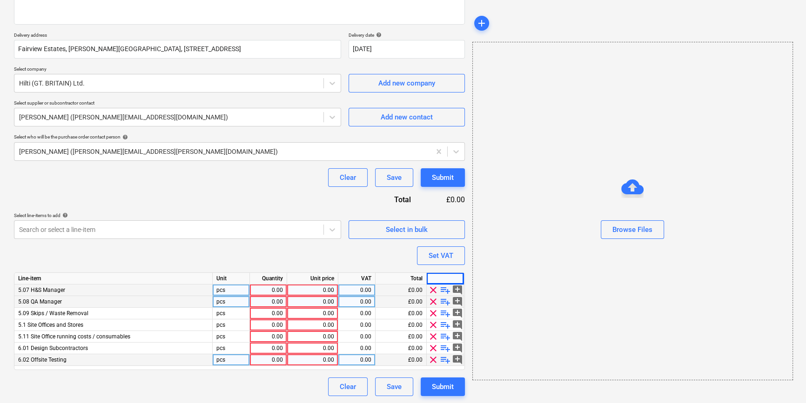
click at [432, 358] on span "clear" at bounding box center [432, 359] width 11 height 11
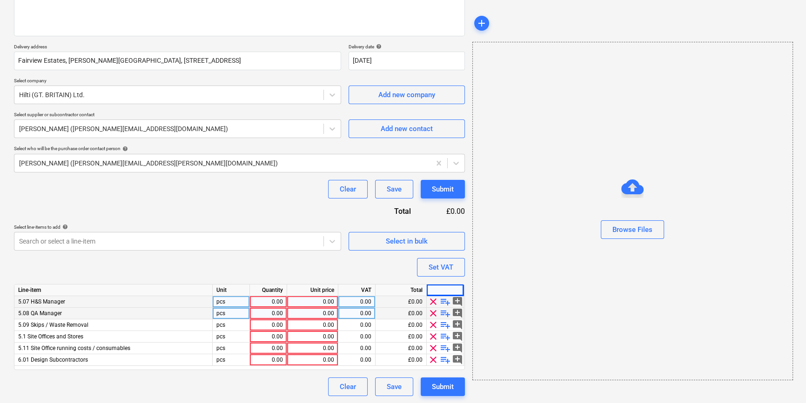
click at [432, 358] on span "clear" at bounding box center [432, 359] width 11 height 11
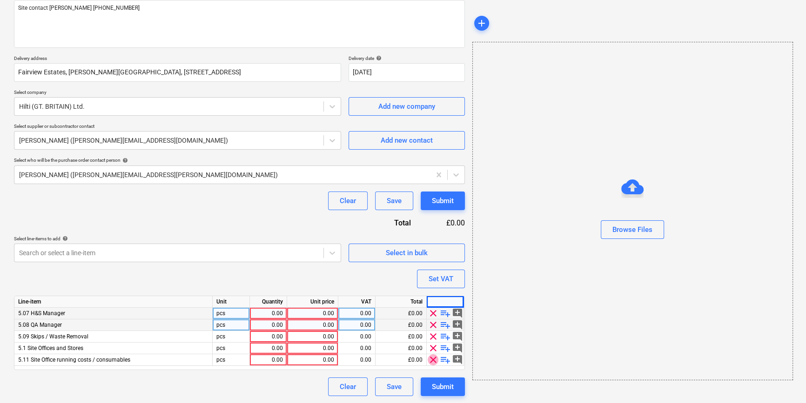
click at [432, 358] on span "clear" at bounding box center [432, 359] width 11 height 11
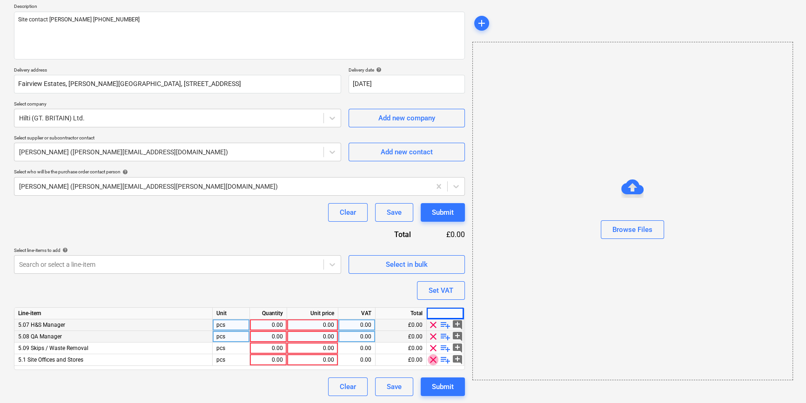
click at [432, 358] on span "clear" at bounding box center [432, 359] width 11 height 11
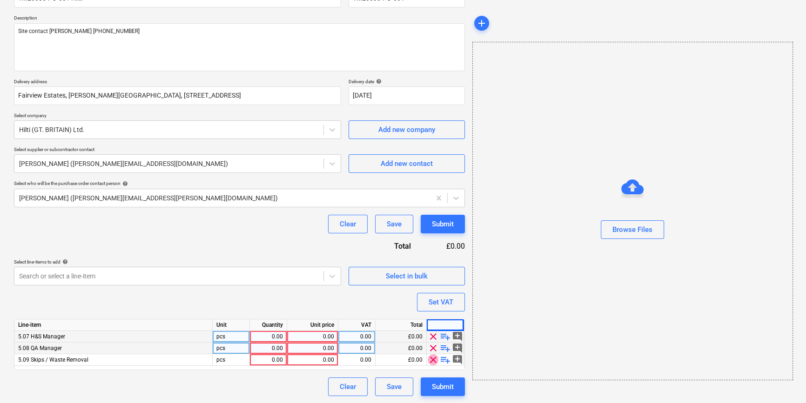
click at [432, 358] on span "clear" at bounding box center [432, 359] width 11 height 11
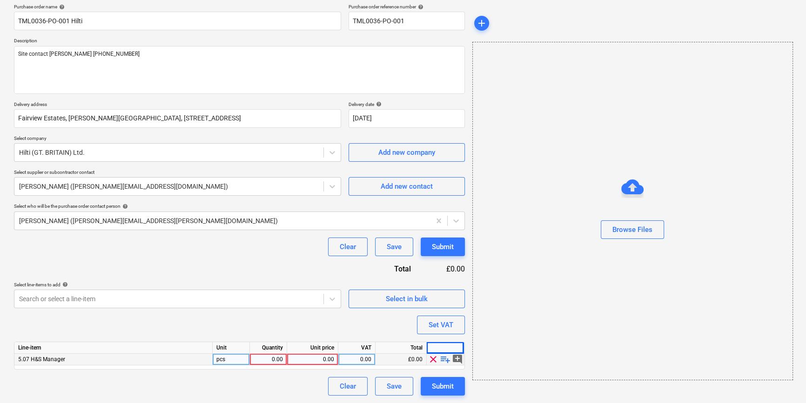
scroll to position [72, 0]
click at [431, 358] on span "clear" at bounding box center [432, 359] width 11 height 11
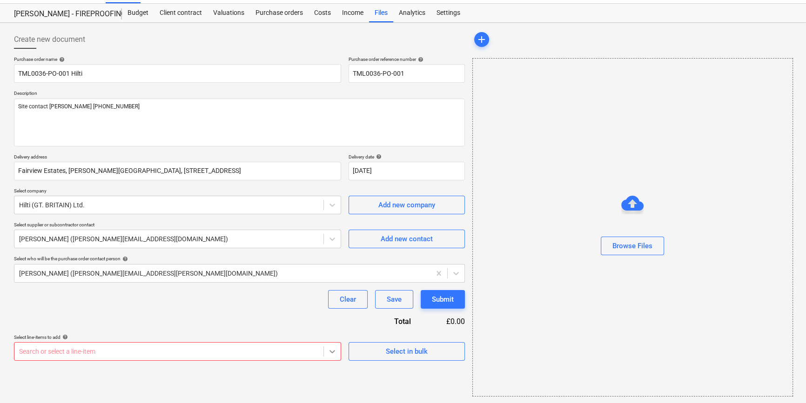
click at [333, 349] on body "Sales Projects Contacts Company Inbox 1 format_size keyboard_arrow_down help se…" at bounding box center [403, 181] width 806 height 403
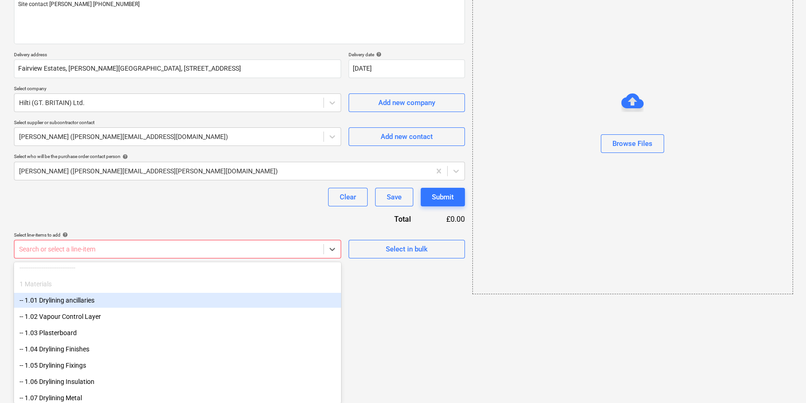
scroll to position [127, 0]
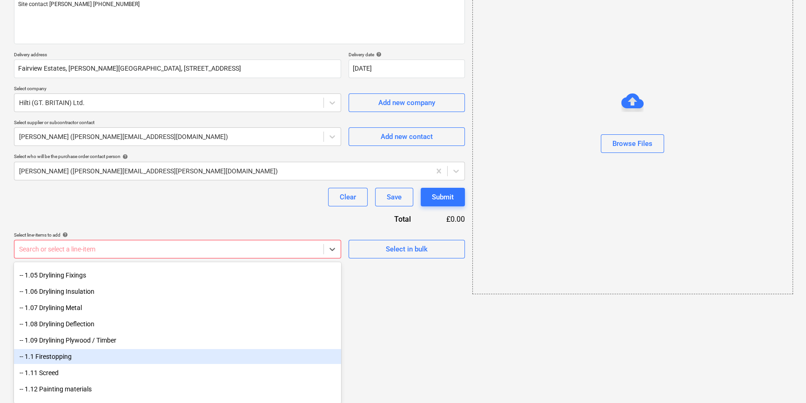
click at [51, 355] on div "-- 1.1 Firestopping" at bounding box center [177, 356] width 327 height 15
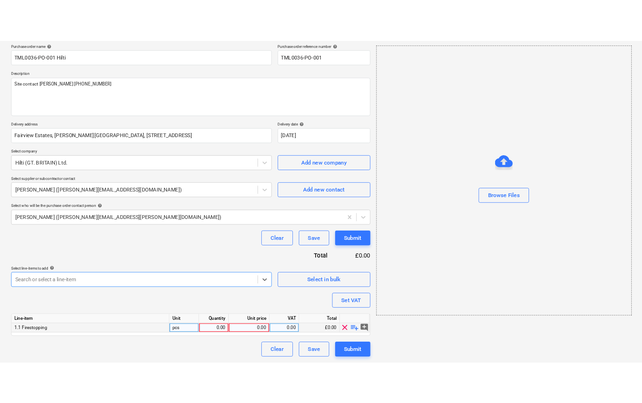
scroll to position [72, 0]
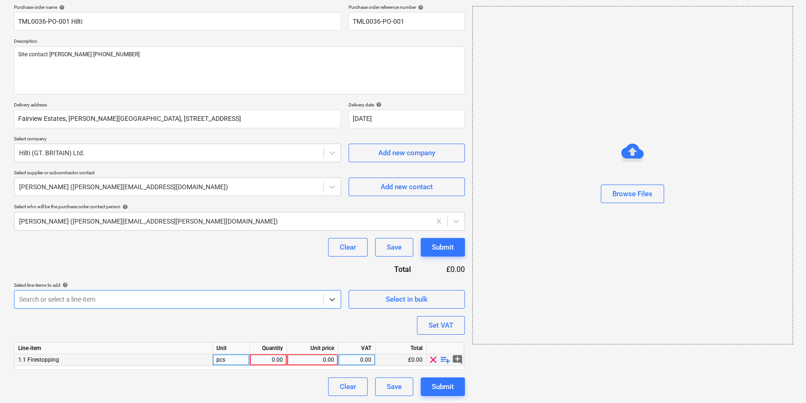
click at [273, 360] on div "0.00" at bounding box center [267, 360] width 29 height 12
click at [443, 359] on span "playlist_add" at bounding box center [445, 359] width 11 height 11
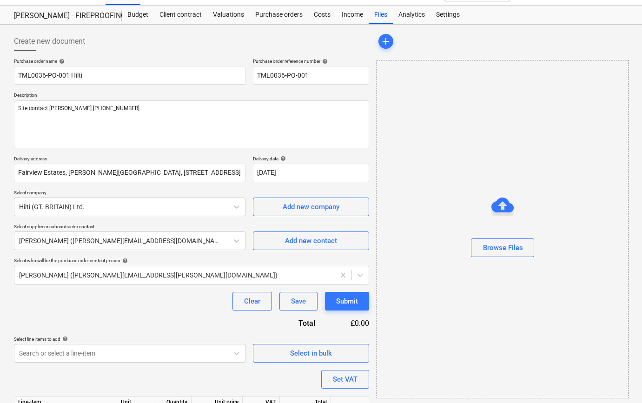
scroll to position [0, 0]
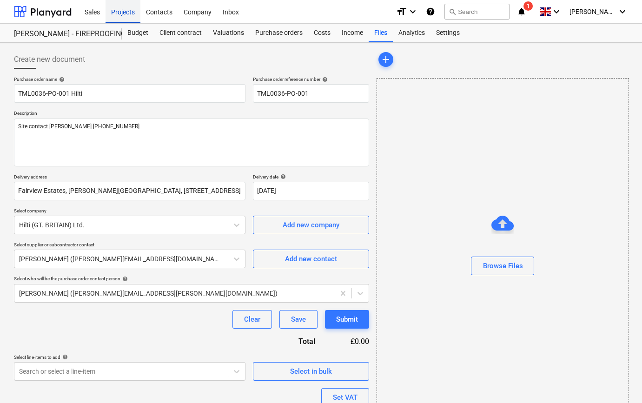
click at [116, 12] on div "Projects" at bounding box center [123, 12] width 35 height 24
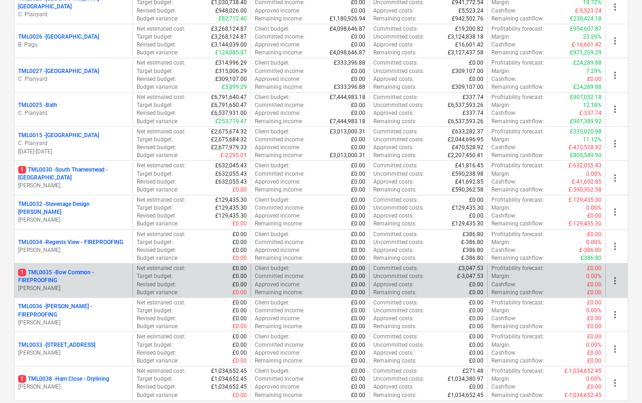
scroll to position [866, 0]
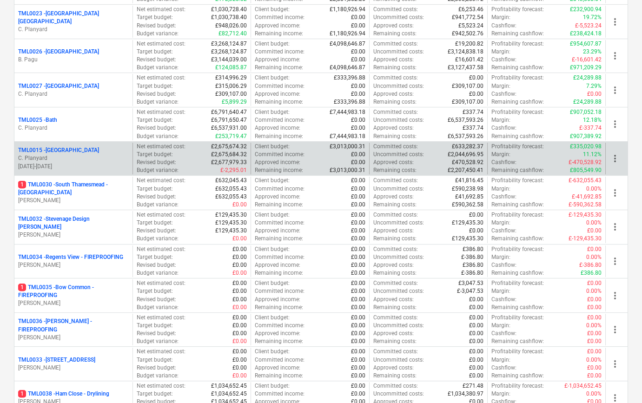
click at [72, 152] on p "TML0015 - [GEOGRAPHIC_DATA]" at bounding box center [58, 151] width 81 height 8
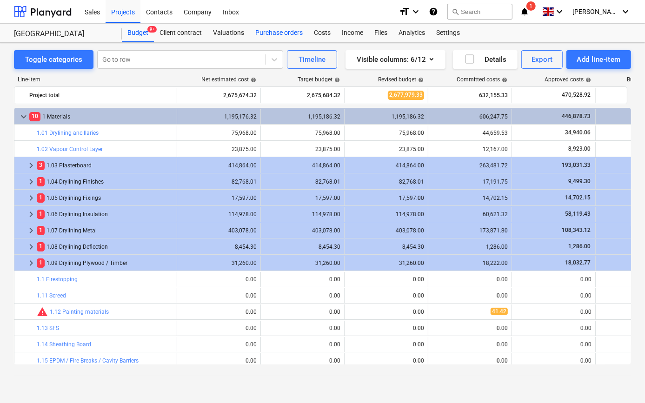
click at [283, 33] on div "Purchase orders" at bounding box center [279, 33] width 59 height 19
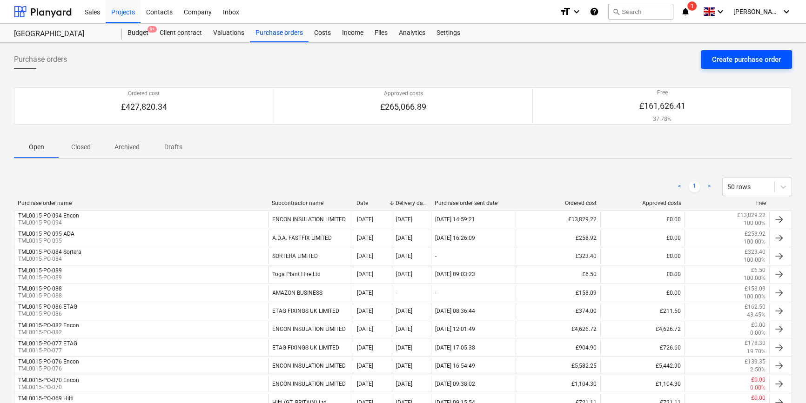
click at [763, 52] on button "Create purchase order" at bounding box center [745, 59] width 91 height 19
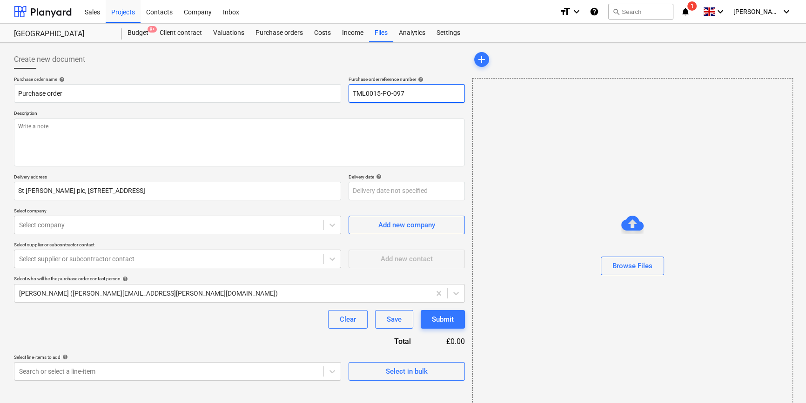
drag, startPoint x: 406, startPoint y: 91, endPoint x: 353, endPoint y: 92, distance: 53.0
click at [353, 92] on input "TML0015-PO-097" at bounding box center [406, 93] width 116 height 19
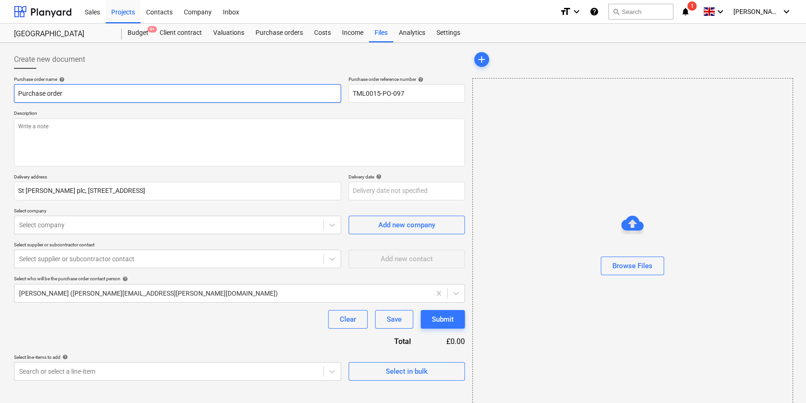
drag, startPoint x: 65, startPoint y: 93, endPoint x: 16, endPoint y: 91, distance: 48.4
click at [16, 91] on input "Purchase order" at bounding box center [177, 93] width 327 height 19
paste input "TML0015-PO-097"
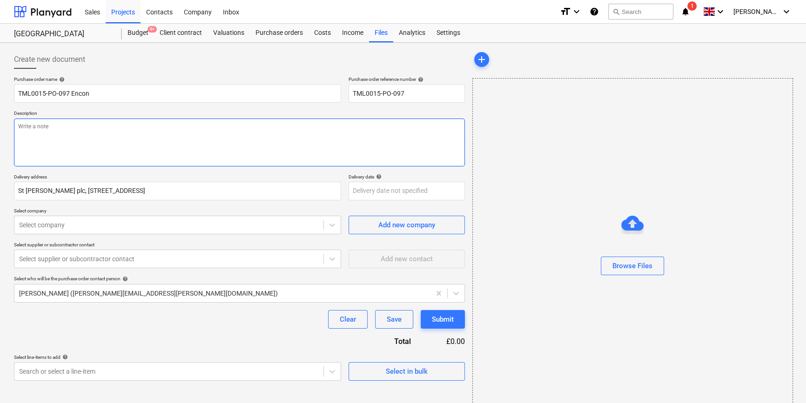
click at [24, 136] on textarea at bounding box center [239, 143] width 451 height 48
paste textarea "07311267045"
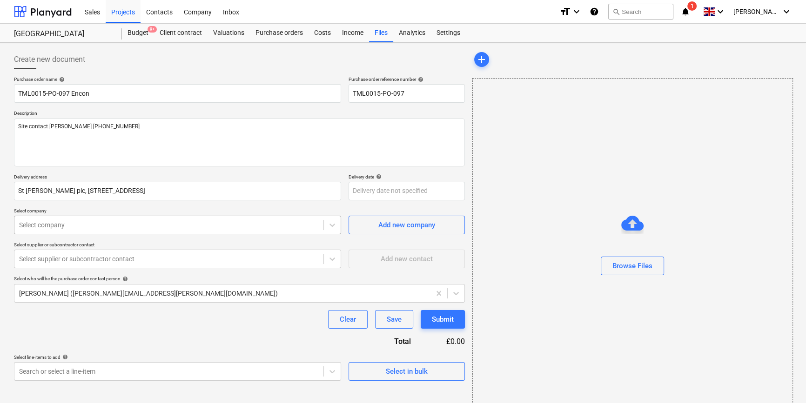
click at [132, 227] on div at bounding box center [169, 224] width 300 height 9
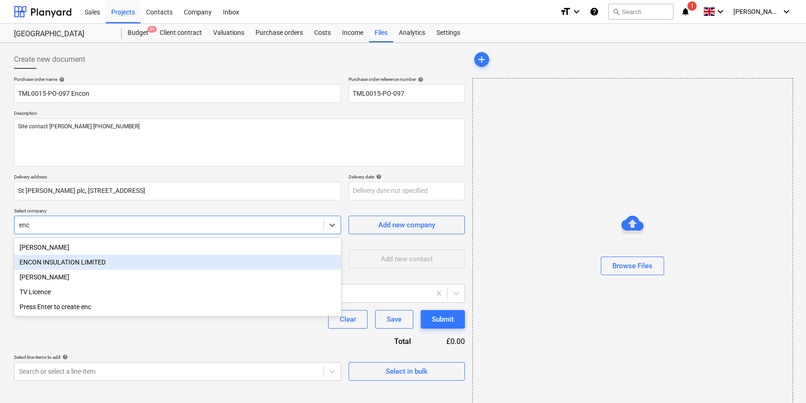
click at [70, 265] on div "ENCON INSULATION LIMITED" at bounding box center [177, 262] width 327 height 15
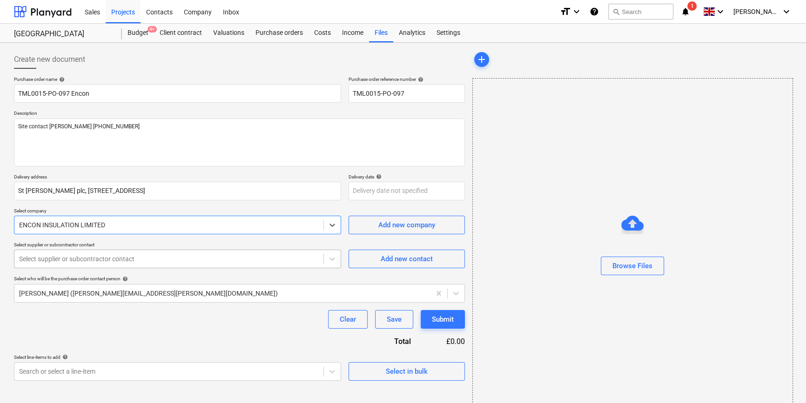
click at [71, 262] on div at bounding box center [169, 258] width 300 height 9
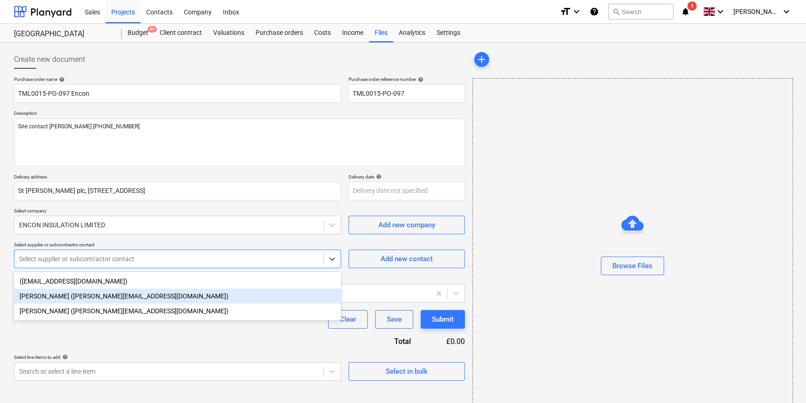
click at [50, 299] on div "[PERSON_NAME] ([PERSON_NAME][EMAIL_ADDRESS][DOMAIN_NAME])" at bounding box center [177, 296] width 327 height 15
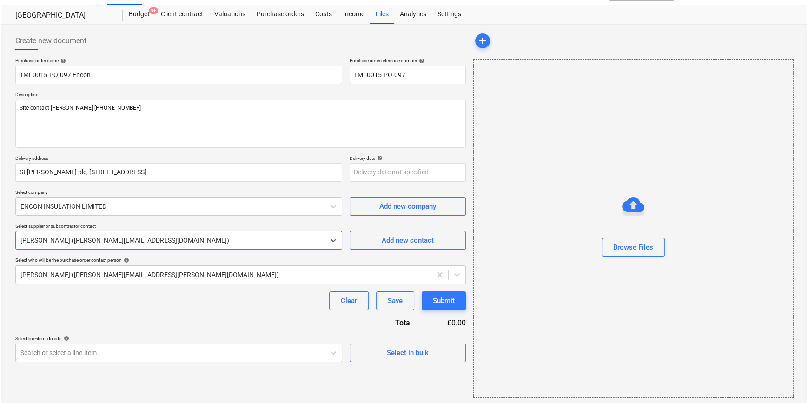
scroll to position [20, 0]
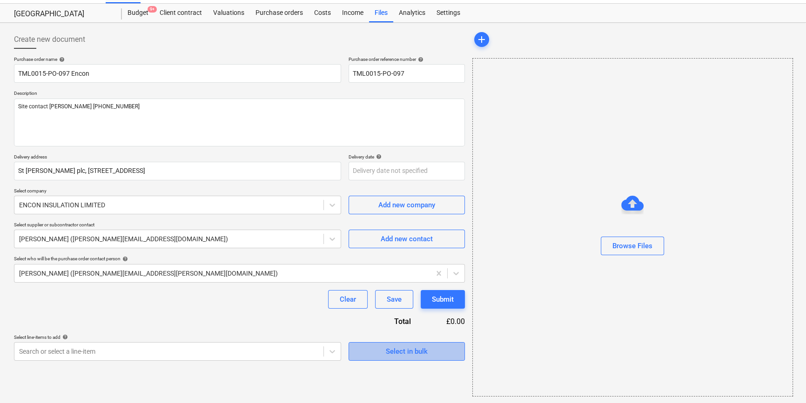
click at [423, 347] on div "Select in bulk" at bounding box center [407, 352] width 42 height 12
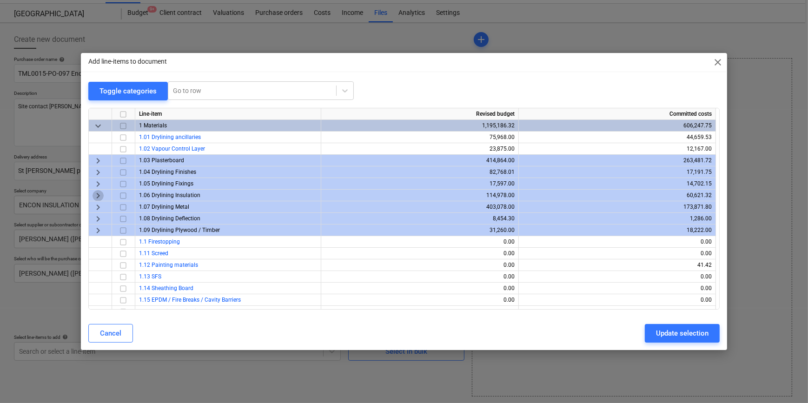
click at [98, 195] on span "keyboard_arrow_right" at bounding box center [98, 195] width 11 height 11
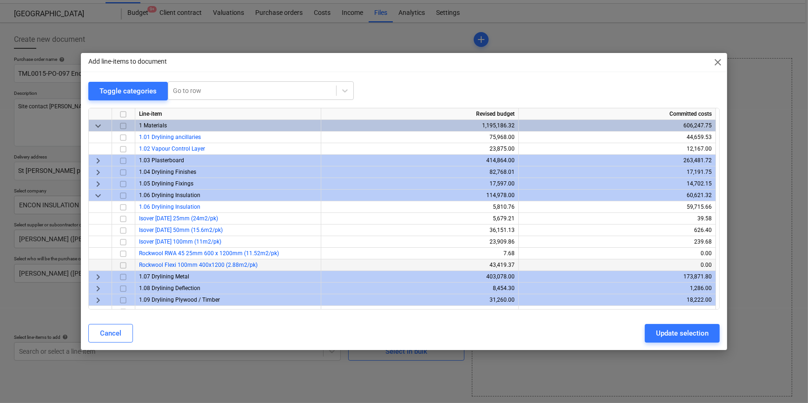
click at [125, 266] on input "checkbox" at bounding box center [123, 265] width 11 height 11
click at [123, 151] on input "checkbox" at bounding box center [123, 148] width 11 height 11
click at [99, 160] on span "keyboard_arrow_right" at bounding box center [98, 160] width 11 height 11
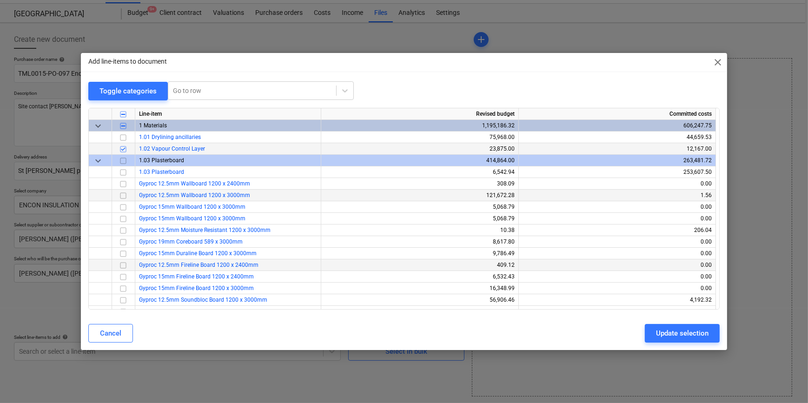
click at [99, 160] on span "keyboard_arrow_down" at bounding box center [98, 160] width 11 height 11
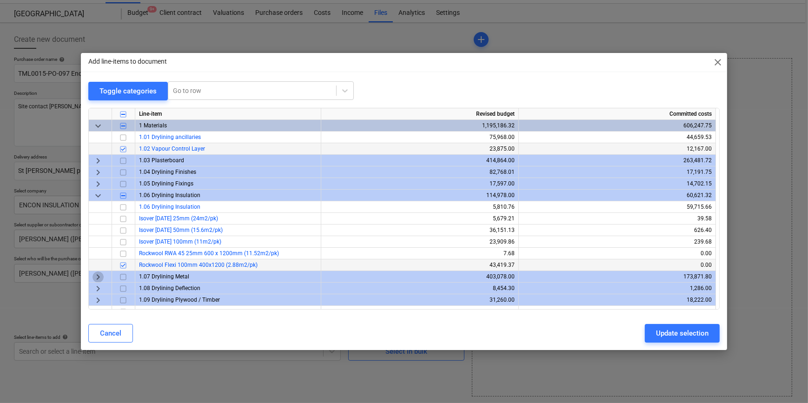
click at [97, 275] on span "keyboard_arrow_right" at bounding box center [98, 276] width 11 height 11
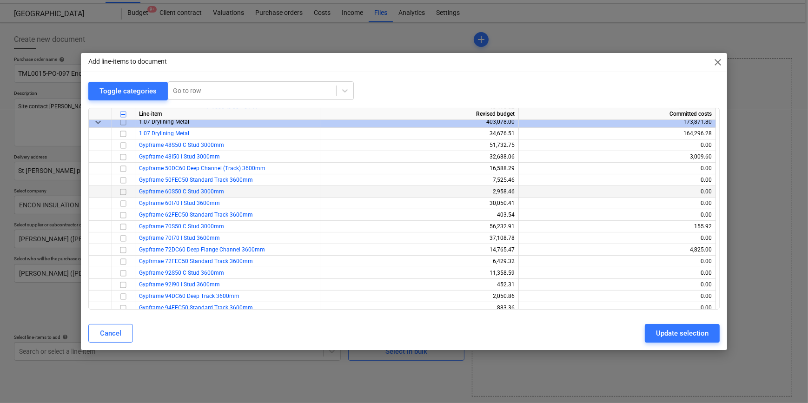
scroll to position [169, 0]
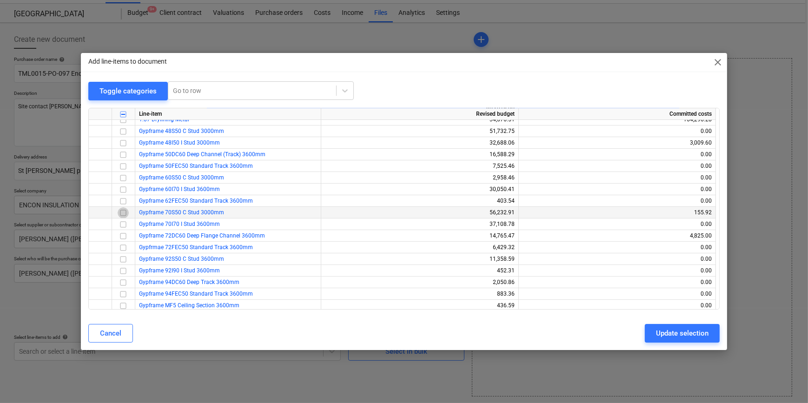
click at [123, 213] on input "checkbox" at bounding box center [123, 212] width 11 height 11
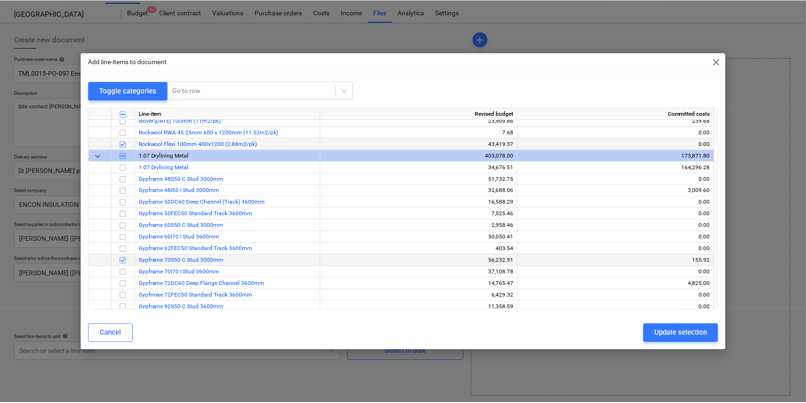
scroll to position [84, 0]
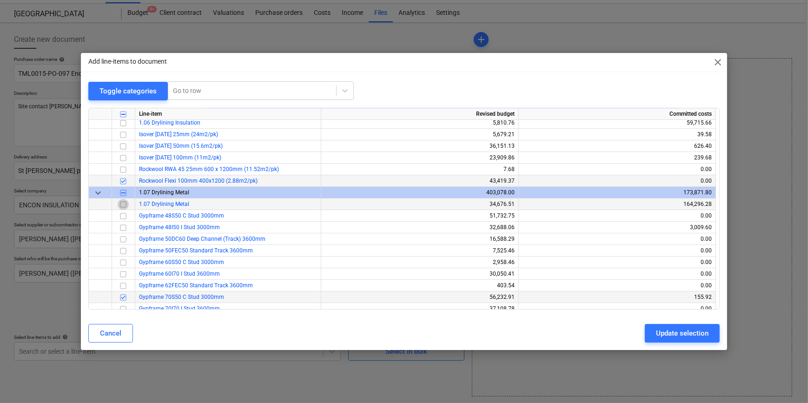
click at [123, 206] on input "checkbox" at bounding box center [123, 204] width 11 height 11
click at [691, 330] on div "Update selection" at bounding box center [682, 333] width 53 height 12
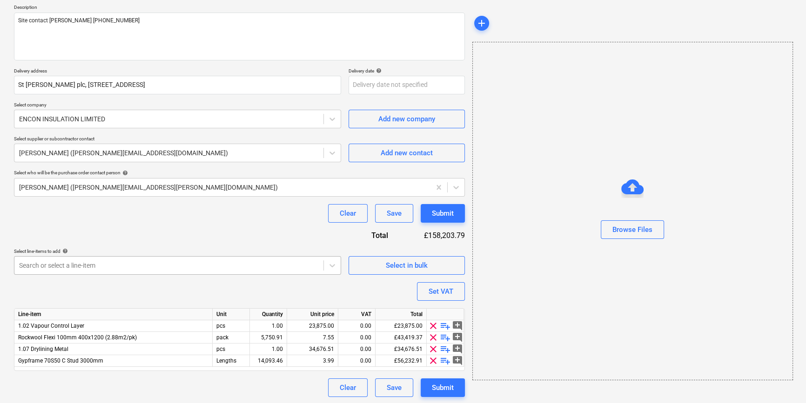
scroll to position [107, 0]
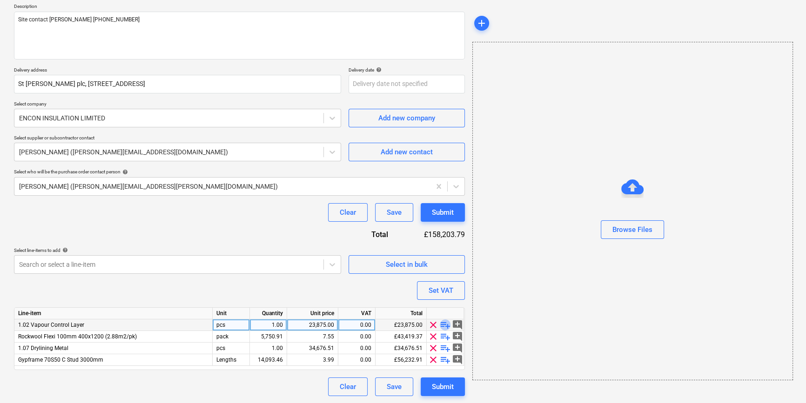
click at [443, 326] on span "playlist_add" at bounding box center [445, 325] width 11 height 11
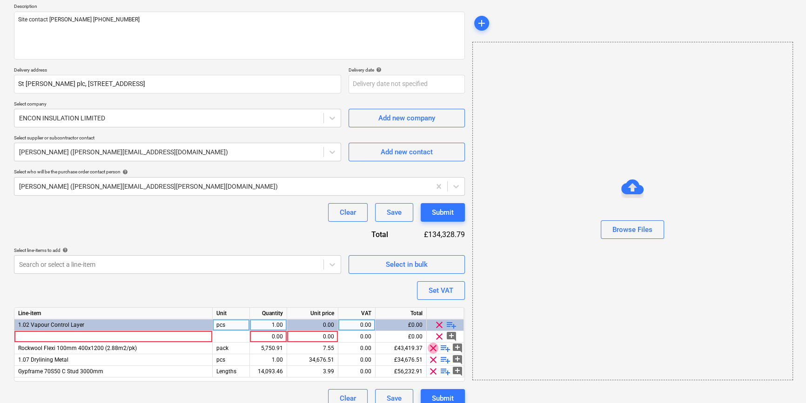
click at [431, 348] on span "clear" at bounding box center [432, 348] width 11 height 11
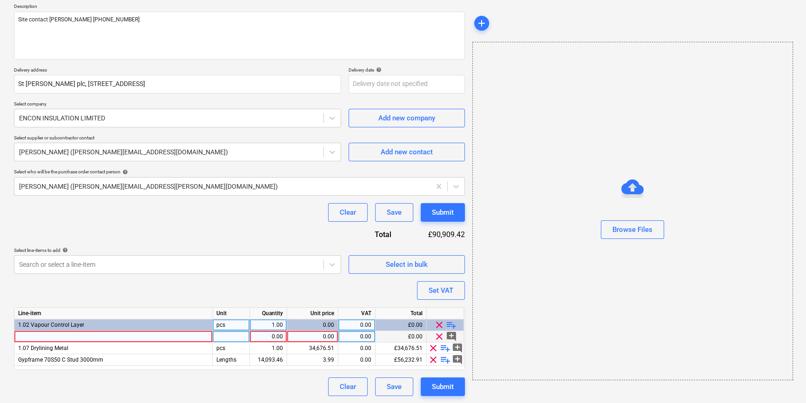
click at [440, 336] on span "clear" at bounding box center [438, 336] width 11 height 11
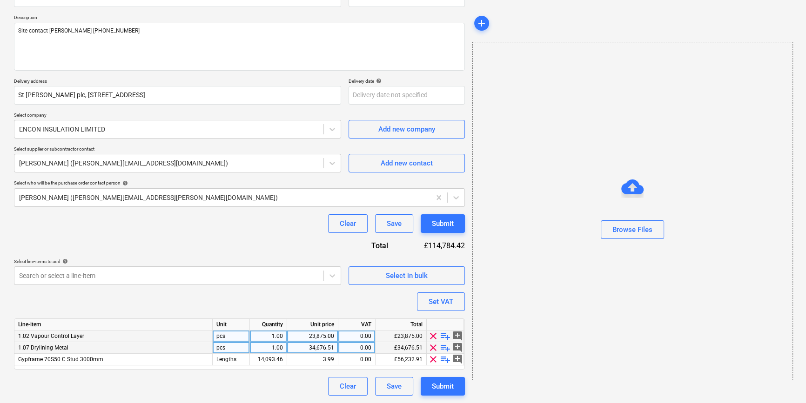
scroll to position [95, 0]
click at [432, 336] on span "clear" at bounding box center [432, 336] width 11 height 11
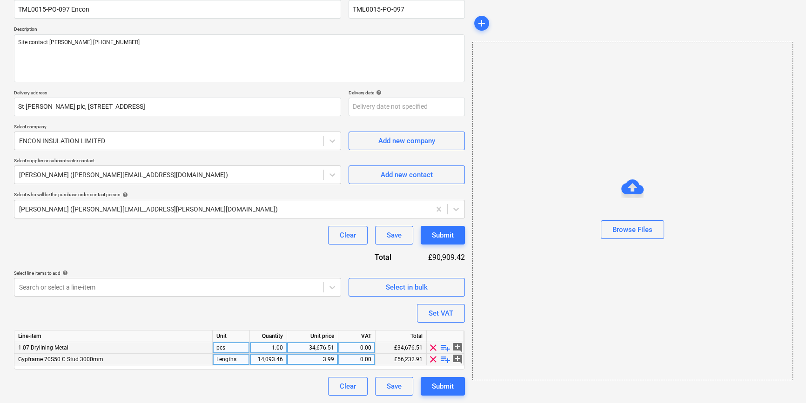
scroll to position [84, 0]
click at [441, 348] on span "playlist_add" at bounding box center [445, 348] width 11 height 11
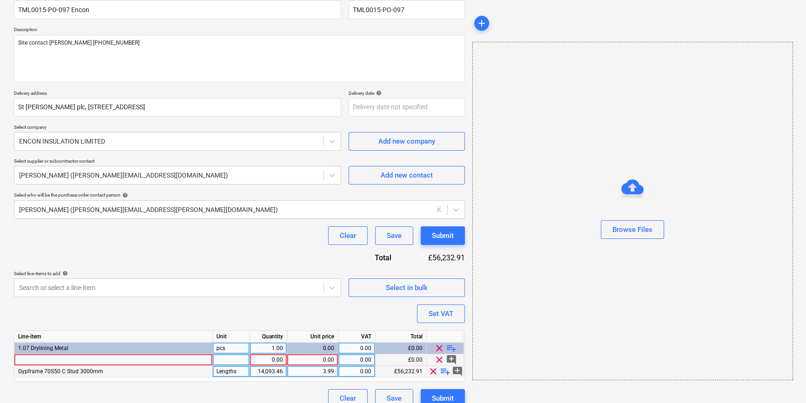
click at [103, 371] on div "Gypframe 70S50 C Stud 3000mm" at bounding box center [113, 372] width 198 height 12
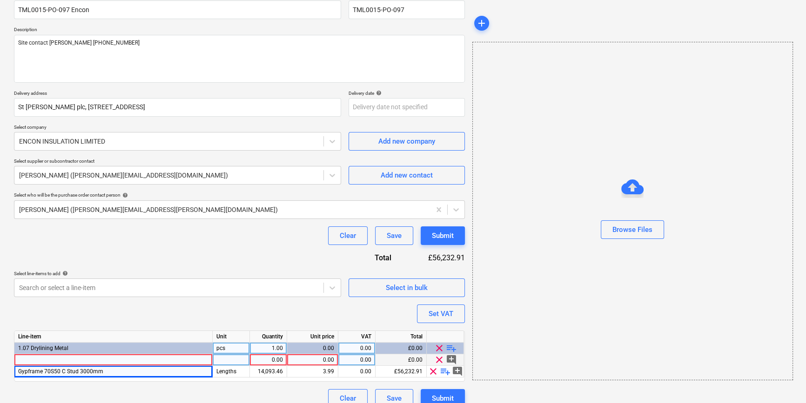
drag, startPoint x: 103, startPoint y: 371, endPoint x: 13, endPoint y: 372, distance: 89.8
click at [13, 372] on div "Create new document Purchase order name help TML0015-PO-097 Encon Purchase orde…" at bounding box center [239, 187] width 458 height 449
drag, startPoint x: 13, startPoint y: 372, endPoint x: 29, endPoint y: 372, distance: 16.3
click at [114, 381] on div "Line-item Unit Quantity Unit price VAT Total 1.07 Drylining Metal pcs 1.00 0.00…" at bounding box center [239, 356] width 451 height 51
drag, startPoint x: 101, startPoint y: 371, endPoint x: 17, endPoint y: 371, distance: 84.7
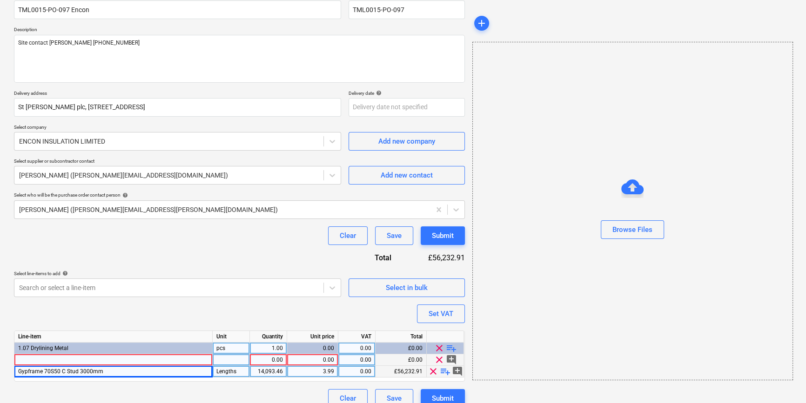
click at [17, 371] on div "Gypframe 70S50 C Stud 3000mm" at bounding box center [113, 372] width 198 height 12
copy span "Gypframe 70S50 C Stud 3000mm"
click at [28, 358] on div at bounding box center [113, 360] width 198 height 12
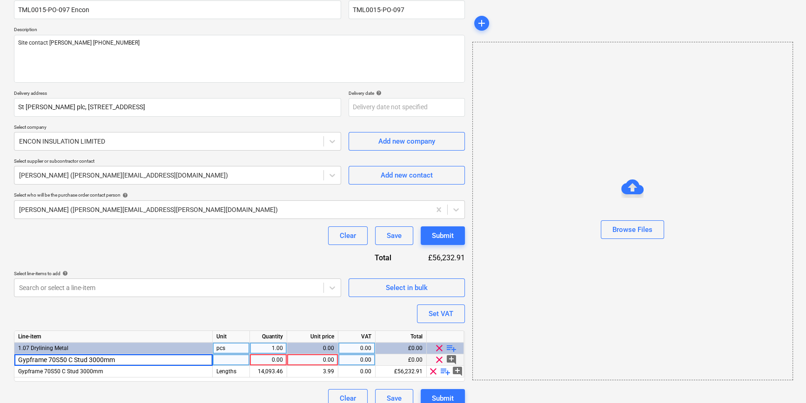
click at [93, 360] on input "Gypframe 70S50 C Stud 3000mm" at bounding box center [113, 359] width 198 height 11
click at [219, 358] on input "lengths" at bounding box center [231, 359] width 37 height 11
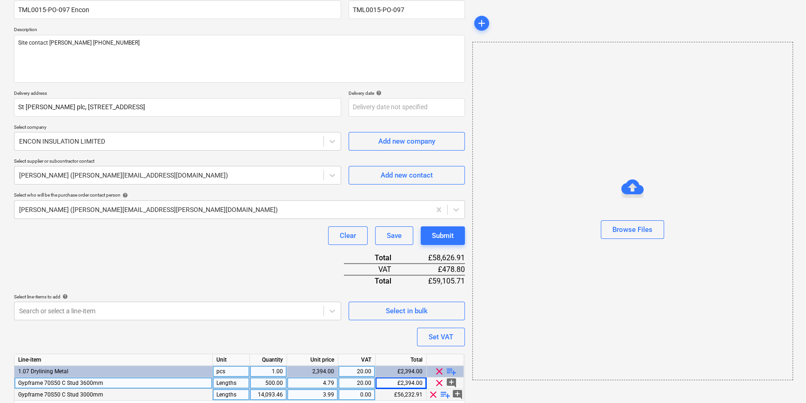
click at [262, 396] on div "14,093.46" at bounding box center [267, 395] width 29 height 12
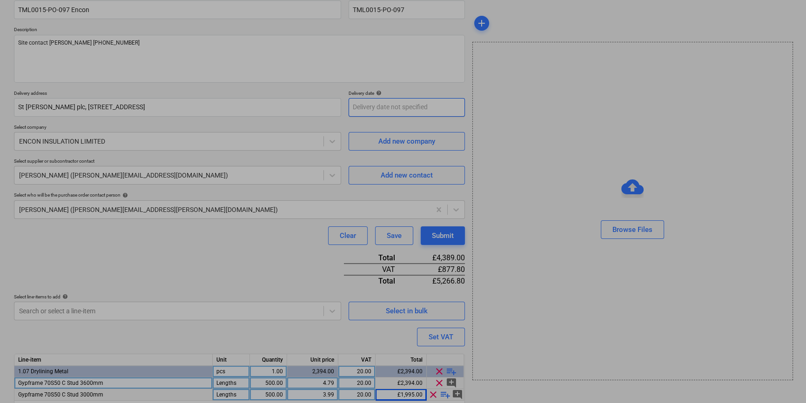
click at [369, 106] on body "Sales Projects Contacts Company Inbox format_size keyboard_arrow_down help sear…" at bounding box center [403, 117] width 806 height 403
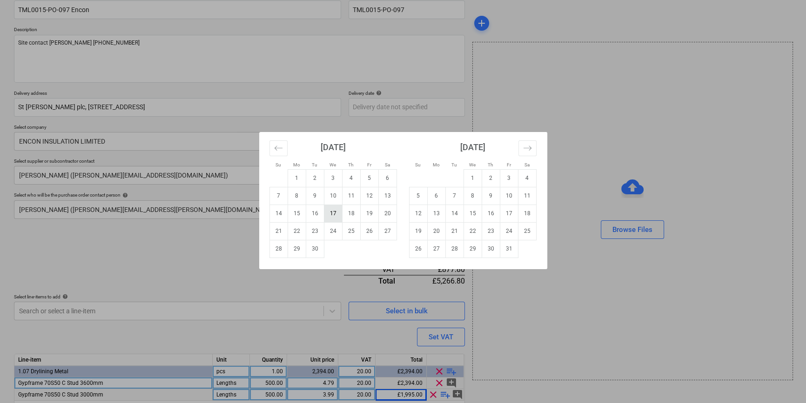
click at [327, 217] on td "17" at bounding box center [333, 214] width 18 height 18
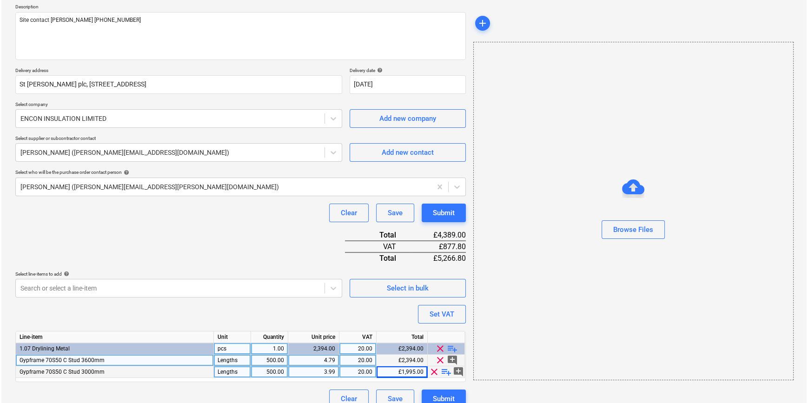
scroll to position [119, 0]
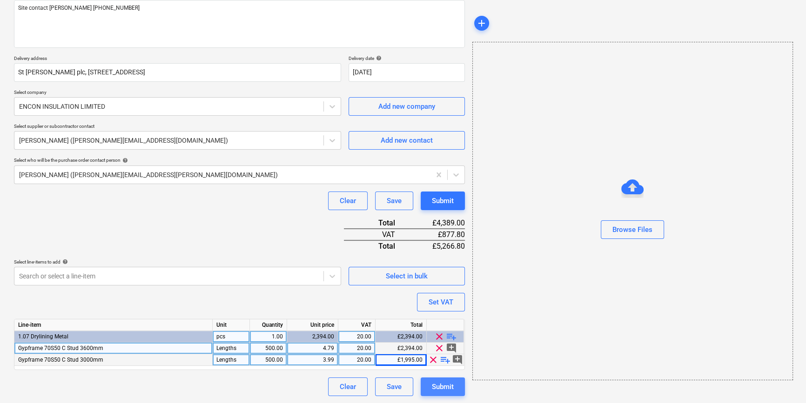
click at [443, 387] on div "Submit" at bounding box center [443, 387] width 22 height 12
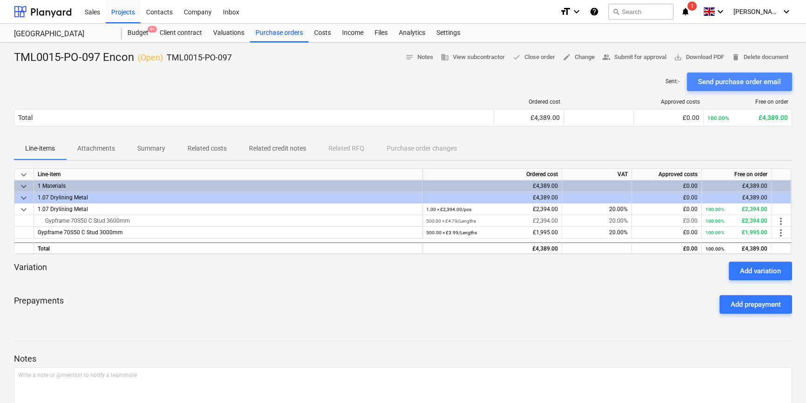
click at [721, 83] on div "Send purchase order email" at bounding box center [739, 82] width 83 height 12
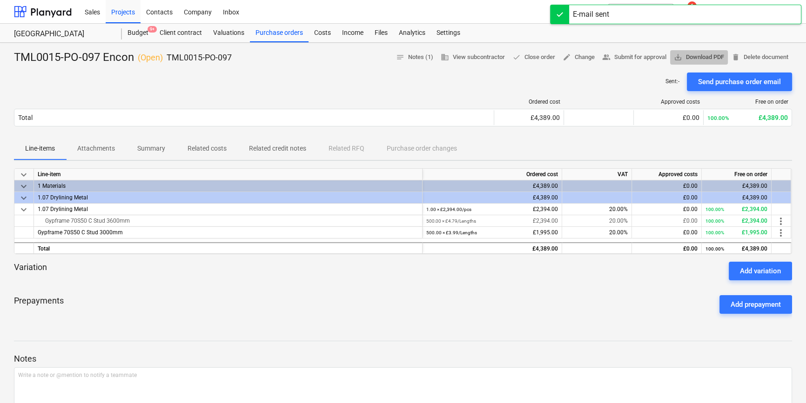
click at [707, 58] on span "save_alt Download PDF" at bounding box center [698, 57] width 50 height 11
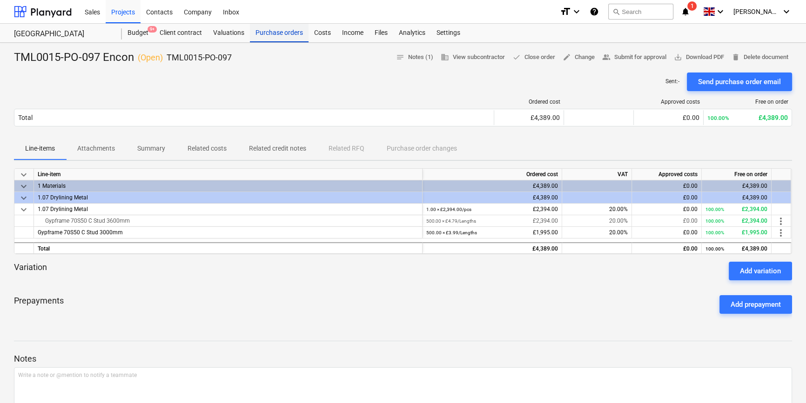
click at [275, 33] on div "Purchase orders" at bounding box center [279, 33] width 59 height 19
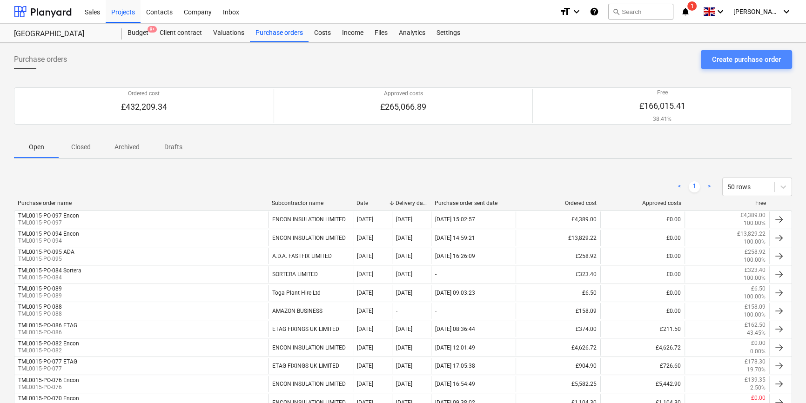
click at [748, 56] on div "Create purchase order" at bounding box center [746, 59] width 69 height 12
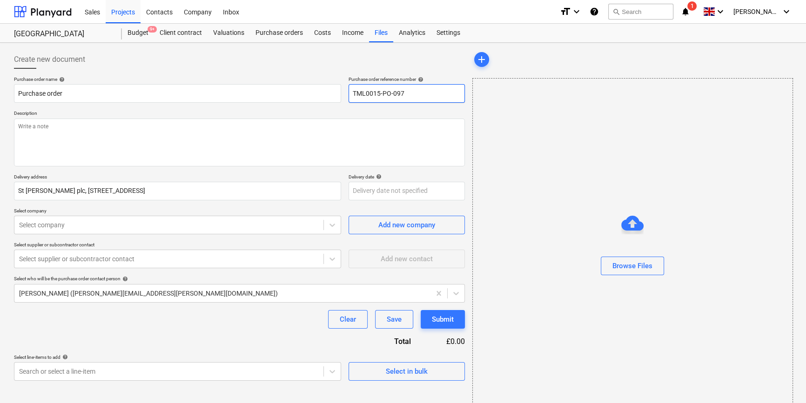
click at [404, 91] on input "TML0015-PO-097" at bounding box center [406, 93] width 116 height 19
drag, startPoint x: 404, startPoint y: 93, endPoint x: 353, endPoint y: 98, distance: 50.5
click at [353, 98] on input "TML0015-PO-098" at bounding box center [406, 93] width 116 height 19
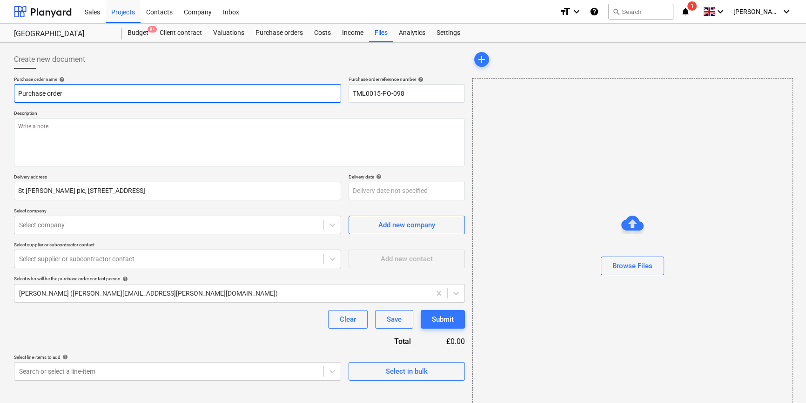
drag, startPoint x: 61, startPoint y: 93, endPoint x: 13, endPoint y: 89, distance: 48.9
click at [14, 90] on input "Purchase order" at bounding box center [177, 93] width 327 height 19
paste input "TML0015-PO-098"
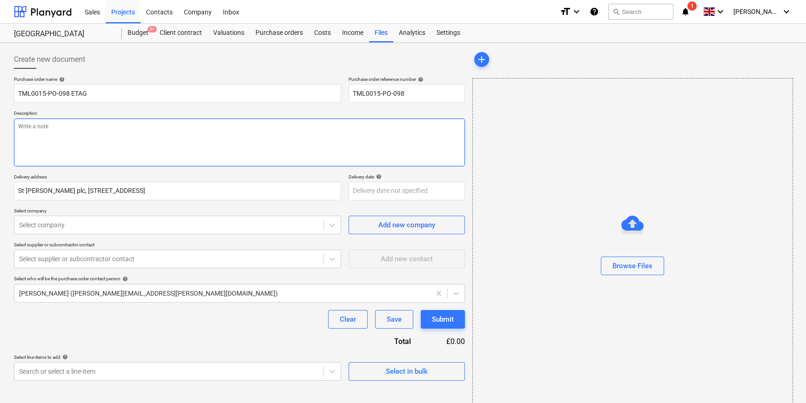
click at [47, 134] on textarea at bounding box center [239, 143] width 451 height 48
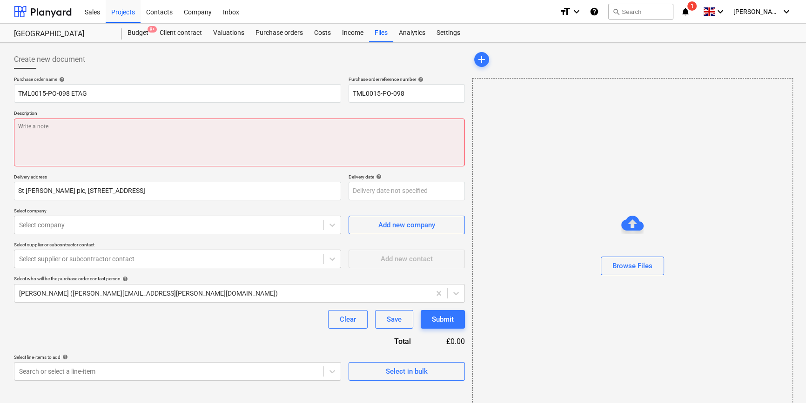
paste textarea "Site contact [PERSON_NAME] [PHONE_NUMBER]"
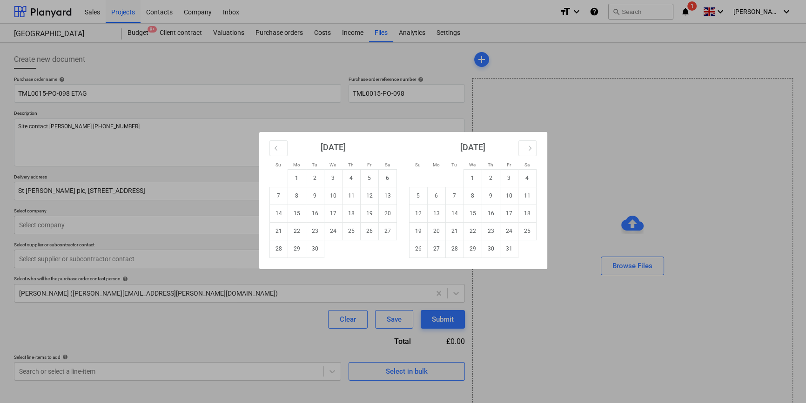
click at [355, 193] on body "Sales Projects Contacts Company Inbox format_size keyboard_arrow_down help sear…" at bounding box center [403, 201] width 806 height 403
click at [330, 212] on td "17" at bounding box center [333, 214] width 18 height 18
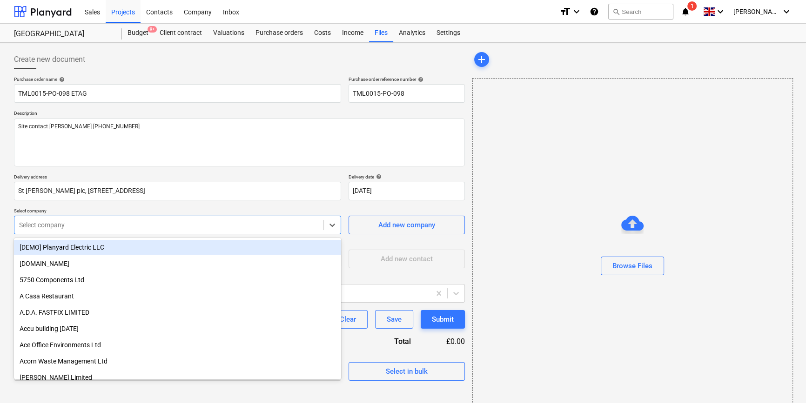
click at [204, 227] on div at bounding box center [169, 224] width 300 height 9
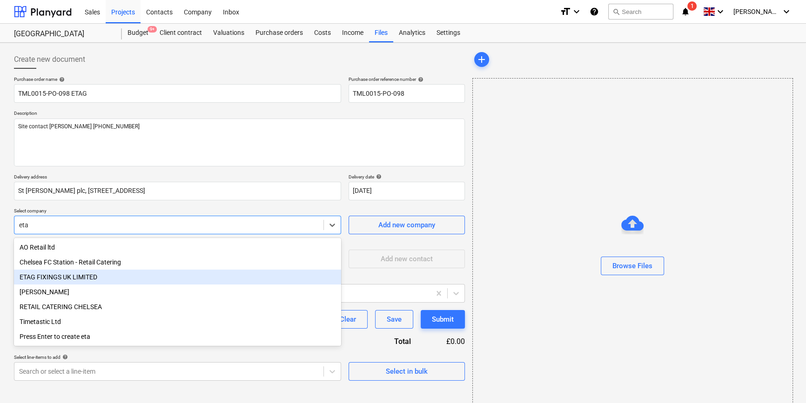
click at [77, 280] on div "ETAG FIXINGS UK LIMITED" at bounding box center [177, 277] width 327 height 15
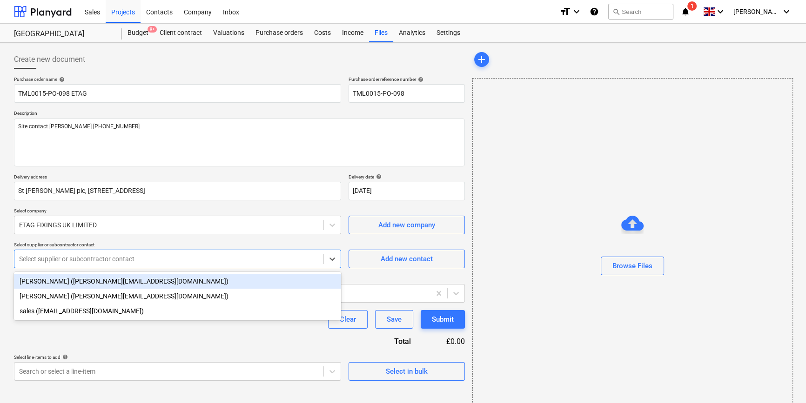
click at [72, 261] on div at bounding box center [169, 258] width 300 height 9
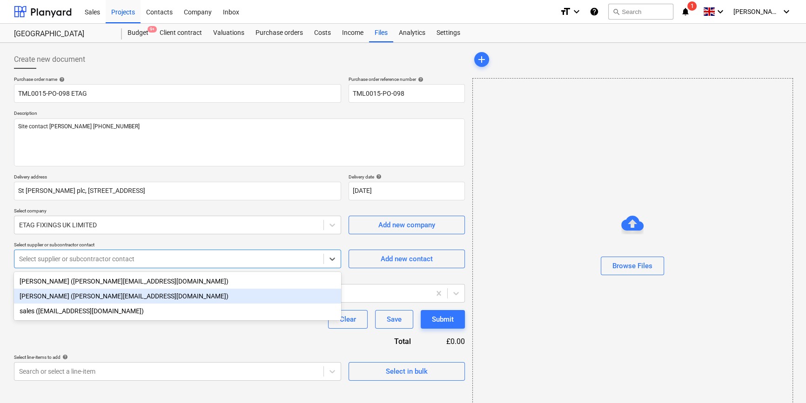
click at [62, 298] on div "[PERSON_NAME] ([PERSON_NAME][EMAIL_ADDRESS][DOMAIN_NAME])" at bounding box center [177, 296] width 327 height 15
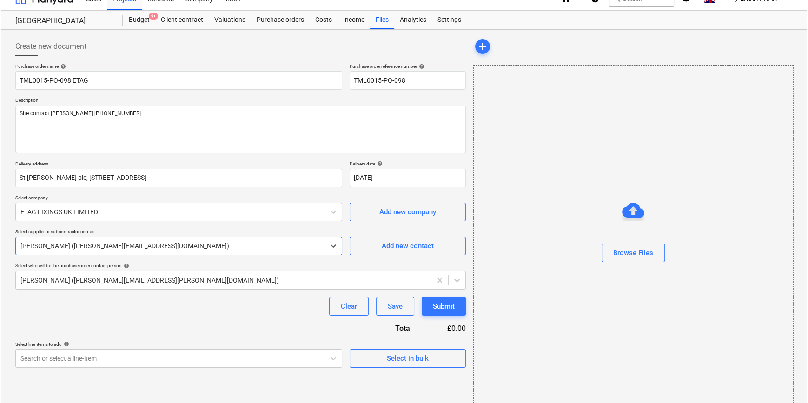
scroll to position [20, 0]
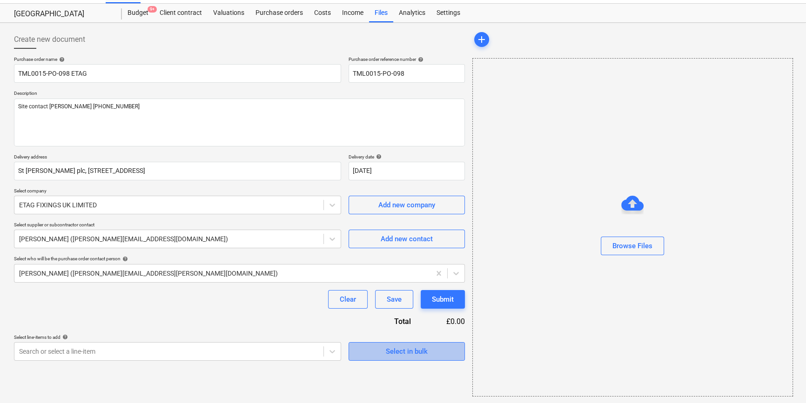
click at [383, 352] on span "Select in bulk" at bounding box center [406, 352] width 93 height 12
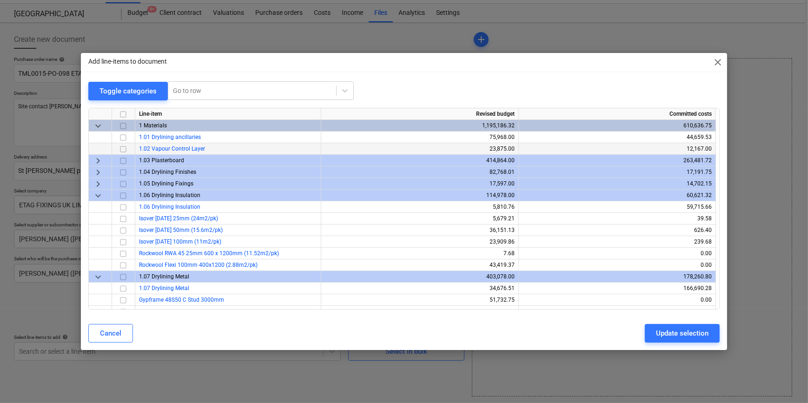
click at [123, 146] on input "checkbox" at bounding box center [123, 148] width 11 height 11
click at [99, 181] on span "keyboard_arrow_right" at bounding box center [98, 183] width 11 height 11
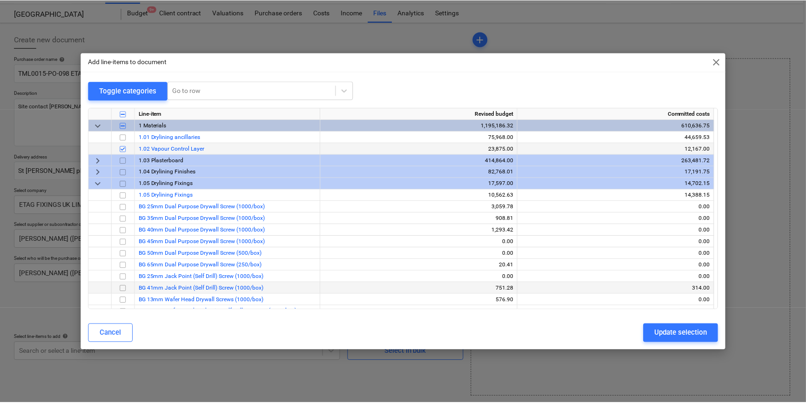
scroll to position [42, 0]
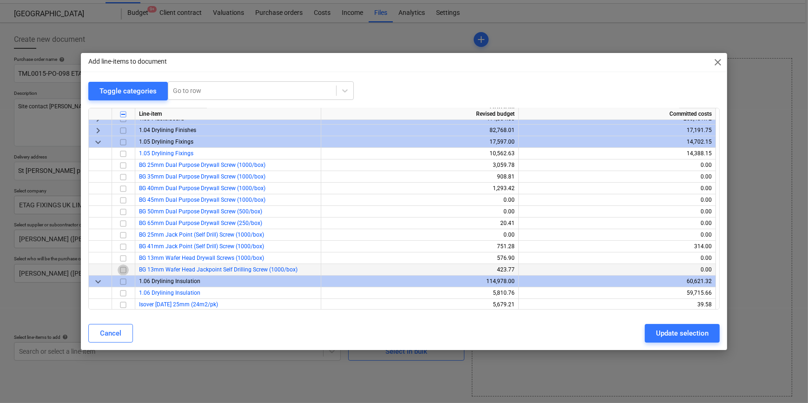
click at [122, 270] on input "checkbox" at bounding box center [123, 269] width 11 height 11
click at [122, 176] on input "checkbox" at bounding box center [123, 176] width 11 height 11
click at [690, 332] on div "Update selection" at bounding box center [682, 333] width 53 height 12
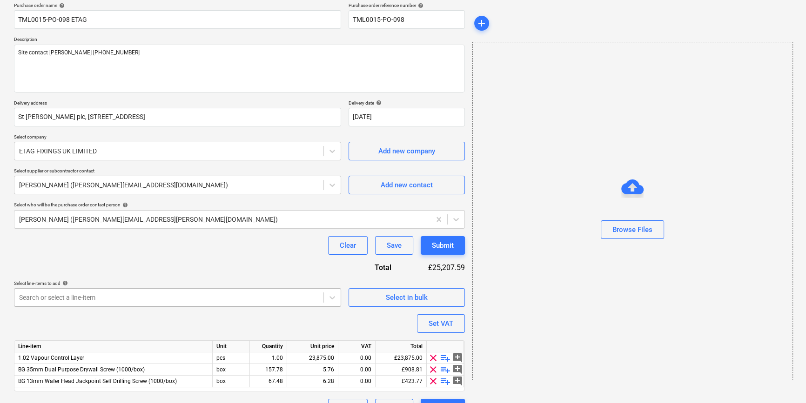
scroll to position [95, 0]
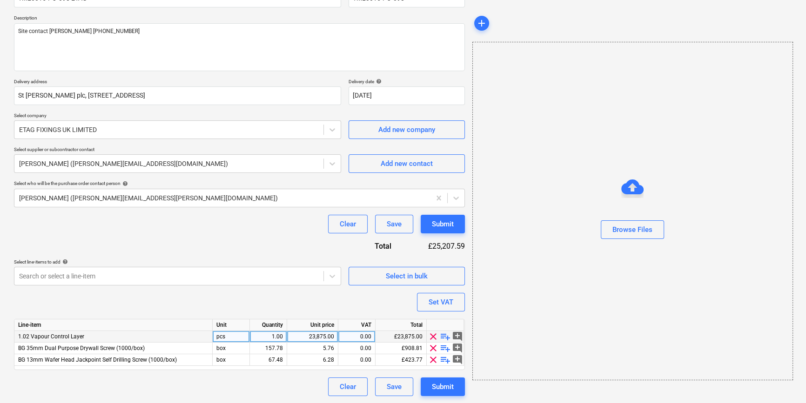
click at [227, 337] on div "pcs" at bounding box center [231, 337] width 37 height 12
click at [317, 337] on div "23,875.00" at bounding box center [312, 337] width 43 height 12
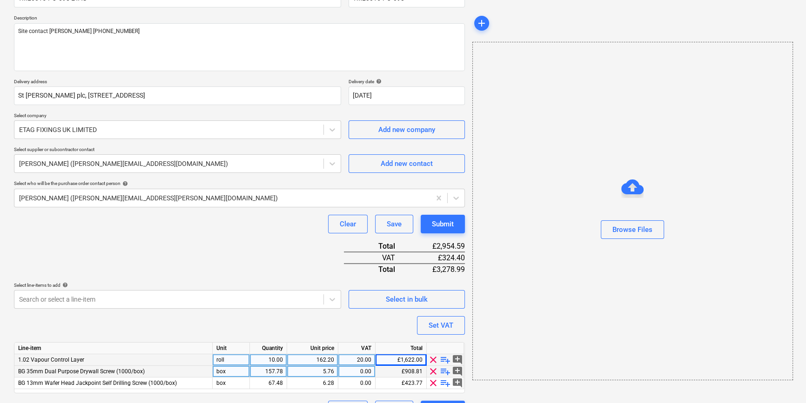
click at [274, 371] on div "157.78" at bounding box center [267, 372] width 29 height 12
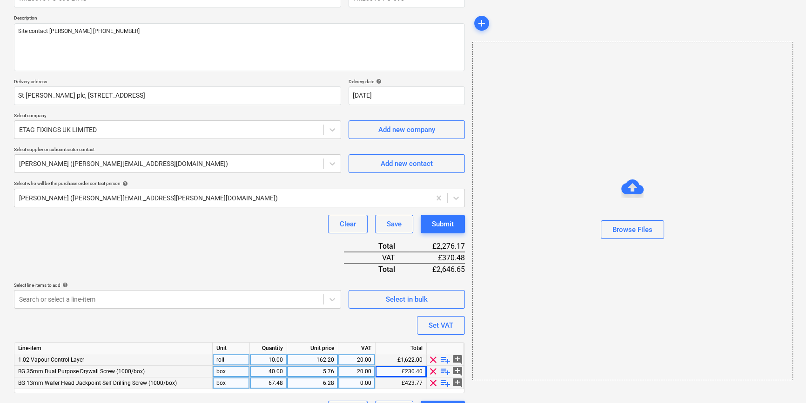
click at [268, 380] on div "67.48" at bounding box center [267, 384] width 29 height 12
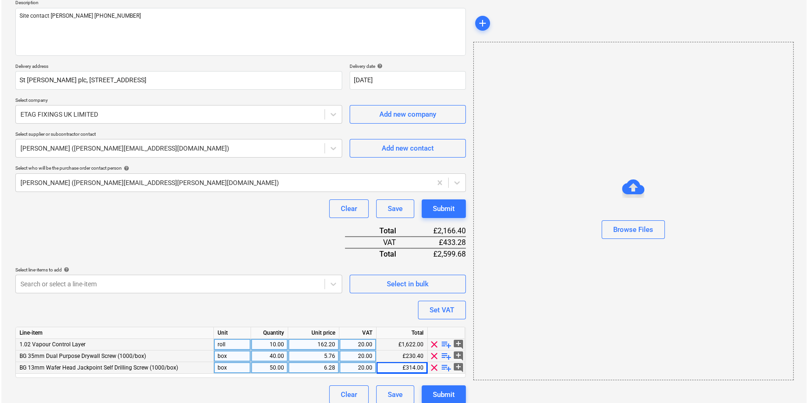
scroll to position [119, 0]
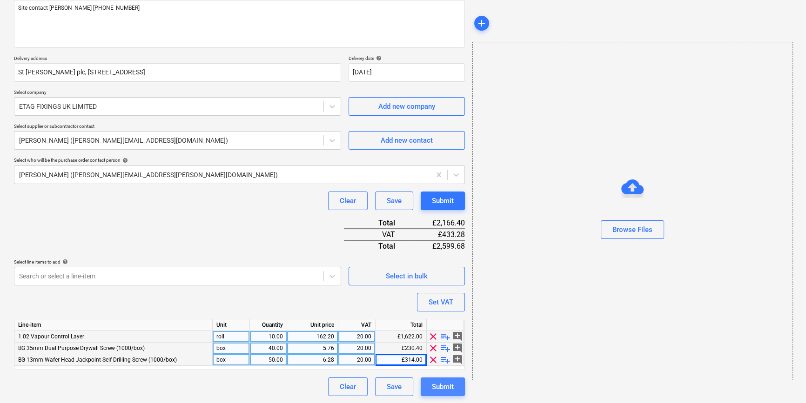
click at [439, 387] on div "Submit" at bounding box center [443, 387] width 22 height 12
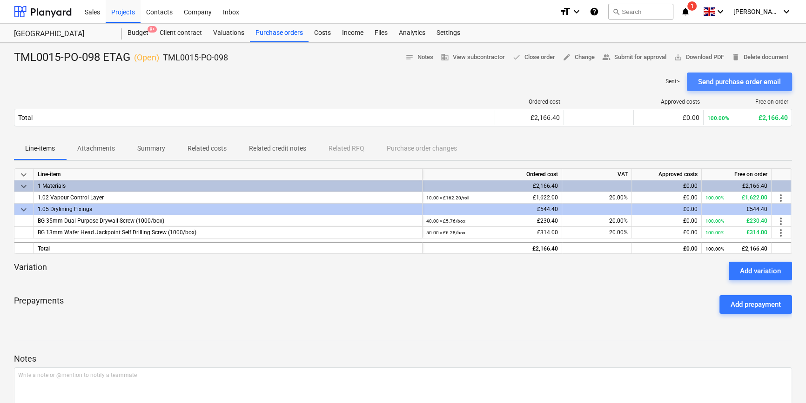
click at [724, 78] on div "Send purchase order email" at bounding box center [739, 82] width 83 height 12
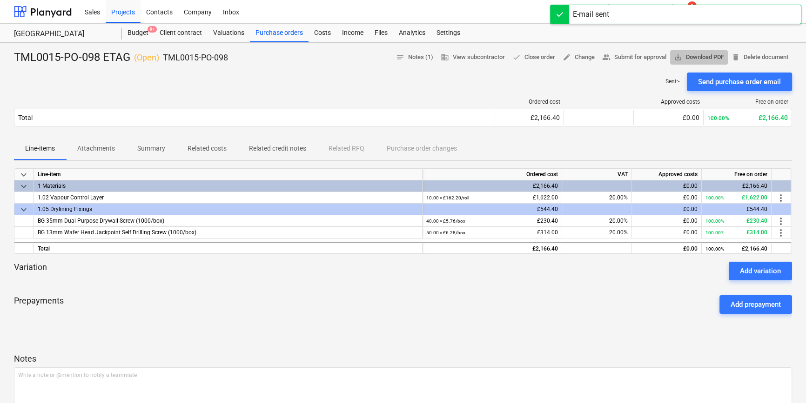
click at [700, 55] on span "save_alt Download PDF" at bounding box center [698, 57] width 50 height 11
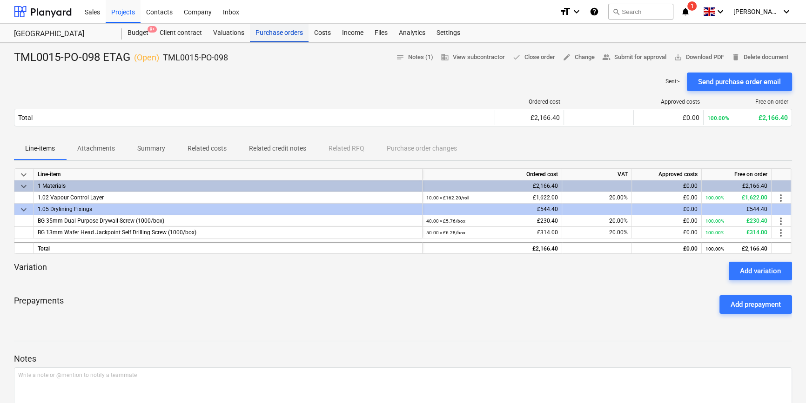
click at [260, 33] on div "Purchase orders" at bounding box center [279, 33] width 59 height 19
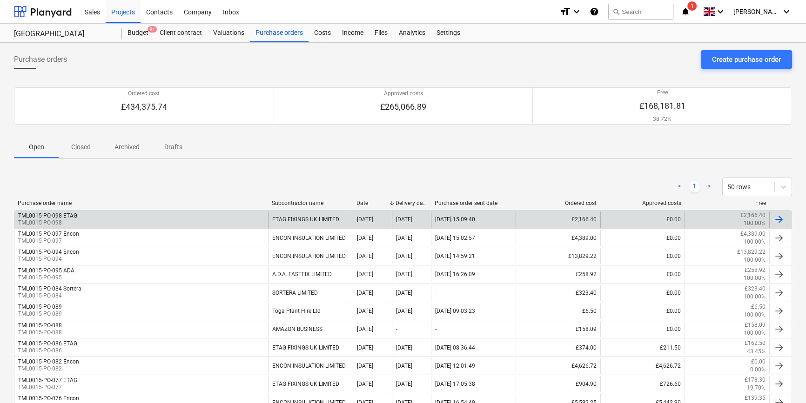
click at [781, 219] on div at bounding box center [778, 219] width 11 height 11
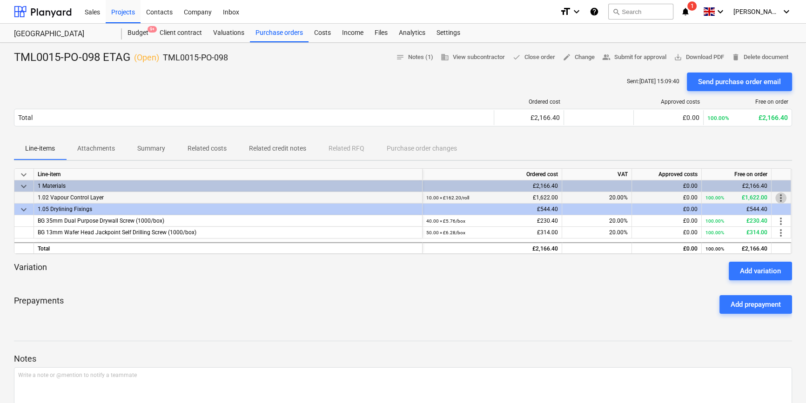
click at [778, 195] on span "more_vert" at bounding box center [780, 198] width 11 height 11
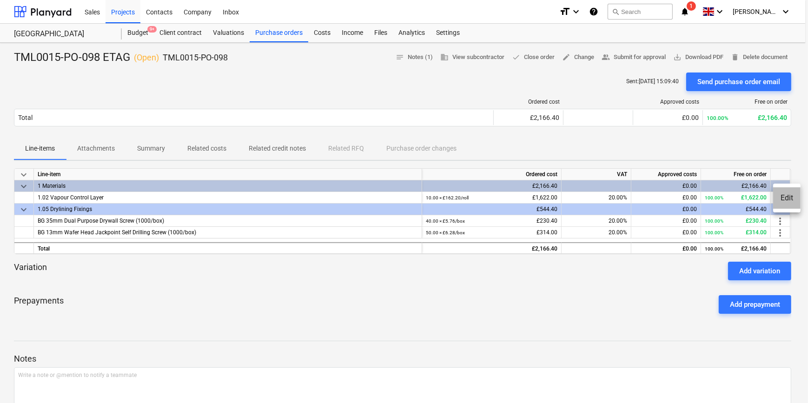
click at [787, 199] on li "Edit" at bounding box center [786, 197] width 27 height 21
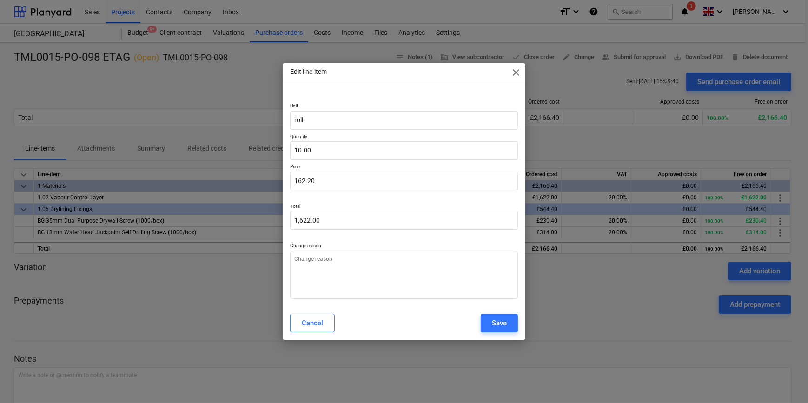
click at [303, 334] on div "Cancel Save" at bounding box center [404, 323] width 239 height 26
click at [302, 327] on div "Cancel" at bounding box center [312, 323] width 21 height 12
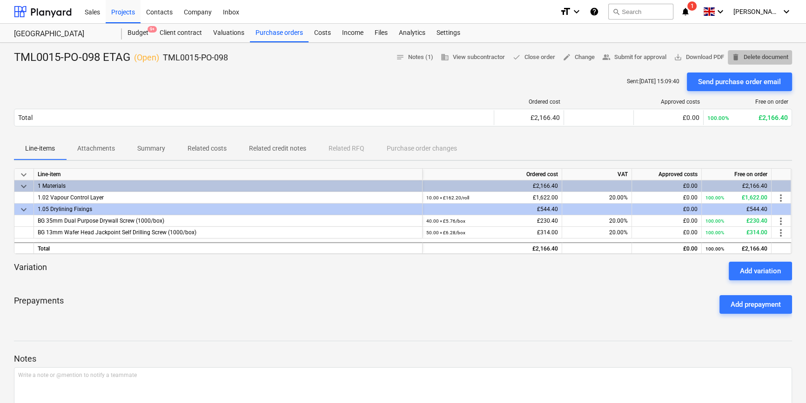
click at [773, 55] on span "delete Delete document" at bounding box center [759, 57] width 57 height 11
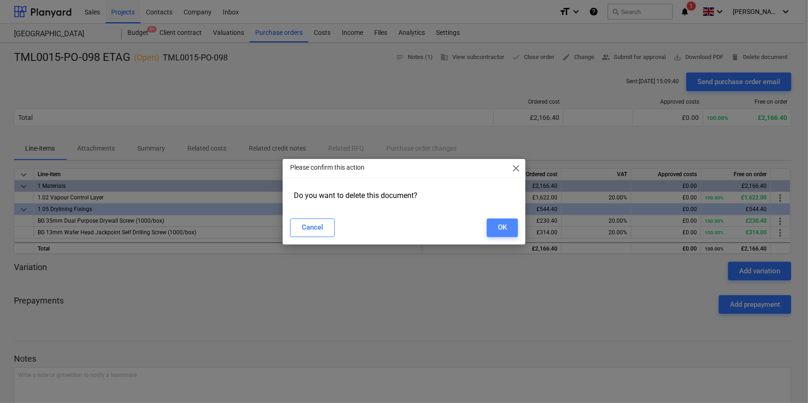
click at [507, 228] on button "OK" at bounding box center [502, 228] width 31 height 19
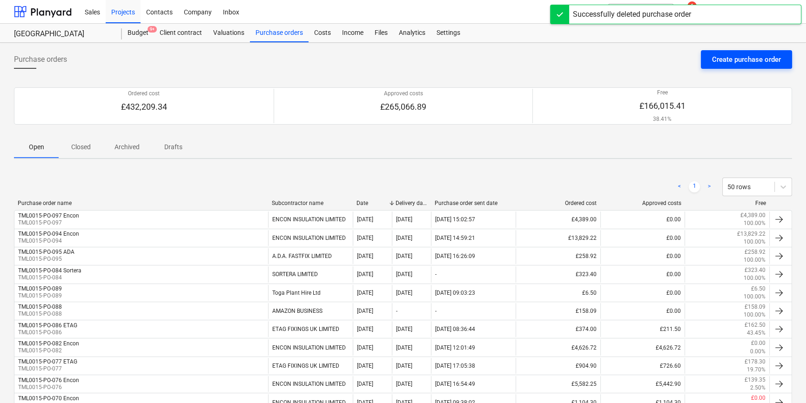
click at [718, 56] on div "Create purchase order" at bounding box center [746, 59] width 69 height 12
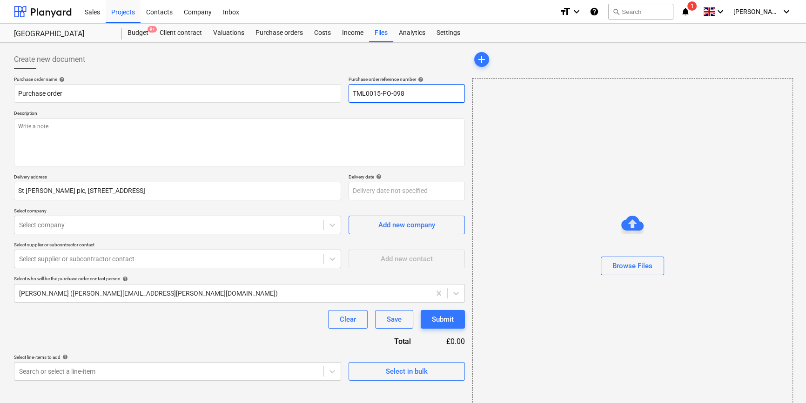
drag, startPoint x: 404, startPoint y: 95, endPoint x: 350, endPoint y: 96, distance: 54.4
click at [350, 96] on input "TML0015-PO-098" at bounding box center [406, 93] width 116 height 19
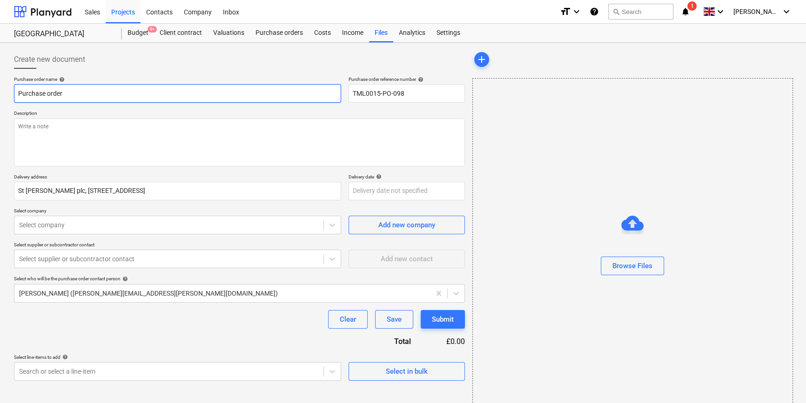
drag, startPoint x: 64, startPoint y: 91, endPoint x: 5, endPoint y: 94, distance: 59.6
click at [5, 94] on div "Create new document Purchase order name help Purchase order Purchase order refe…" at bounding box center [403, 233] width 806 height 381
paste input "TML0015-PO-098"
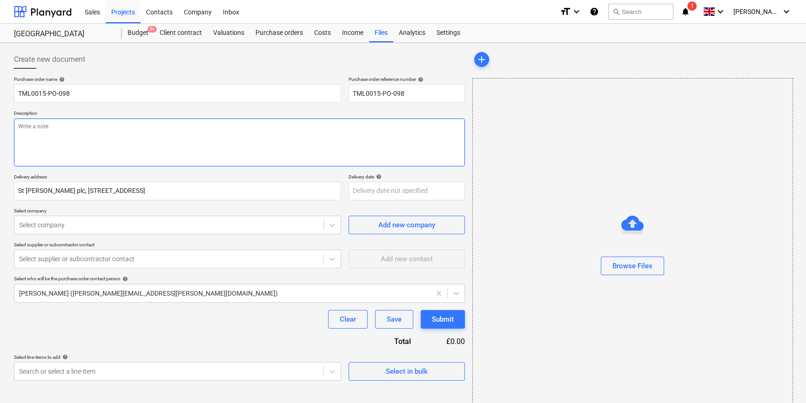
click at [34, 140] on textarea at bounding box center [239, 143] width 451 height 48
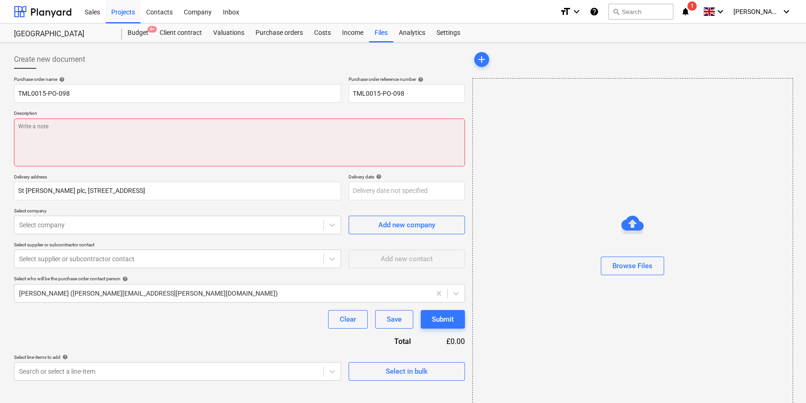
paste textarea "Site contact [PERSON_NAME] [PHONE_NUMBER]"
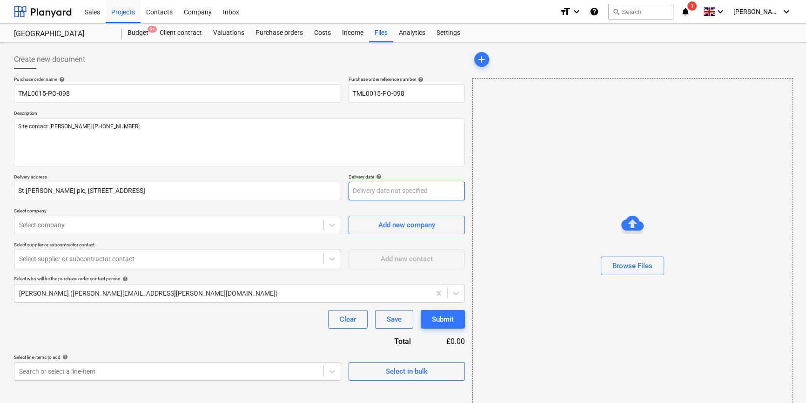
click at [377, 193] on body "Sales Projects Contacts Company Inbox format_size keyboard_arrow_down help sear…" at bounding box center [403, 201] width 806 height 403
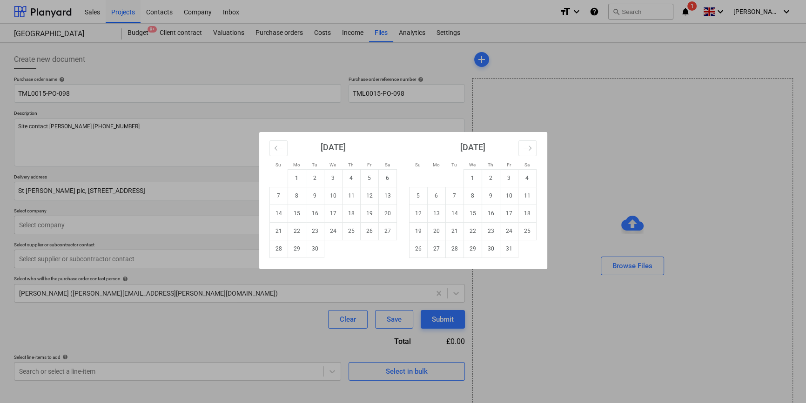
click at [332, 214] on td "17" at bounding box center [333, 214] width 18 height 18
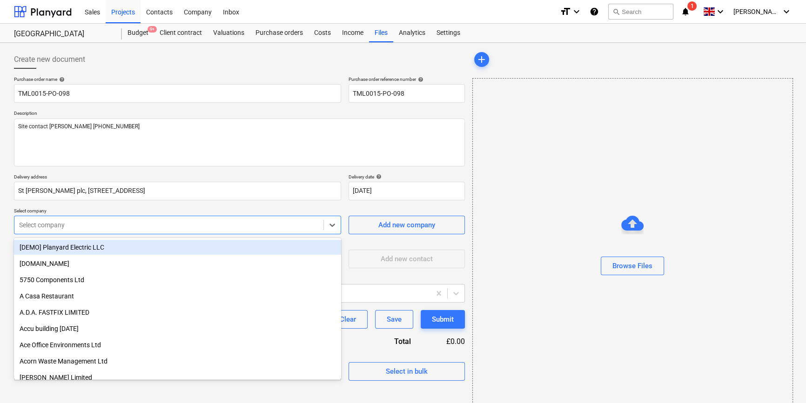
click at [240, 224] on div at bounding box center [169, 224] width 300 height 9
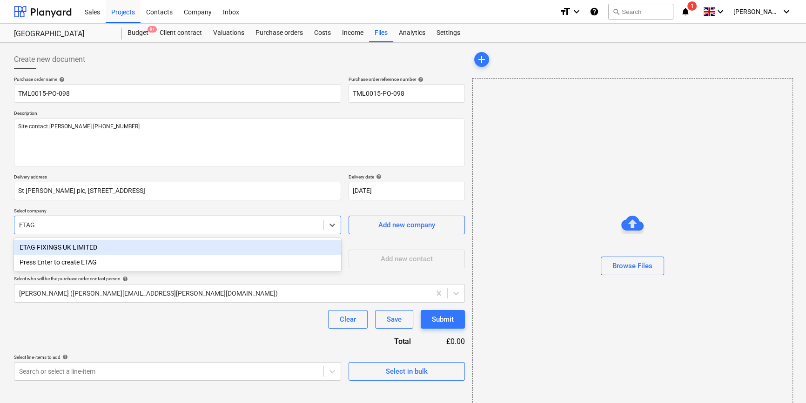
click at [92, 248] on div "ETAG FIXINGS UK LIMITED" at bounding box center [177, 247] width 327 height 15
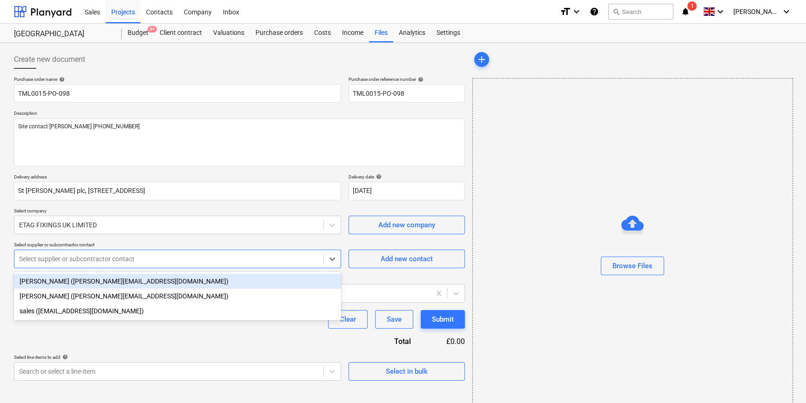
click at [215, 261] on div at bounding box center [169, 258] width 300 height 9
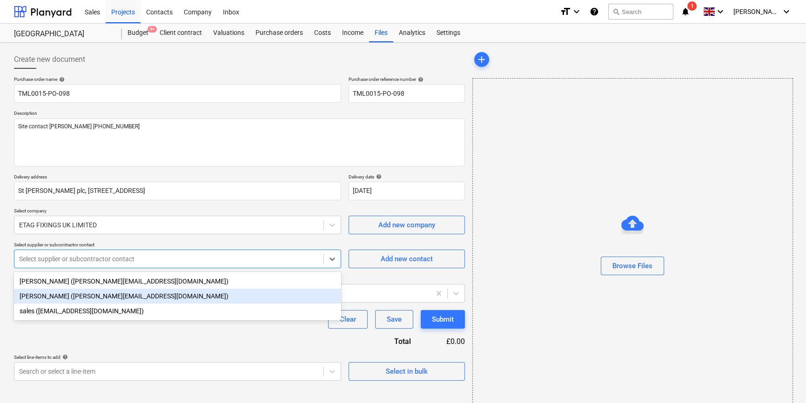
click at [96, 298] on div "[PERSON_NAME] ([PERSON_NAME][EMAIL_ADDRESS][DOMAIN_NAME])" at bounding box center [177, 296] width 327 height 15
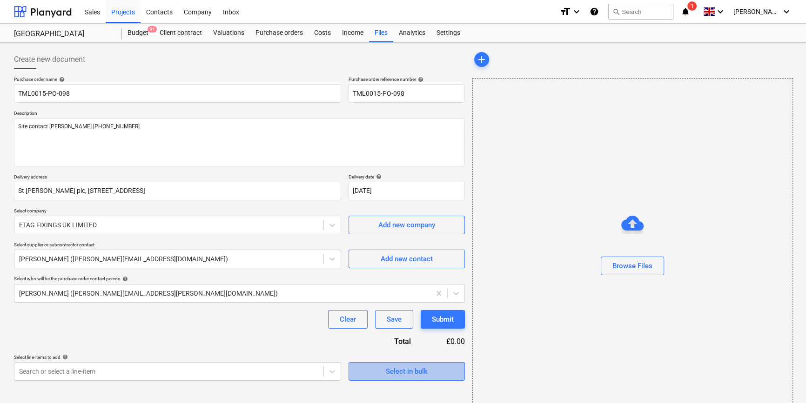
click at [381, 369] on span "Select in bulk" at bounding box center [406, 372] width 93 height 12
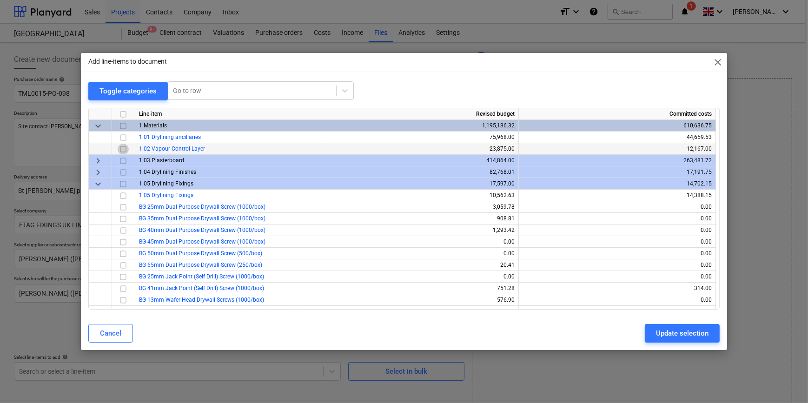
click at [123, 147] on input "checkbox" at bounding box center [123, 148] width 11 height 11
click at [675, 329] on div "Update selection" at bounding box center [682, 333] width 53 height 12
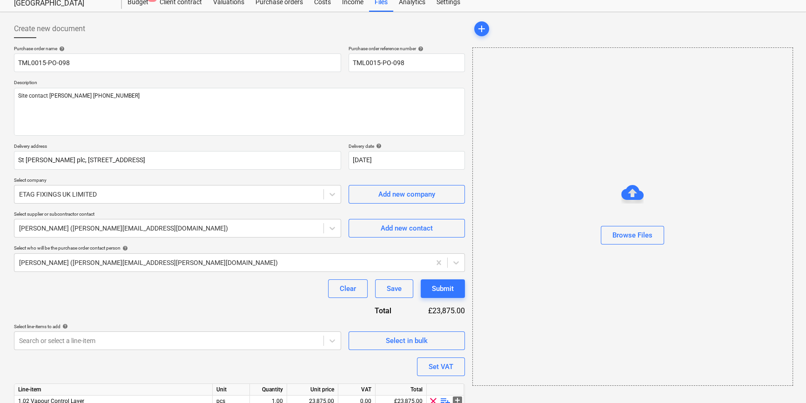
scroll to position [72, 0]
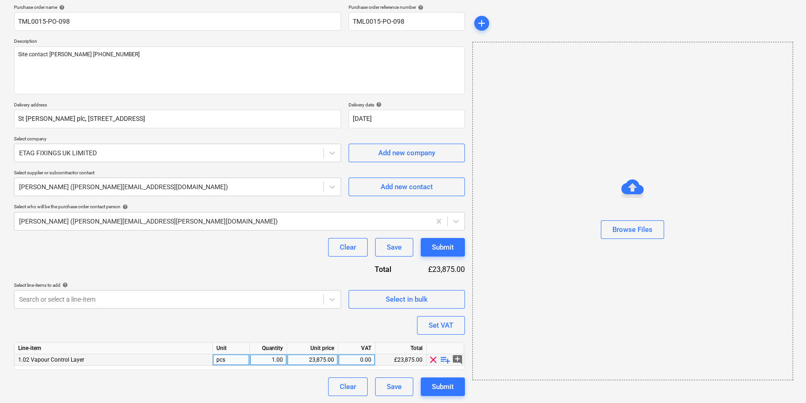
click at [445, 360] on span "playlist_add" at bounding box center [445, 359] width 11 height 11
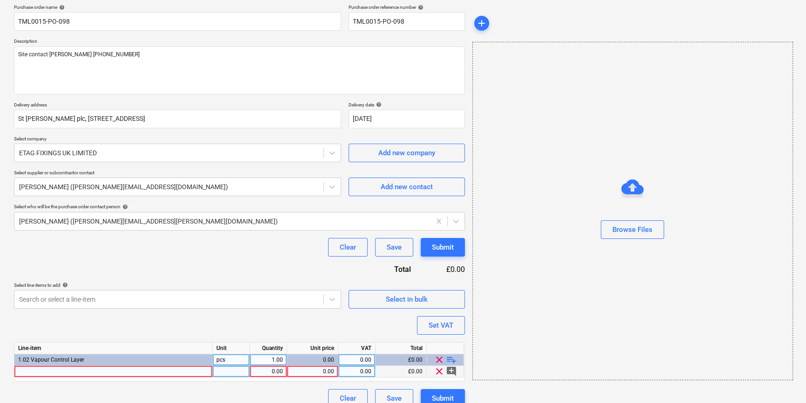
click at [27, 371] on div at bounding box center [113, 372] width 198 height 12
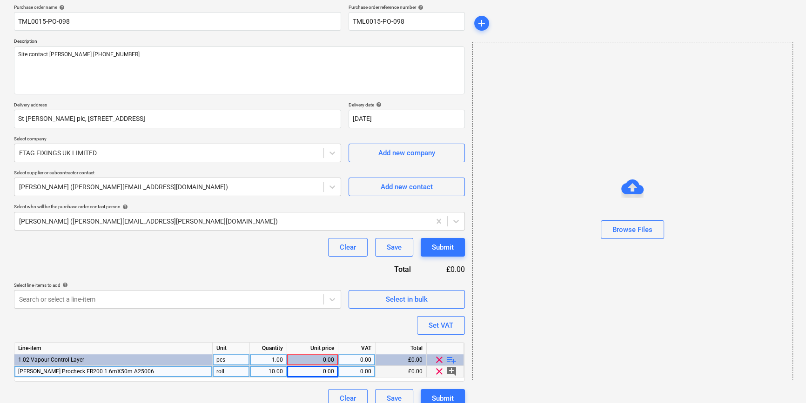
click at [317, 371] on div "0.00" at bounding box center [312, 372] width 43 height 12
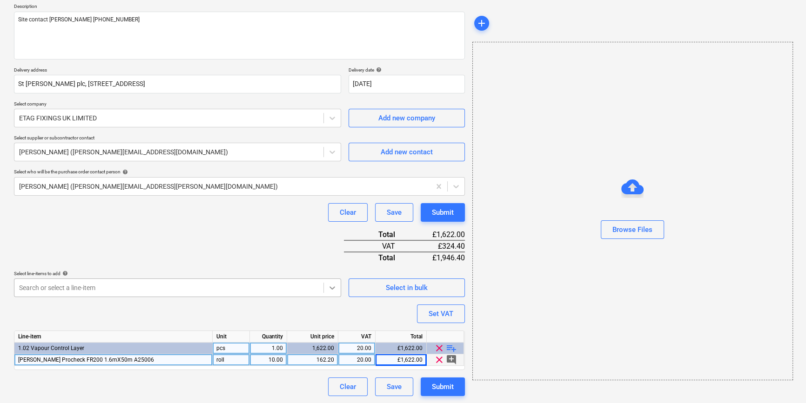
scroll to position [145, 0]
click at [330, 287] on body "Sales Projects Contacts Company Inbox format_size keyboard_arrow_down help sear…" at bounding box center [403, 94] width 806 height 403
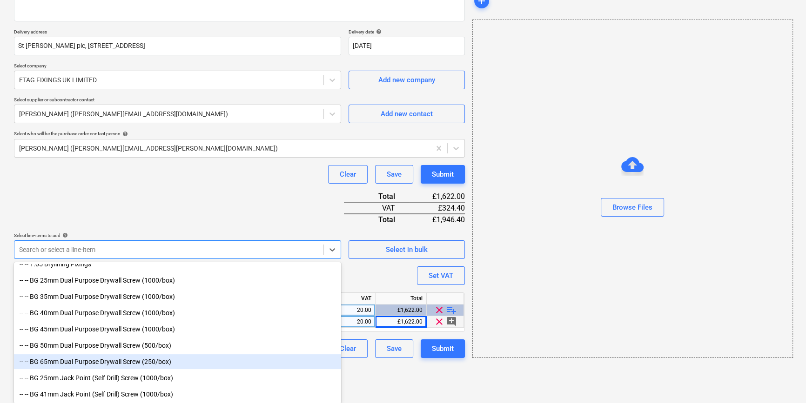
scroll to position [465, 0]
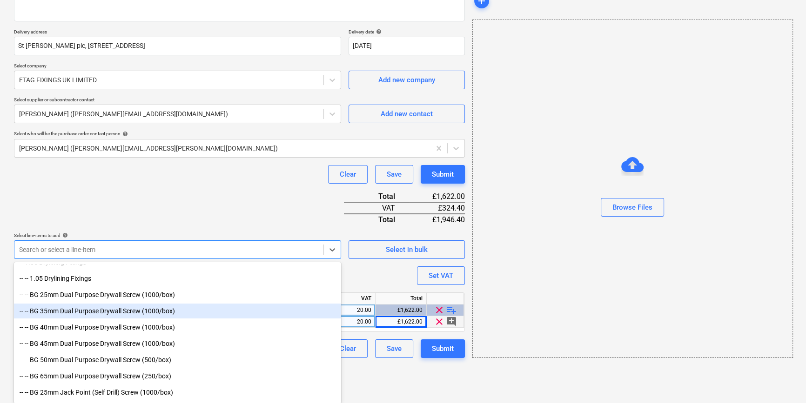
drag, startPoint x: 110, startPoint y: 316, endPoint x: 99, endPoint y: 310, distance: 12.5
click at [99, 310] on div "-- -- BG 35mm Dual Purpose Drywall Screw (1000/box)" at bounding box center [177, 311] width 327 height 15
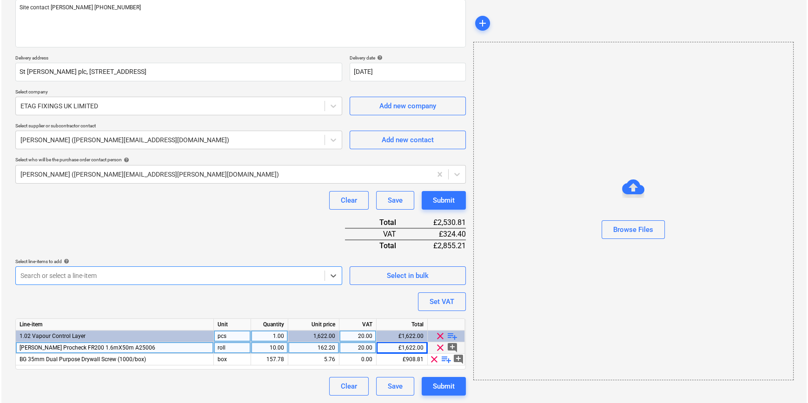
scroll to position [119, 0]
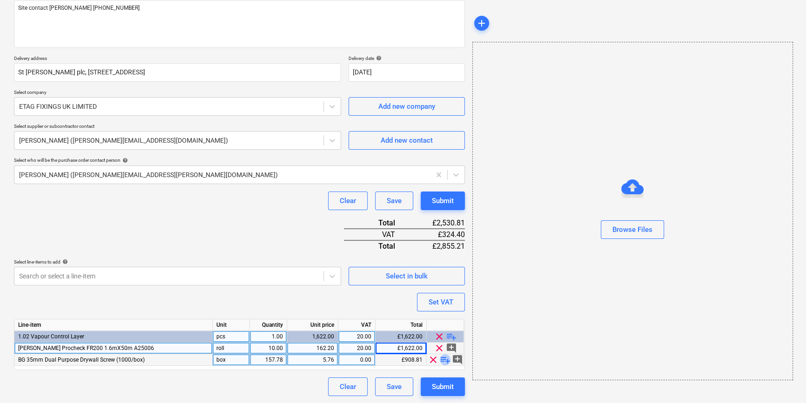
click at [444, 360] on span "playlist_add" at bounding box center [445, 359] width 11 height 11
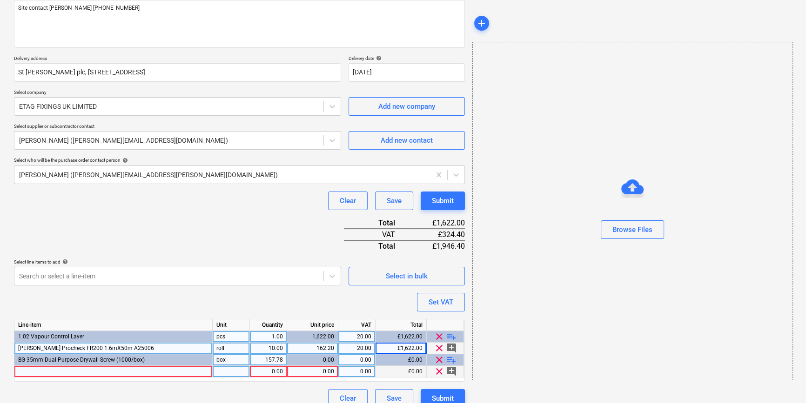
click at [438, 371] on span "clear" at bounding box center [438, 371] width 11 height 11
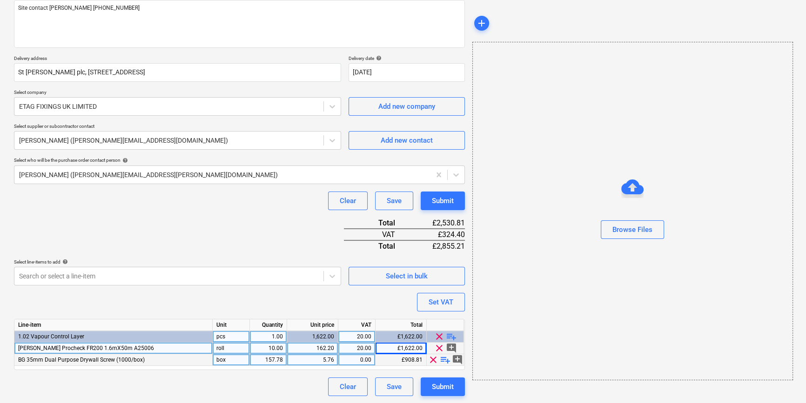
click at [273, 358] on div "157.78" at bounding box center [267, 360] width 29 height 12
click at [446, 357] on span "playlist_add" at bounding box center [445, 359] width 11 height 11
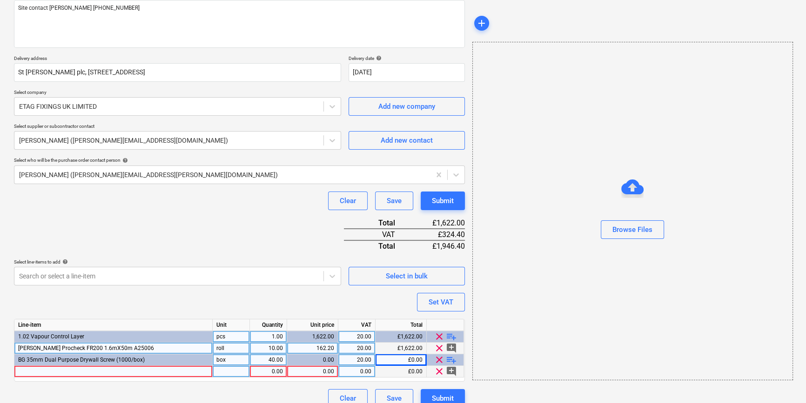
click at [130, 372] on div at bounding box center [113, 372] width 198 height 12
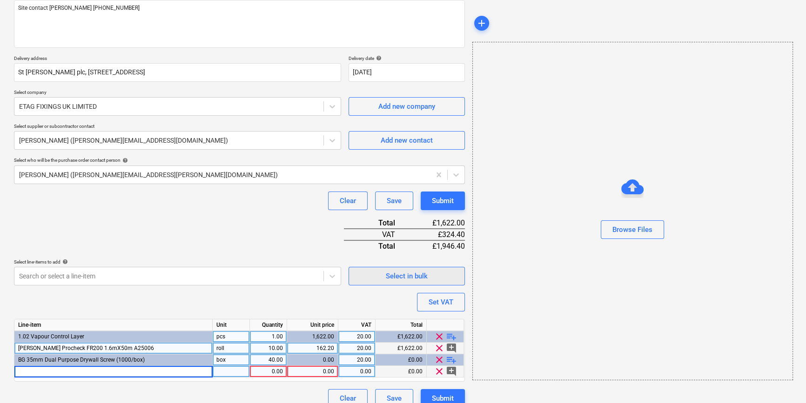
click at [382, 279] on span "Select in bulk" at bounding box center [406, 276] width 93 height 12
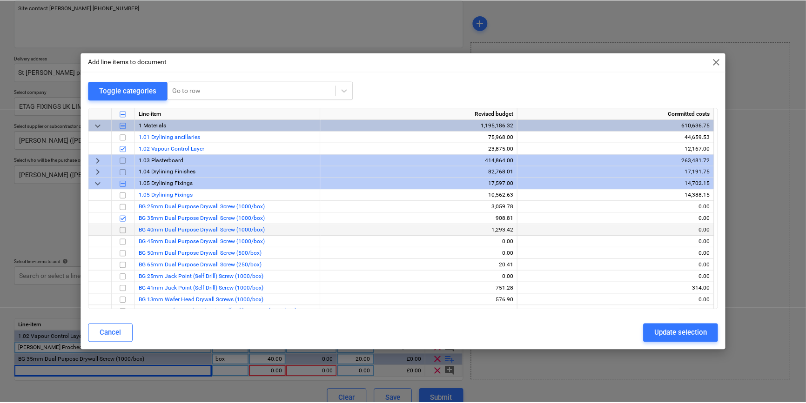
scroll to position [42, 0]
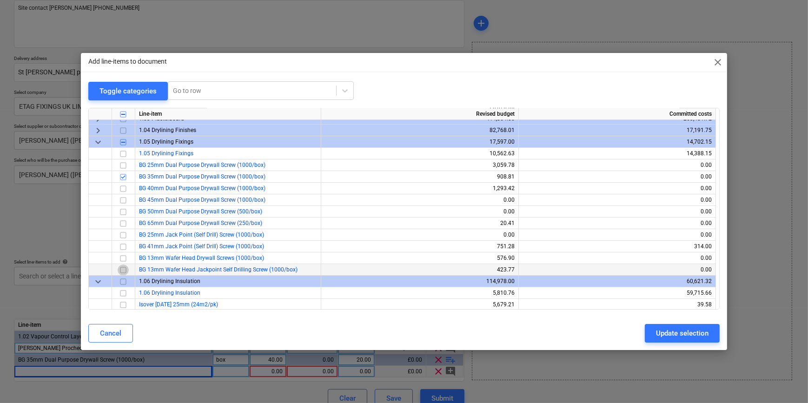
click at [122, 269] on input "checkbox" at bounding box center [123, 269] width 11 height 11
click at [677, 337] on div "Update selection" at bounding box center [682, 333] width 53 height 12
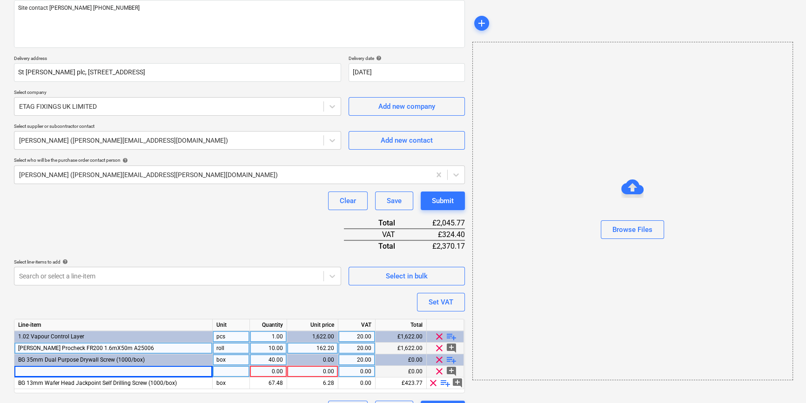
click at [438, 369] on span "clear" at bounding box center [438, 371] width 11 height 11
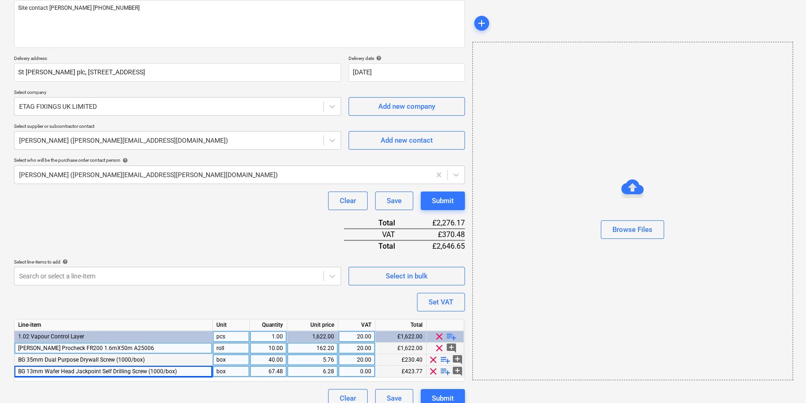
click at [275, 370] on div "67.48" at bounding box center [267, 372] width 29 height 12
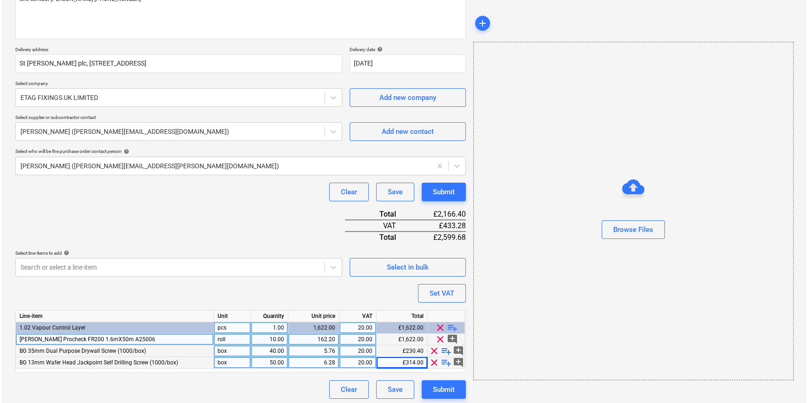
scroll to position [130, 0]
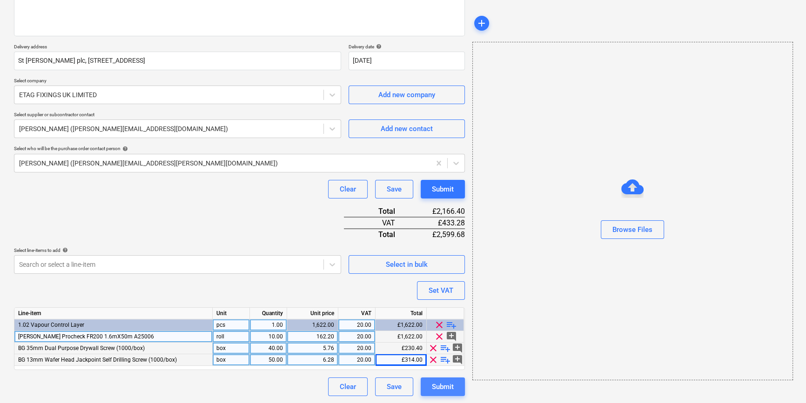
click at [450, 386] on div "Submit" at bounding box center [443, 387] width 22 height 12
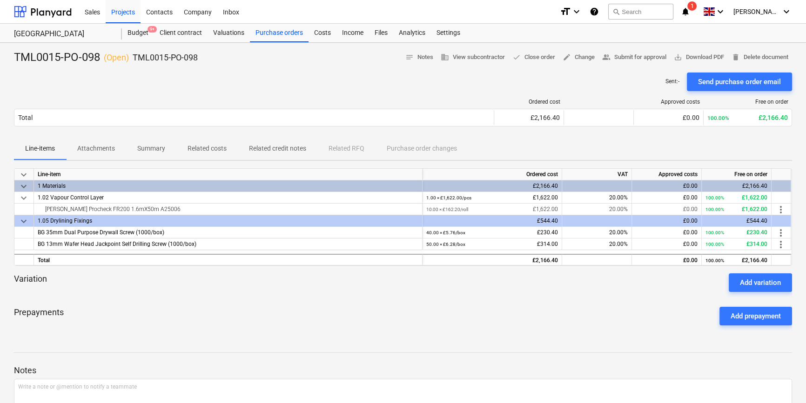
click at [732, 82] on div "Send purchase order email" at bounding box center [739, 82] width 83 height 12
click at [700, 58] on span "save_alt Download PDF" at bounding box center [698, 57] width 50 height 11
click at [275, 35] on div "Purchase orders" at bounding box center [279, 33] width 59 height 19
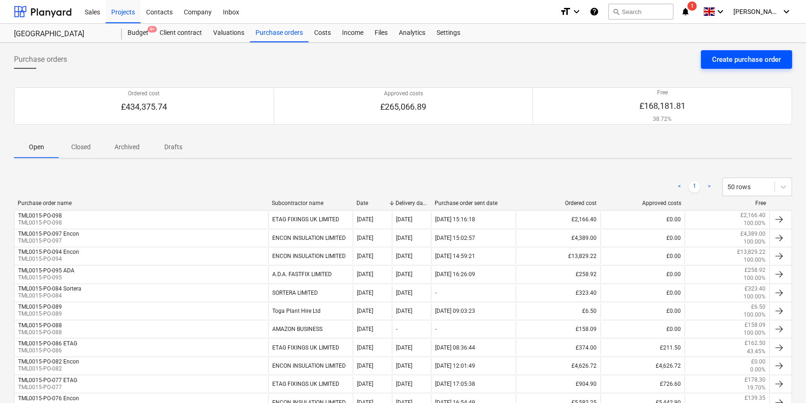
click at [720, 62] on div "Create purchase order" at bounding box center [746, 59] width 69 height 12
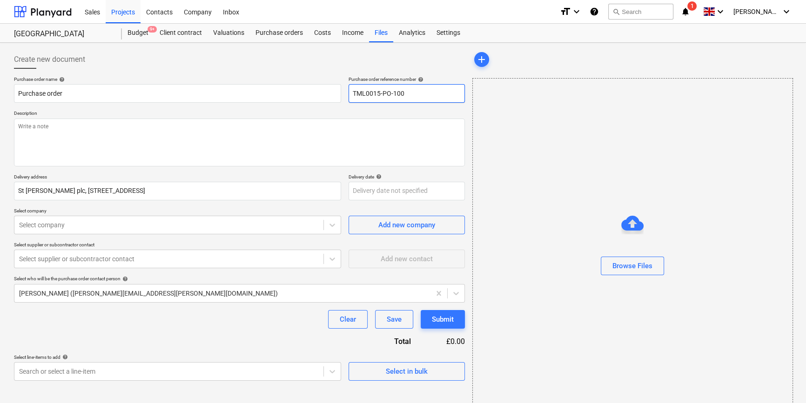
drag, startPoint x: 404, startPoint y: 93, endPoint x: 349, endPoint y: 95, distance: 55.4
click at [349, 95] on input "TML0015-PO-100" at bounding box center [406, 93] width 116 height 19
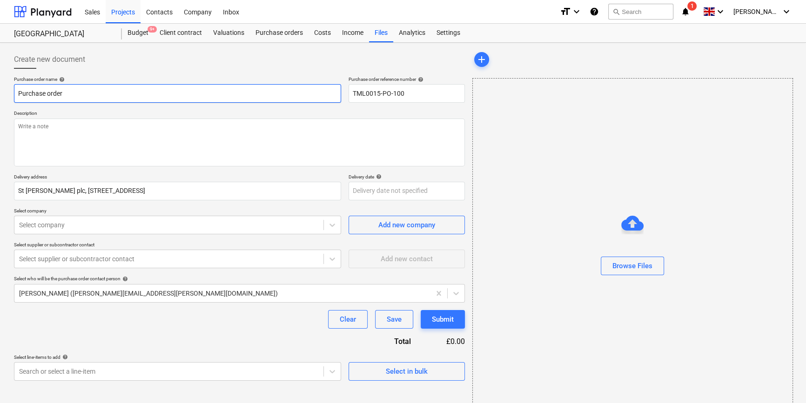
drag, startPoint x: 65, startPoint y: 92, endPoint x: 12, endPoint y: 92, distance: 53.0
click at [12, 92] on div "Create new document Purchase order name help Purchase order Purchase order refe…" at bounding box center [239, 234] width 458 height 374
paste input "TML0015-PO-100"
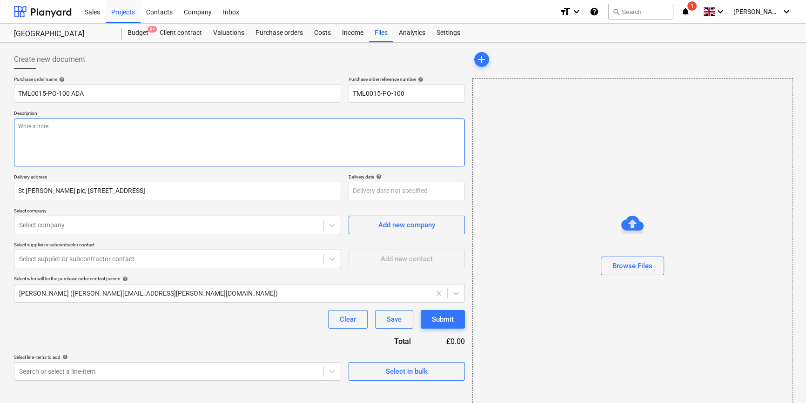
click at [52, 149] on textarea at bounding box center [239, 143] width 451 height 48
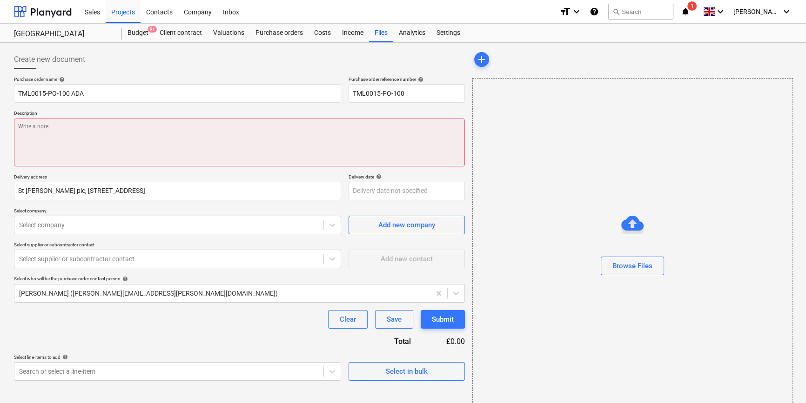
paste textarea "Site contact [PERSON_NAME] [PHONE_NUMBER]"
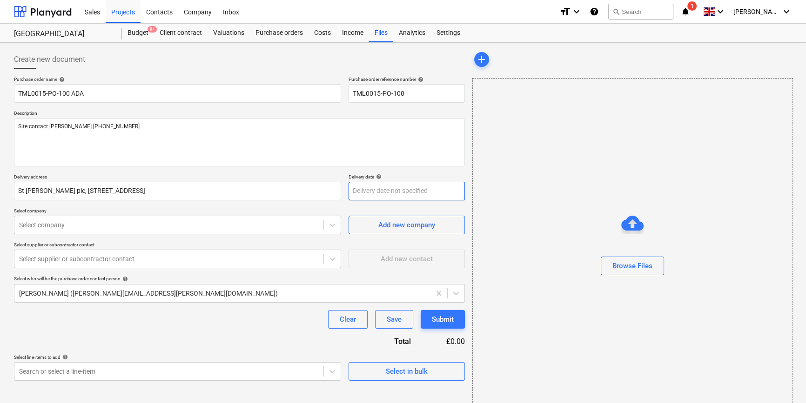
click at [389, 188] on body "Sales Projects Contacts Company Inbox format_size keyboard_arrow_down help sear…" at bounding box center [403, 201] width 806 height 403
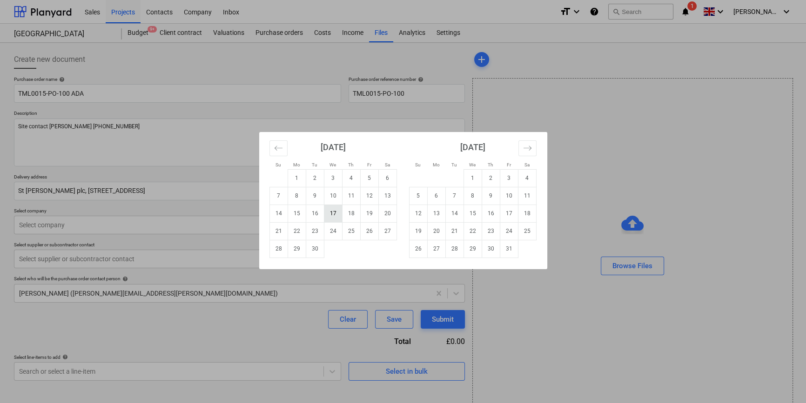
click at [328, 217] on td "17" at bounding box center [333, 214] width 18 height 18
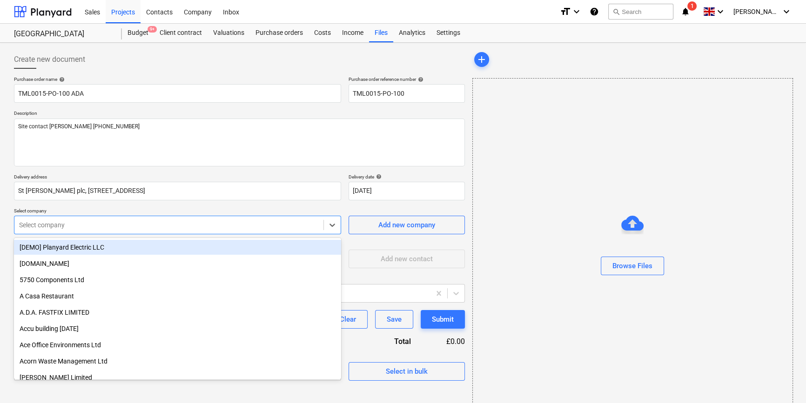
click at [112, 227] on div at bounding box center [169, 224] width 300 height 9
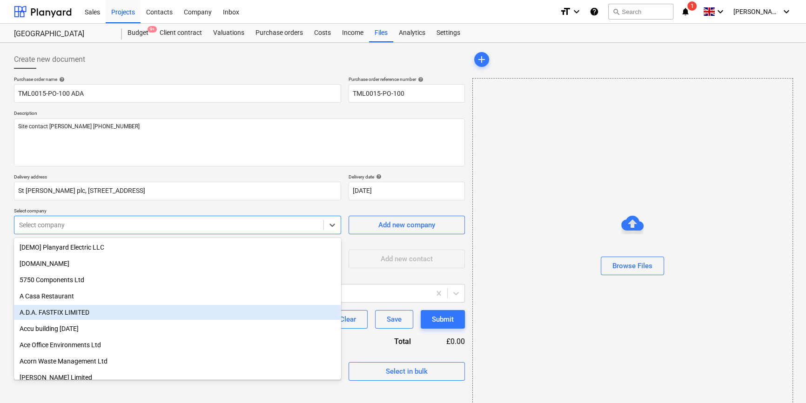
click at [62, 312] on div "A.D.A. FASTFIX LIMITED" at bounding box center [177, 312] width 327 height 15
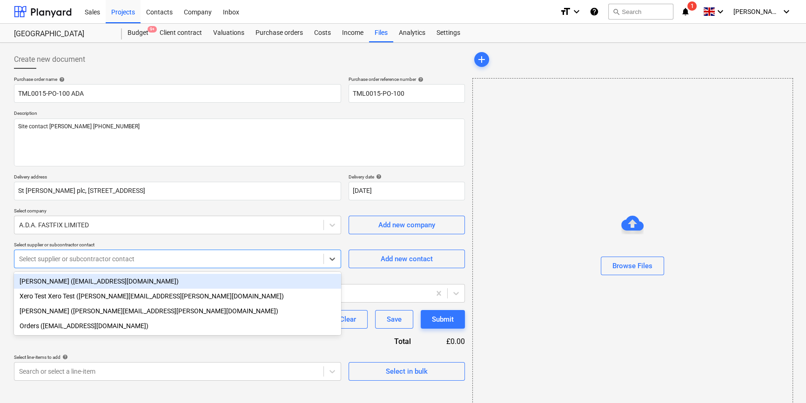
click at [87, 262] on div at bounding box center [169, 258] width 300 height 9
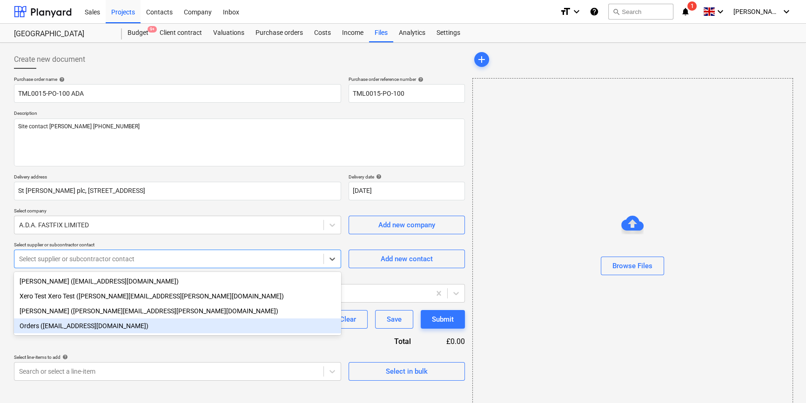
click at [60, 331] on div "Orders ([EMAIL_ADDRESS][DOMAIN_NAME])" at bounding box center [177, 326] width 327 height 15
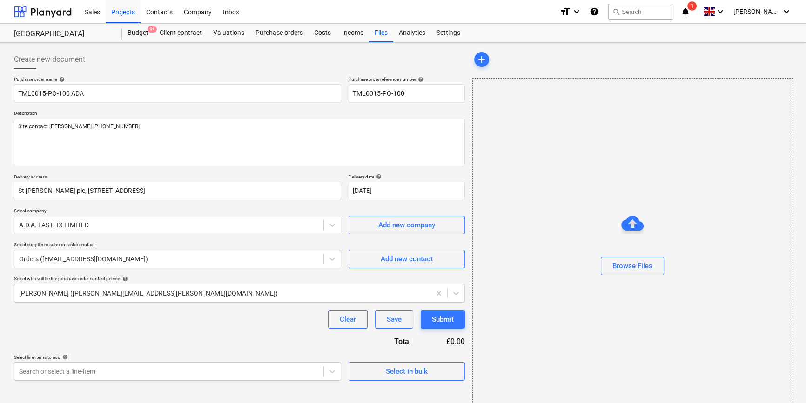
click at [218, 329] on div "Purchase order name help TML0015-PO-100 ADA Purchase order reference number hel…" at bounding box center [239, 228] width 451 height 305
click at [404, 370] on div "Select in bulk" at bounding box center [407, 372] width 42 height 12
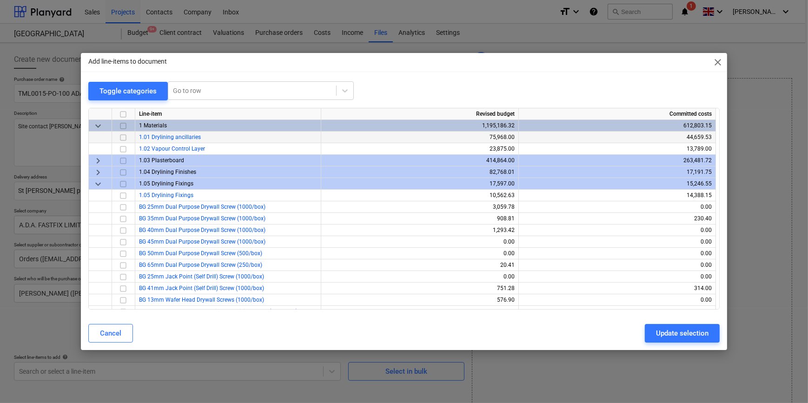
click at [124, 135] on input "checkbox" at bounding box center [123, 137] width 11 height 11
click at [680, 335] on div "Update selection" at bounding box center [682, 333] width 53 height 12
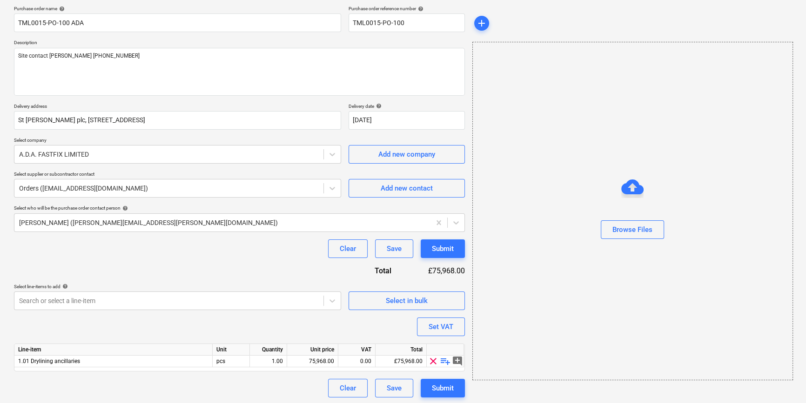
scroll to position [72, 0]
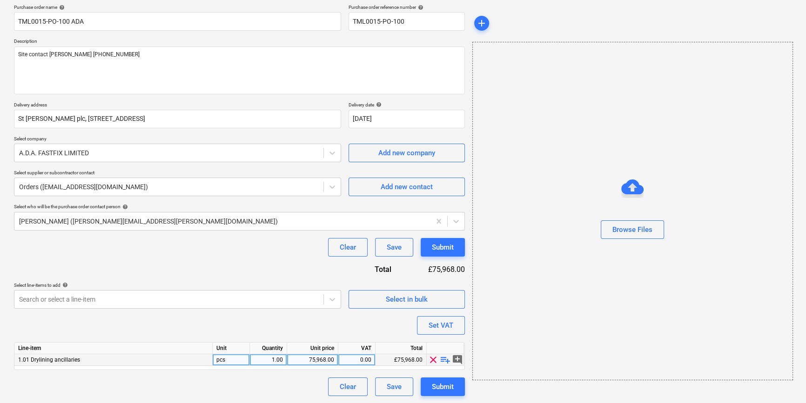
click at [445, 360] on span "playlist_add" at bounding box center [445, 359] width 11 height 11
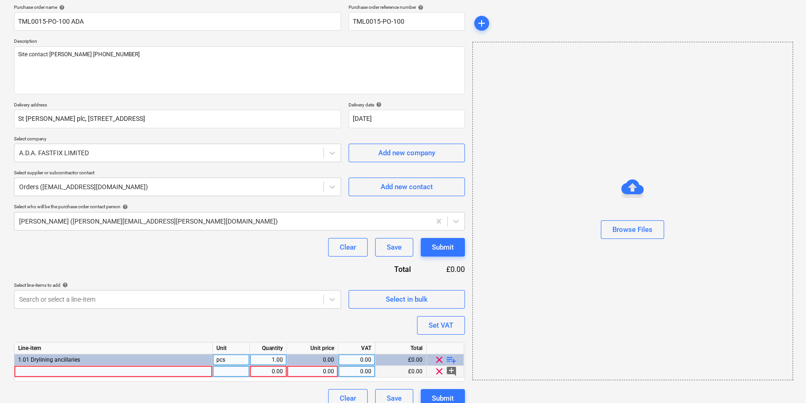
click at [27, 372] on div at bounding box center [113, 372] width 198 height 12
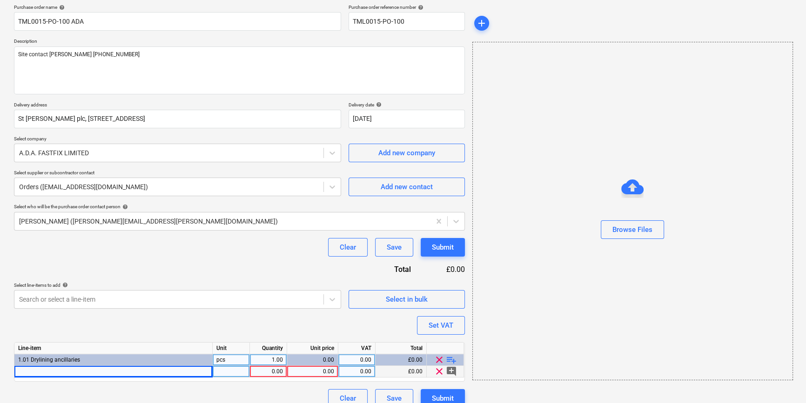
click at [22, 367] on div at bounding box center [113, 372] width 198 height 12
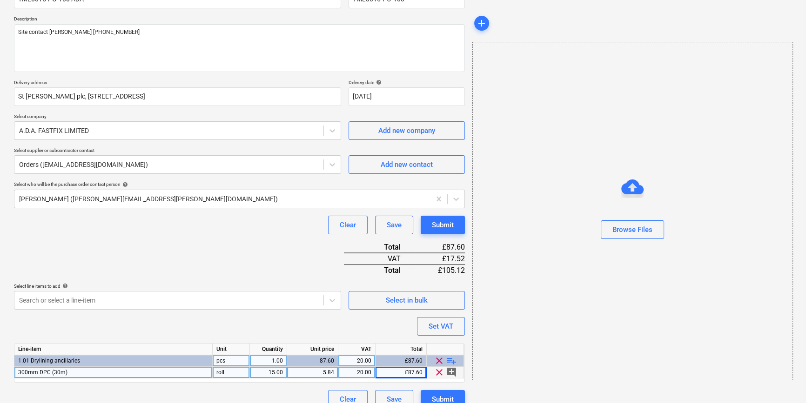
scroll to position [107, 0]
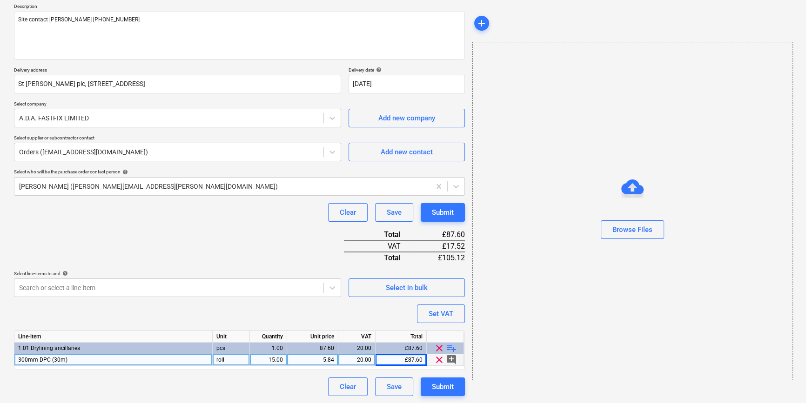
click at [448, 345] on span "playlist_add" at bounding box center [451, 348] width 11 height 11
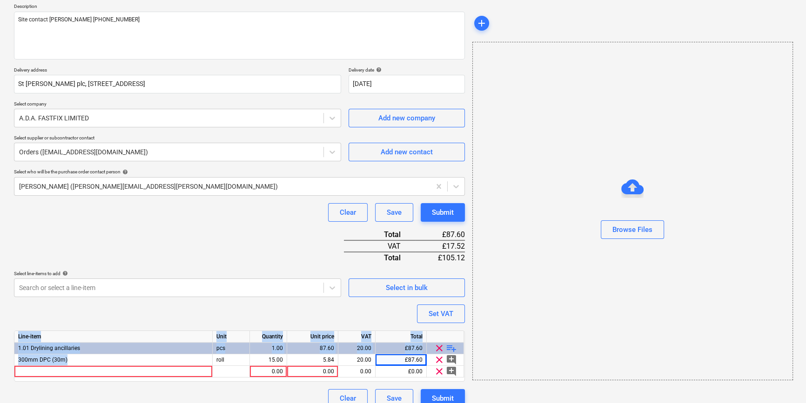
drag, startPoint x: 70, startPoint y: 359, endPoint x: 0, endPoint y: 359, distance: 69.3
click at [0, 359] on div "Create new document Purchase order name help TML0015-PO-100 ADA Purchase order …" at bounding box center [403, 176] width 806 height 480
drag, startPoint x: 0, startPoint y: 359, endPoint x: 76, endPoint y: 392, distance: 82.1
click at [76, 393] on div "Clear Save Submit" at bounding box center [239, 398] width 451 height 19
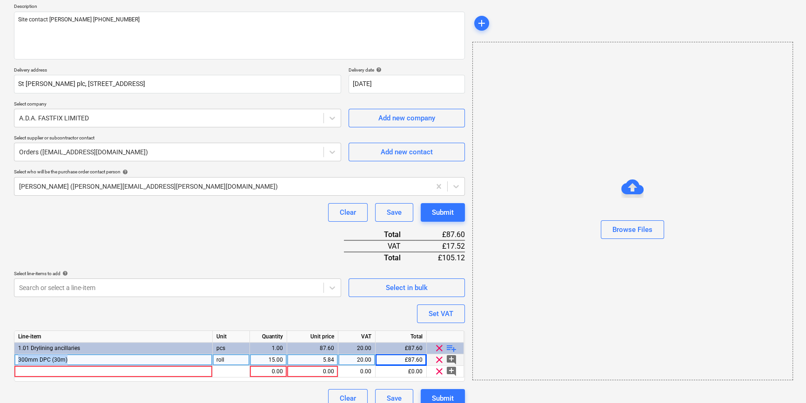
drag, startPoint x: 66, startPoint y: 359, endPoint x: 18, endPoint y: 358, distance: 47.9
click at [18, 358] on div "300mm DPC (30m)" at bounding box center [113, 360] width 198 height 12
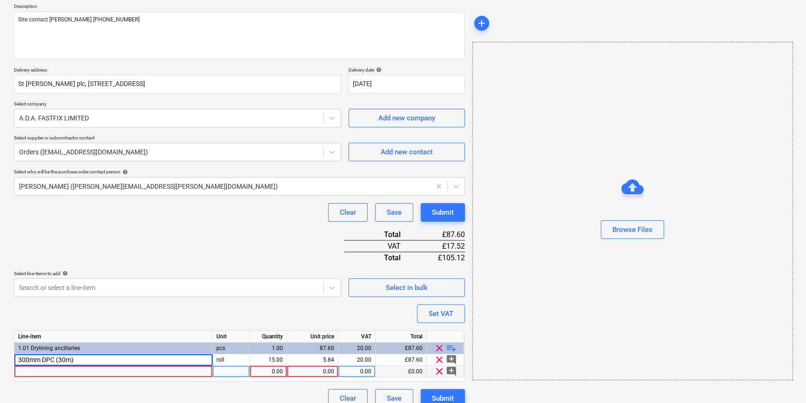
click at [35, 370] on div at bounding box center [113, 372] width 198 height 12
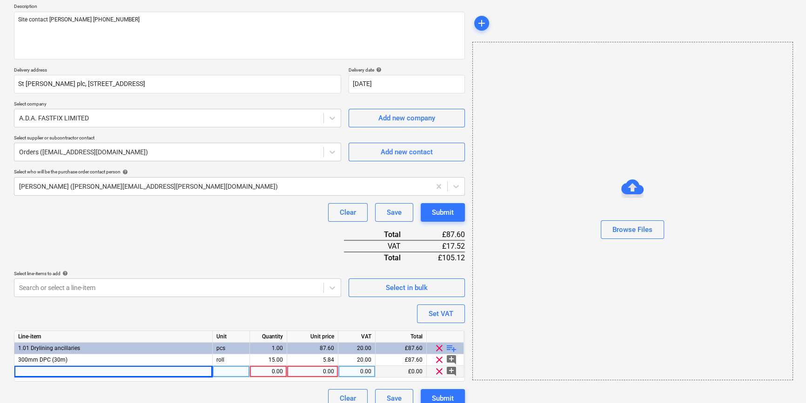
click at [22, 371] on div at bounding box center [113, 372] width 198 height 12
click at [21, 371] on input "300mm DPC (30m)" at bounding box center [113, 371] width 198 height 11
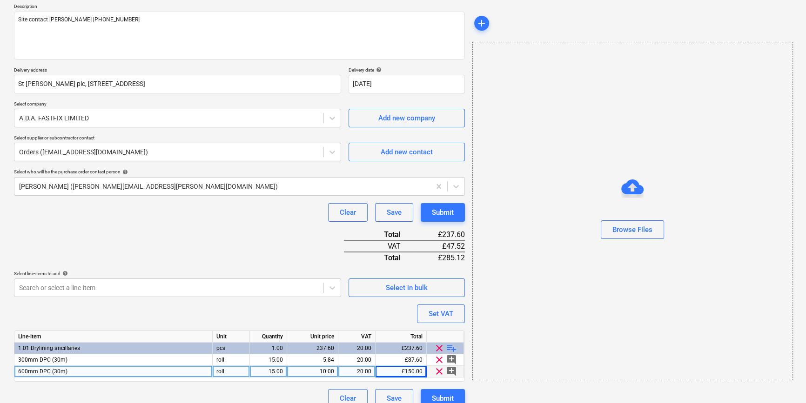
click at [332, 372] on div "10.00" at bounding box center [312, 372] width 43 height 12
click at [451, 345] on span "playlist_add" at bounding box center [451, 348] width 11 height 11
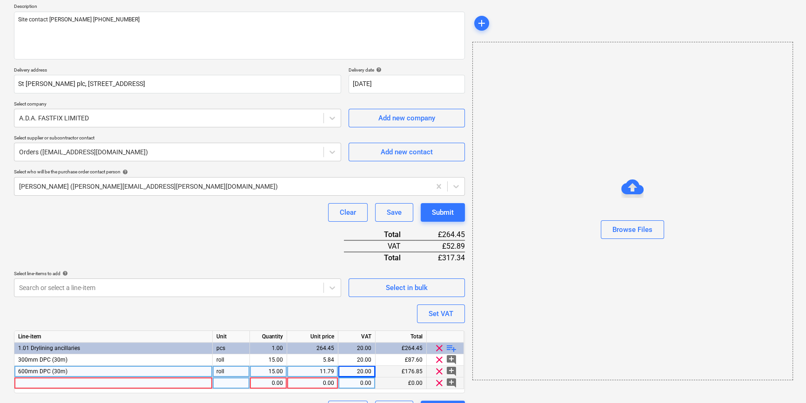
click at [36, 382] on div at bounding box center [113, 384] width 198 height 12
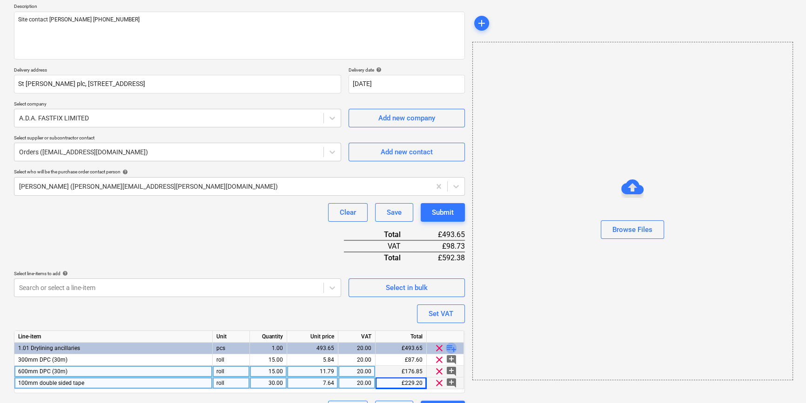
click at [451, 345] on span "playlist_add" at bounding box center [451, 348] width 11 height 11
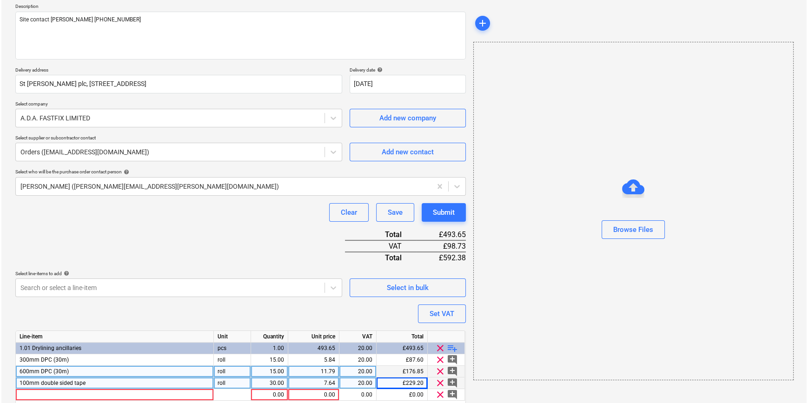
scroll to position [142, 0]
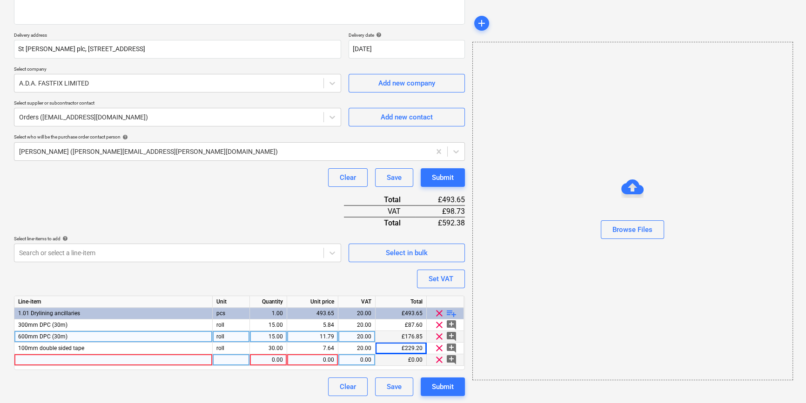
click at [47, 360] on div at bounding box center [113, 360] width 198 height 12
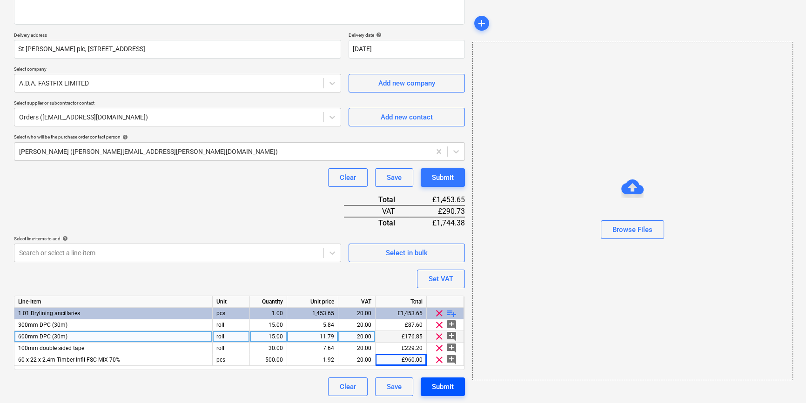
click at [435, 385] on div "Submit" at bounding box center [443, 387] width 22 height 12
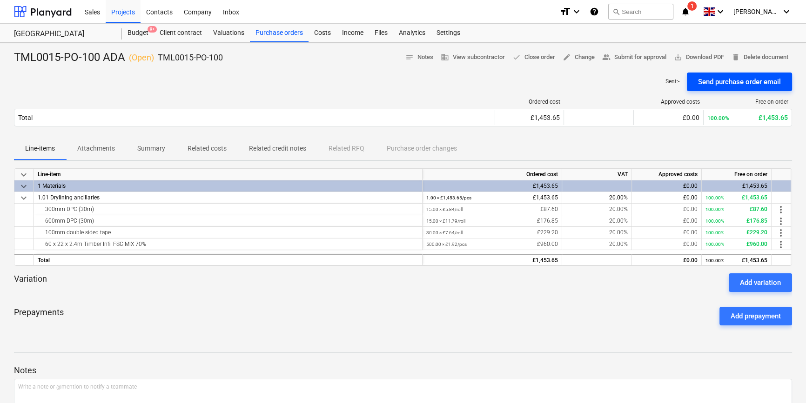
click at [730, 77] on div "Send purchase order email" at bounding box center [739, 82] width 83 height 12
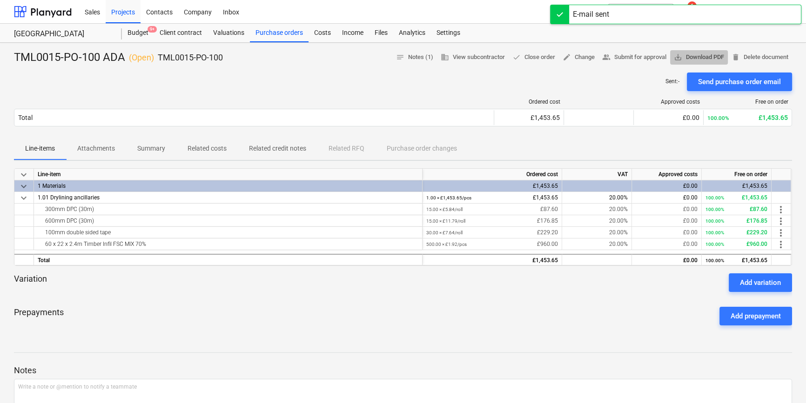
click at [704, 57] on span "save_alt Download PDF" at bounding box center [698, 57] width 50 height 11
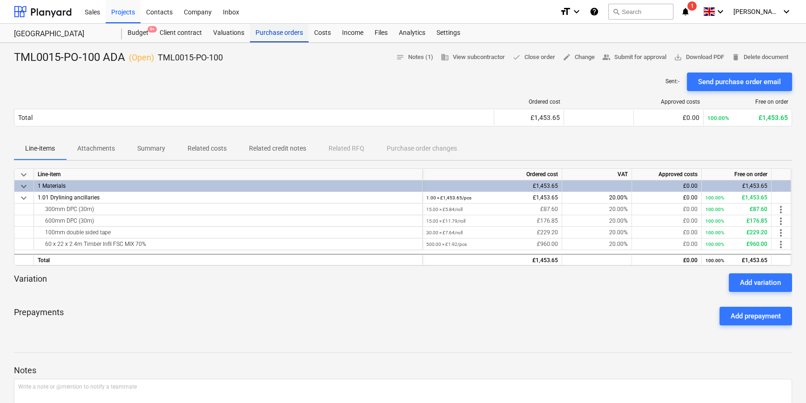
click at [283, 31] on div "Purchase orders" at bounding box center [279, 33] width 59 height 19
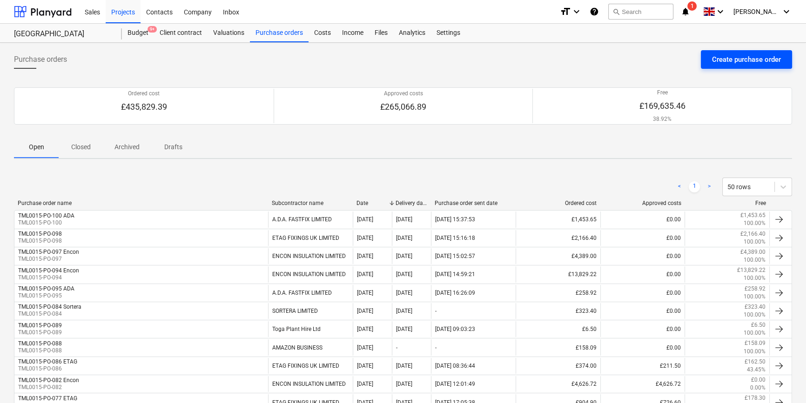
click at [724, 61] on div "Create purchase order" at bounding box center [746, 59] width 69 height 12
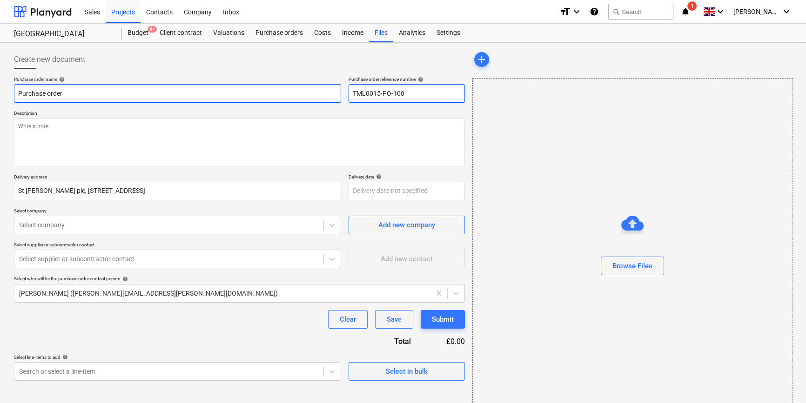
drag, startPoint x: 410, startPoint y: 93, endPoint x: 340, endPoint y: 94, distance: 70.2
click at [340, 94] on div "Purchase order name help Purchase order Purchase order reference number help TM…" at bounding box center [239, 89] width 451 height 27
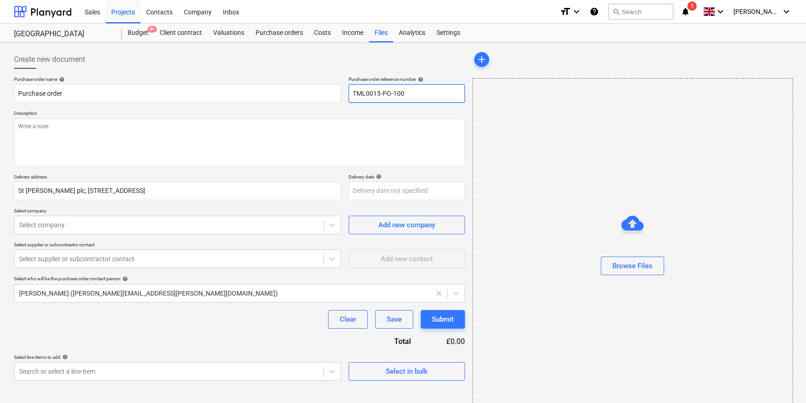
click at [405, 93] on input "TML0015-PO-100" at bounding box center [406, 93] width 116 height 19
drag, startPoint x: 408, startPoint y: 93, endPoint x: 350, endPoint y: 91, distance: 57.7
click at [350, 91] on input "TML0015-PO-101" at bounding box center [406, 93] width 116 height 19
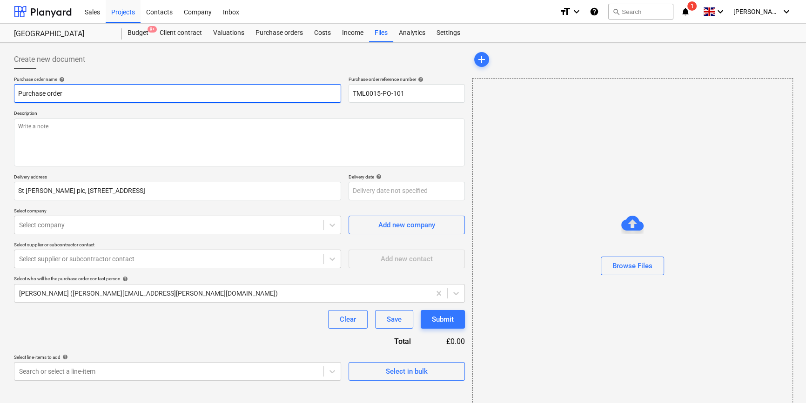
drag, startPoint x: 61, startPoint y: 93, endPoint x: 13, endPoint y: 92, distance: 48.8
click at [13, 92] on div "Create new document Purchase order name help Purchase order Purchase order refe…" at bounding box center [239, 234] width 458 height 374
paste input "TML0015-PO-101"
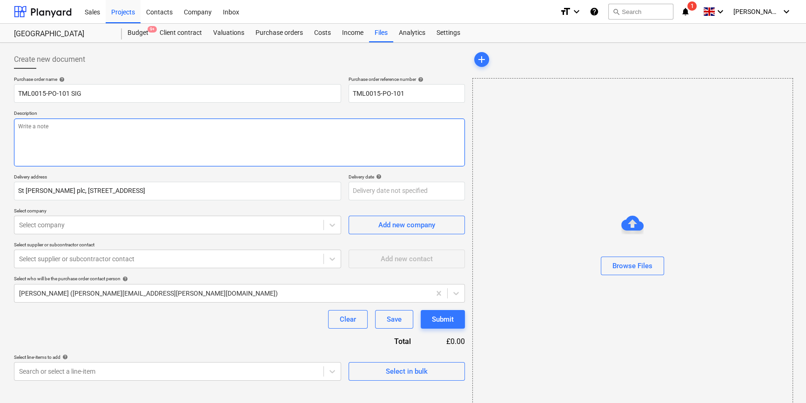
click at [23, 148] on textarea at bounding box center [239, 143] width 451 height 48
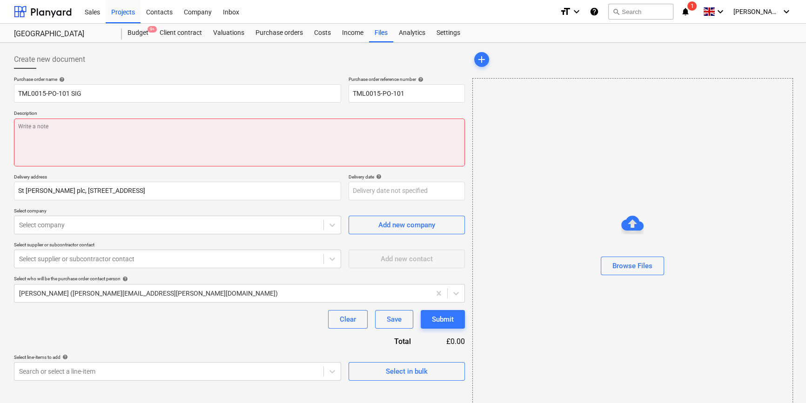
paste textarea "Site contact [PERSON_NAME] [PHONE_NUMBER]"
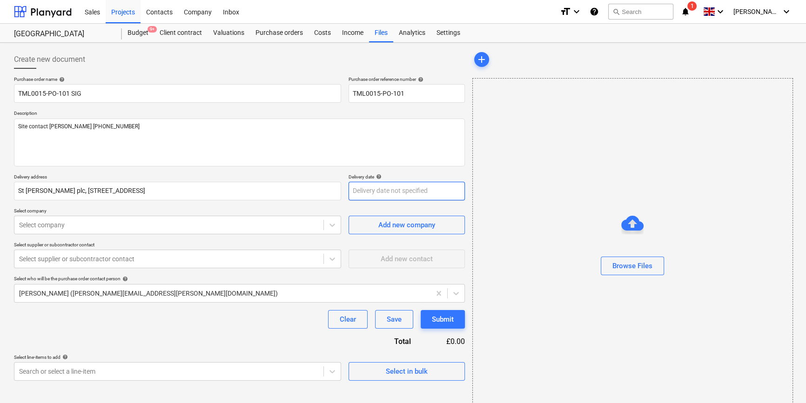
click at [404, 190] on body "Sales Projects Contacts Company Inbox format_size keyboard_arrow_down help sear…" at bounding box center [403, 201] width 806 height 403
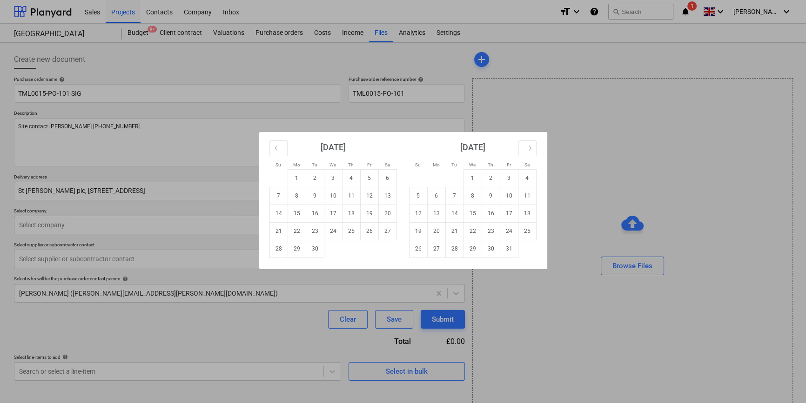
click at [335, 213] on td "17" at bounding box center [333, 214] width 18 height 18
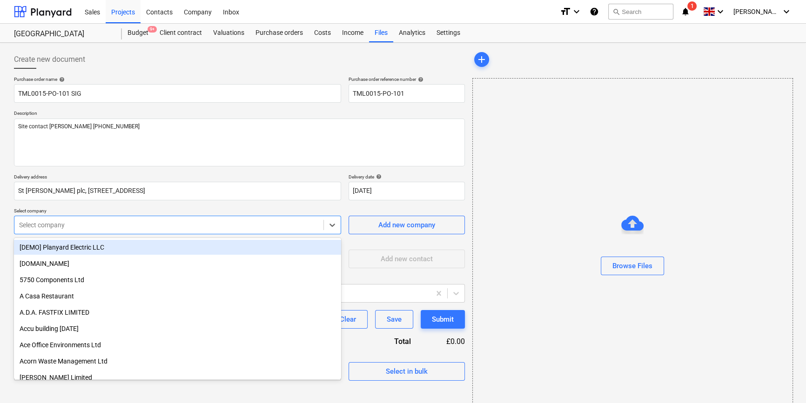
click at [138, 226] on div at bounding box center [169, 224] width 300 height 9
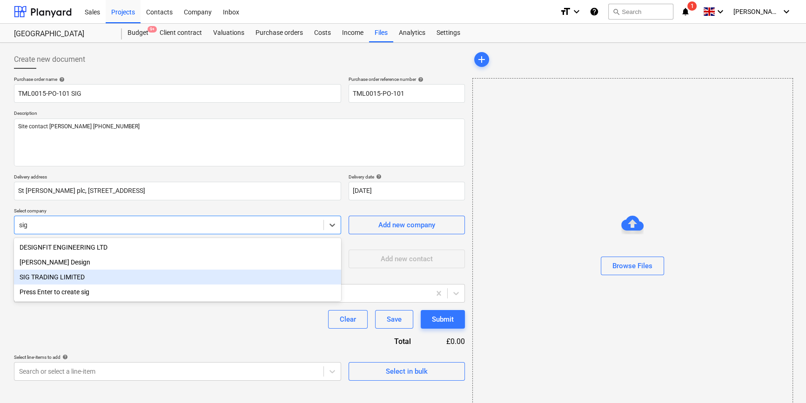
click at [84, 280] on div "SIG TRADING LIMITED" at bounding box center [177, 277] width 327 height 15
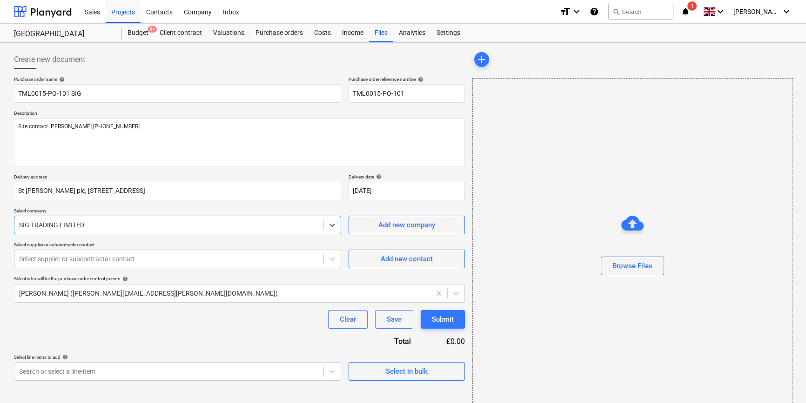
click at [87, 263] on div at bounding box center [169, 258] width 300 height 9
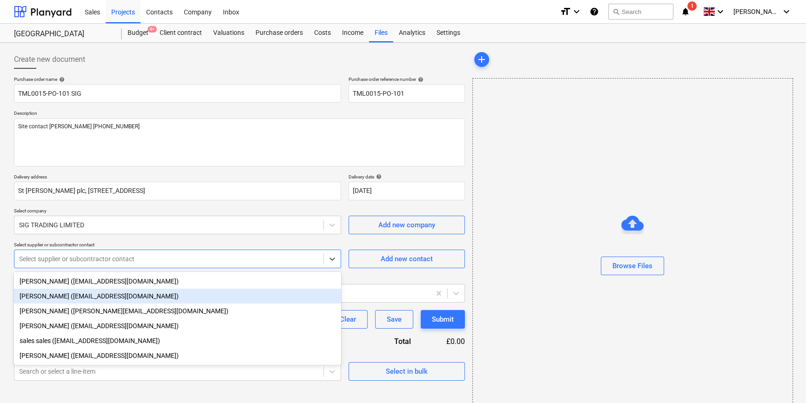
click at [63, 300] on div "[PERSON_NAME] ([EMAIL_ADDRESS][DOMAIN_NAME])" at bounding box center [177, 296] width 327 height 15
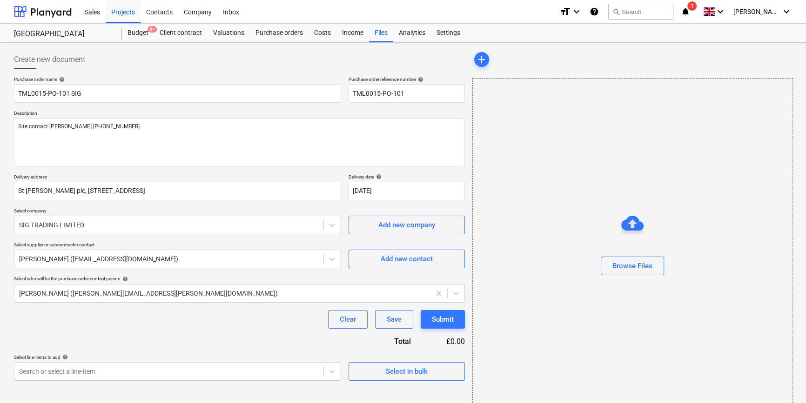
click at [254, 325] on div "Clear Save Submit" at bounding box center [239, 319] width 451 height 19
click at [386, 373] on div "Select in bulk" at bounding box center [407, 372] width 42 height 12
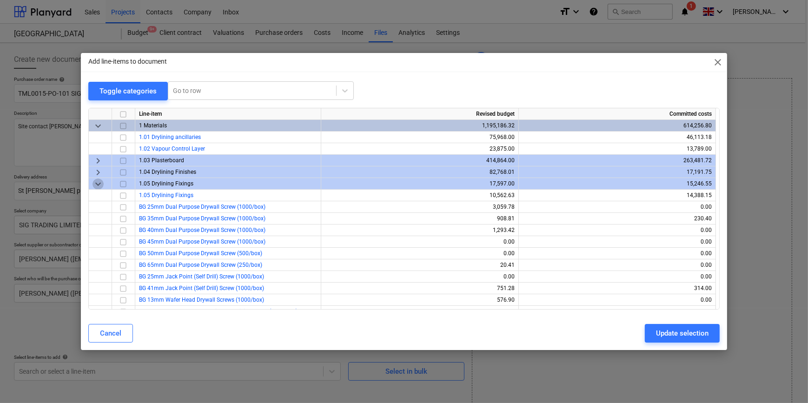
click at [96, 184] on span "keyboard_arrow_down" at bounding box center [98, 183] width 11 height 11
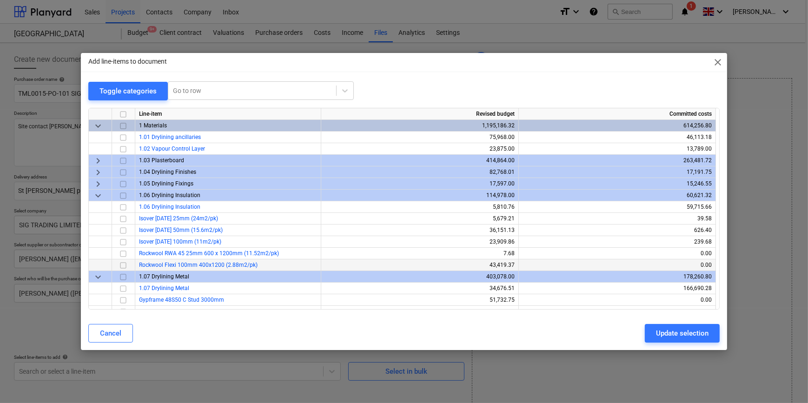
click at [194, 264] on span "Rockwool Flexi 100mm 400x1200 (2.88m2/pk)" at bounding box center [198, 265] width 119 height 7
click at [123, 262] on input "checkbox" at bounding box center [123, 265] width 11 height 11
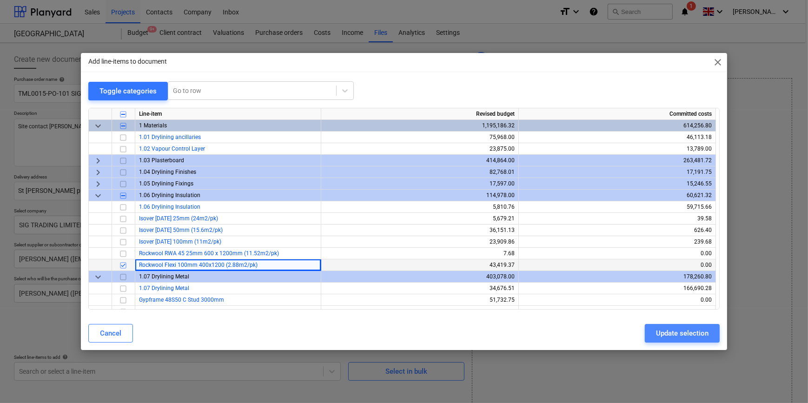
click at [667, 335] on div "Update selection" at bounding box center [682, 333] width 53 height 12
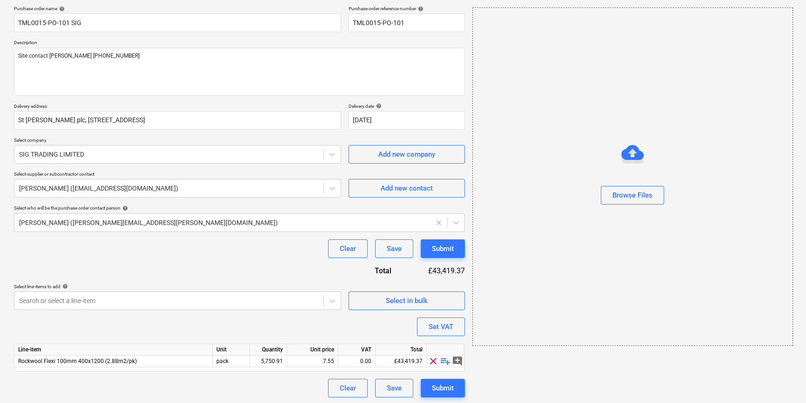
scroll to position [72, 0]
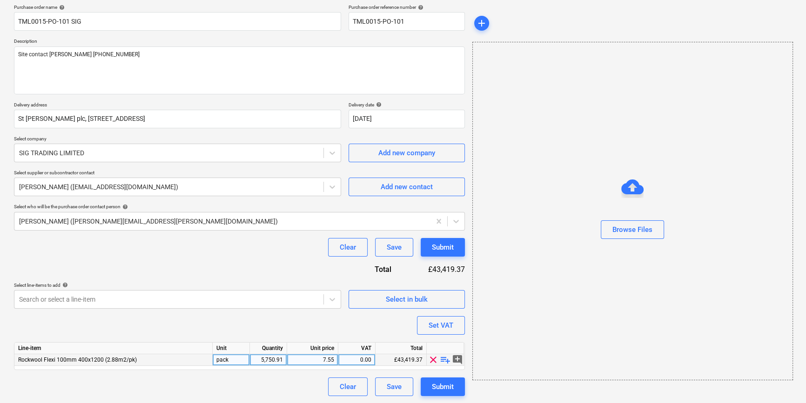
click at [267, 357] on div "5,750.91" at bounding box center [267, 360] width 29 height 12
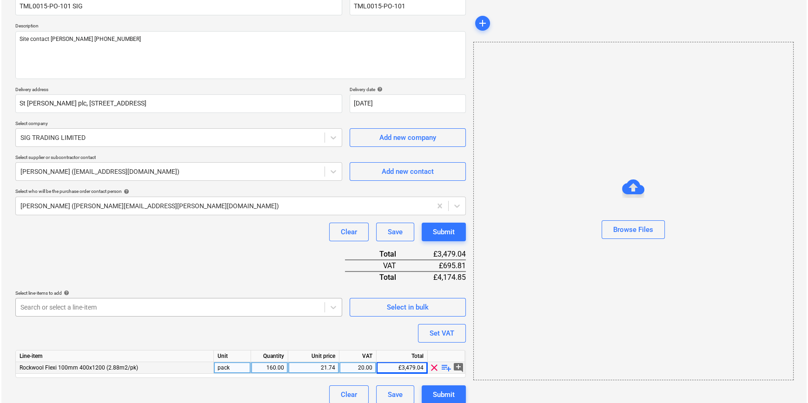
scroll to position [95, 0]
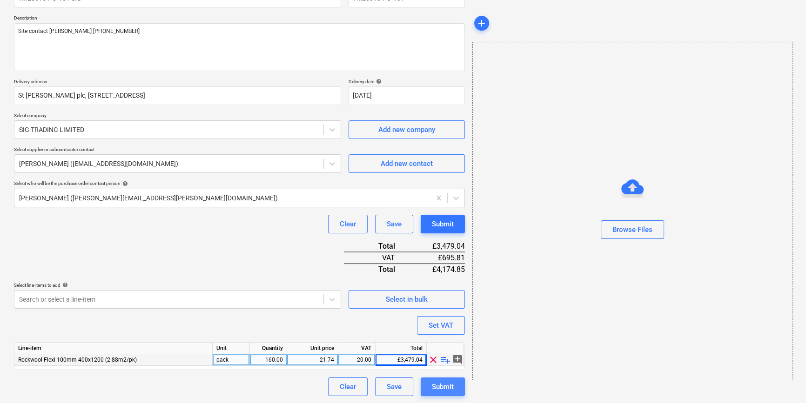
click at [440, 384] on div "Submit" at bounding box center [443, 387] width 22 height 12
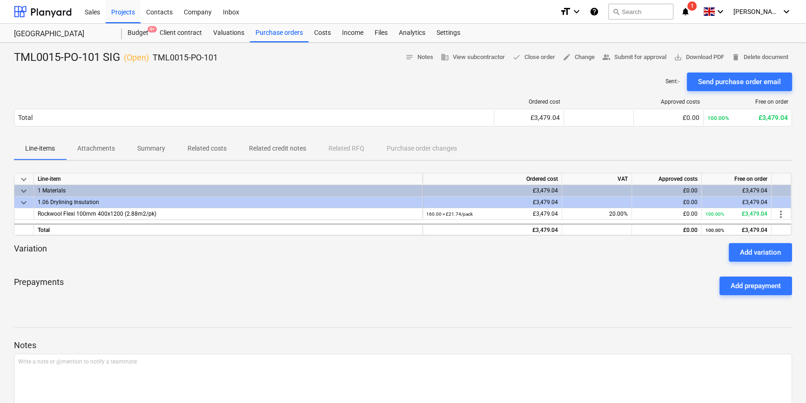
click at [733, 78] on div "Send purchase order email" at bounding box center [739, 82] width 83 height 12
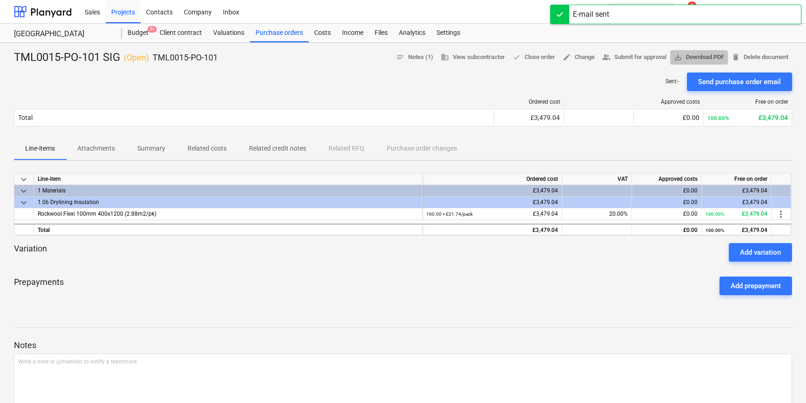
click at [710, 59] on span "save_alt Download PDF" at bounding box center [698, 57] width 50 height 11
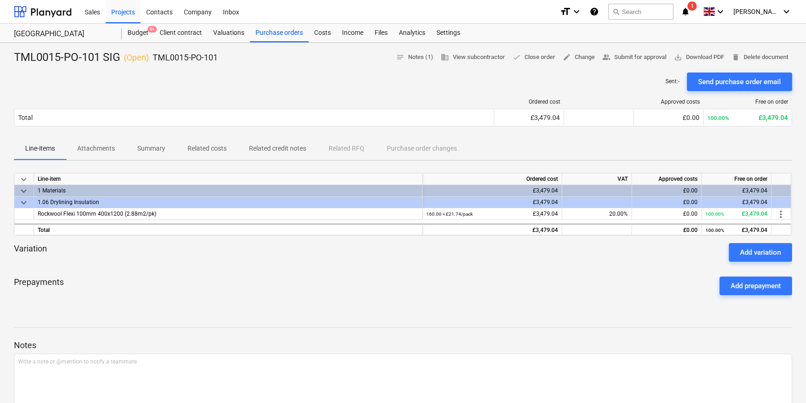
click at [286, 294] on div "Prepayments Add prepayment" at bounding box center [403, 285] width 778 height 33
click at [264, 33] on div "Purchase orders" at bounding box center [279, 33] width 59 height 19
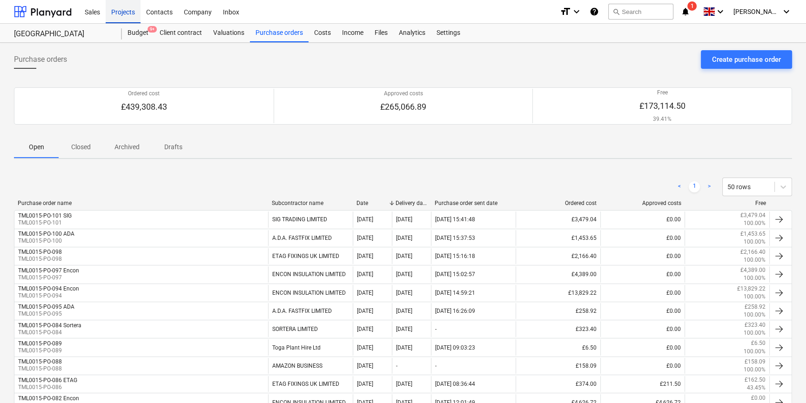
click at [130, 13] on div "Projects" at bounding box center [123, 12] width 35 height 24
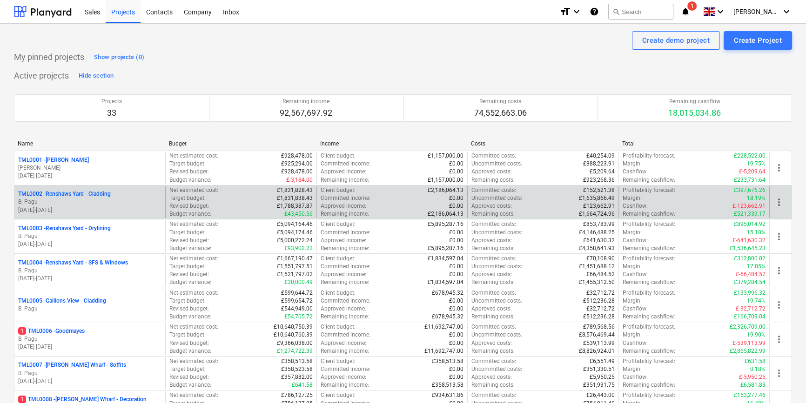
click at [96, 207] on p "[DATE] - [DATE]" at bounding box center [89, 211] width 143 height 8
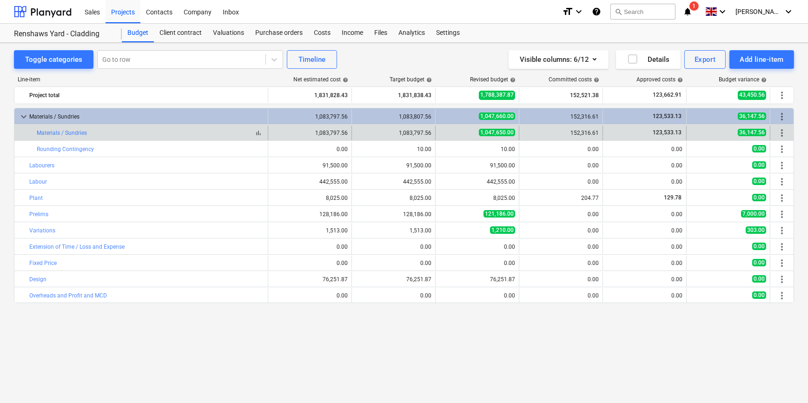
click at [88, 134] on div "bar_chart Materials / Sundries" at bounding box center [150, 133] width 227 height 7
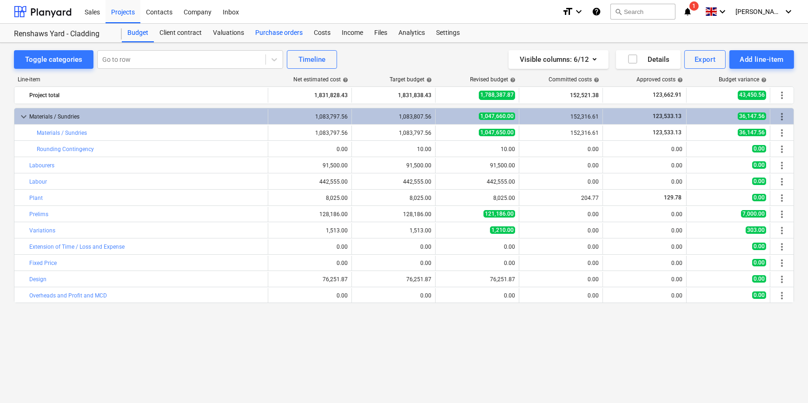
click at [254, 31] on div "Purchase orders" at bounding box center [279, 33] width 59 height 19
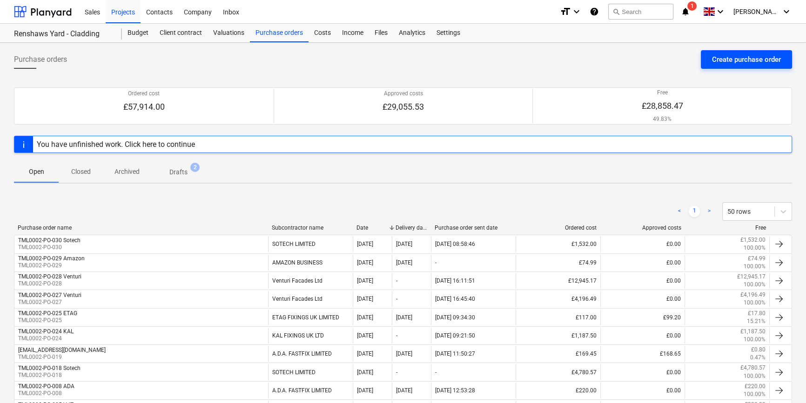
click at [733, 58] on div "Create purchase order" at bounding box center [746, 59] width 69 height 12
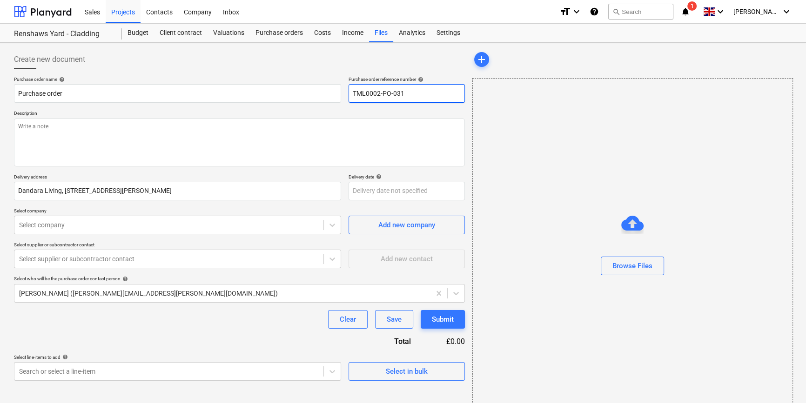
drag, startPoint x: 405, startPoint y: 93, endPoint x: 351, endPoint y: 95, distance: 53.5
click at [351, 95] on input "TML0002-PO-031" at bounding box center [406, 93] width 116 height 19
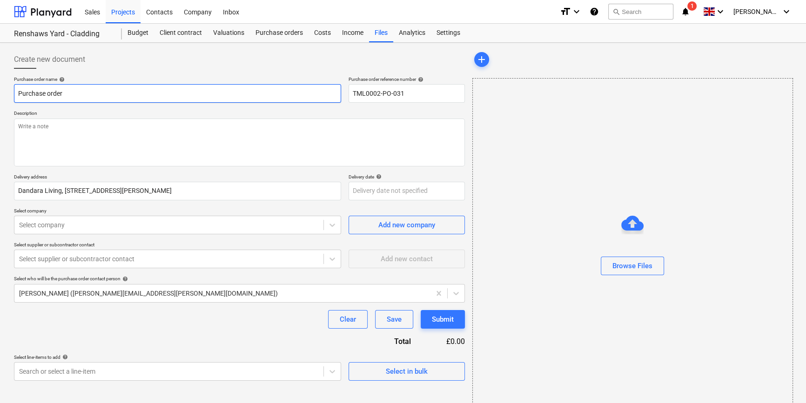
drag, startPoint x: 65, startPoint y: 93, endPoint x: 13, endPoint y: 92, distance: 51.7
click at [14, 92] on input "Purchase order" at bounding box center [177, 93] width 327 height 19
paste input "TML0002-PO-031"
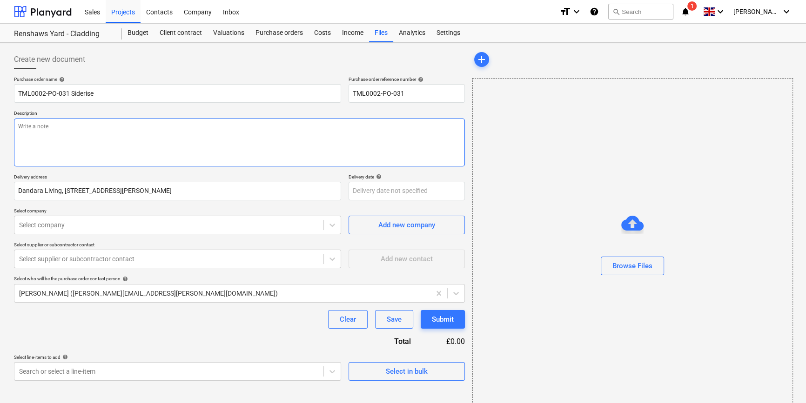
click at [52, 138] on textarea at bounding box center [239, 143] width 451 height 48
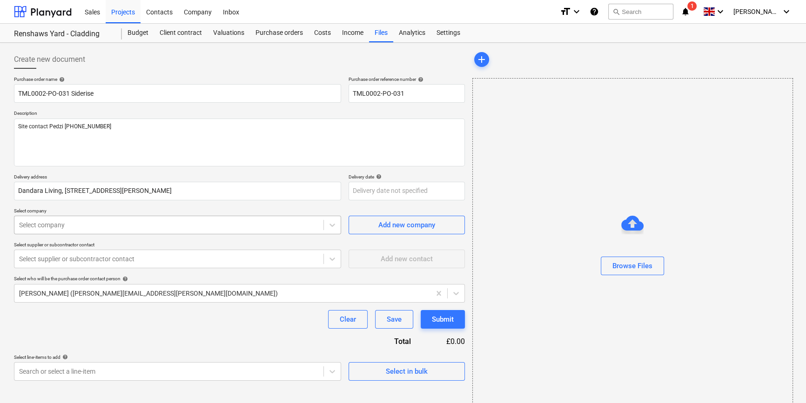
click at [87, 228] on div at bounding box center [169, 224] width 300 height 9
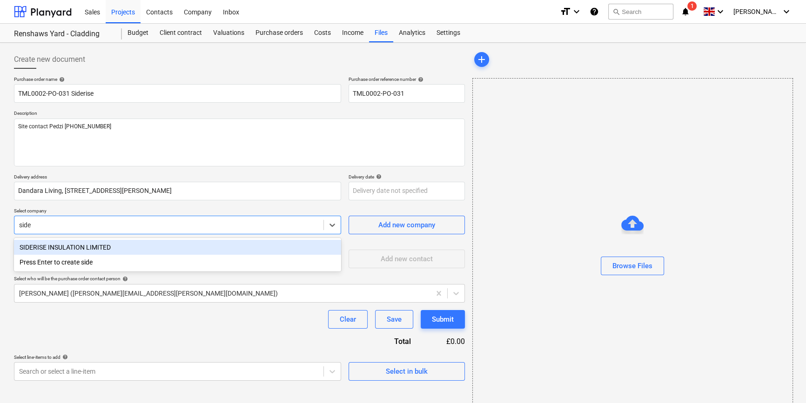
click at [76, 242] on div "SIDERISE INSULATION LIMITED" at bounding box center [177, 247] width 327 height 15
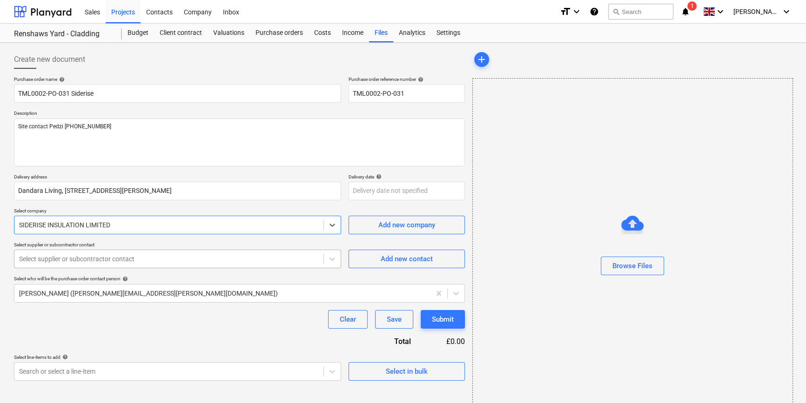
click at [173, 259] on div at bounding box center [169, 258] width 300 height 9
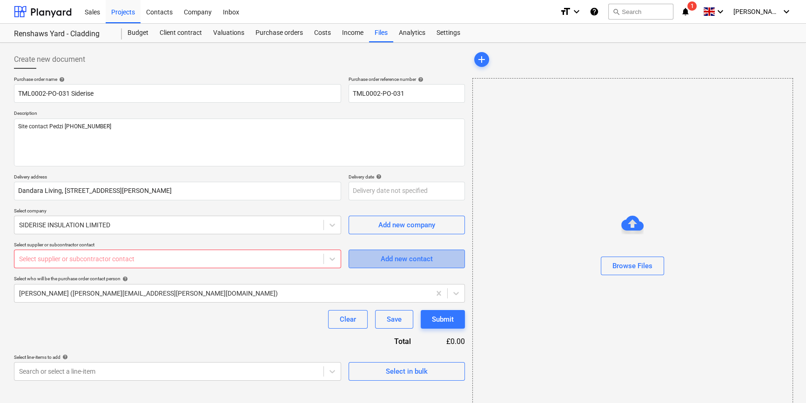
click at [413, 260] on div "Add new contact" at bounding box center [406, 259] width 52 height 12
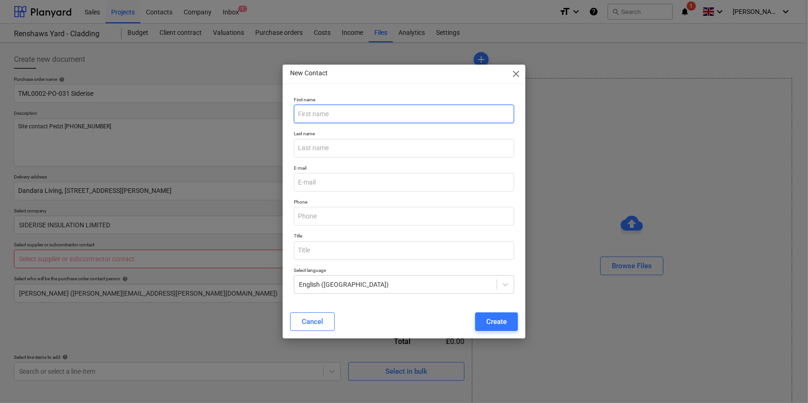
click at [313, 111] on input "text" at bounding box center [404, 114] width 220 height 19
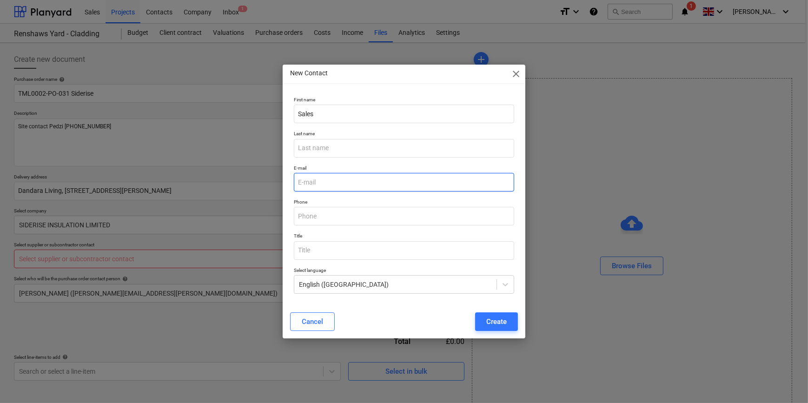
click at [312, 180] on input "email" at bounding box center [404, 182] width 220 height 19
paste input "[PERSON_NAME] <[EMAIL_ADDRESS][DOMAIN_NAME]>"
click at [353, 181] on input "[PERSON_NAME] <[EMAIL_ADDRESS][DOMAIN_NAME]>" at bounding box center [404, 182] width 220 height 19
click at [386, 183] on input "[EMAIL_ADDRESS][DOMAIN_NAME]>" at bounding box center [404, 182] width 220 height 19
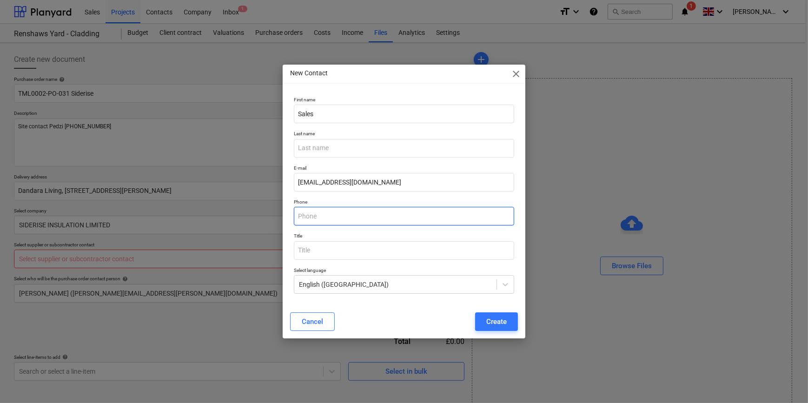
click at [342, 219] on input "text" at bounding box center [404, 216] width 220 height 19
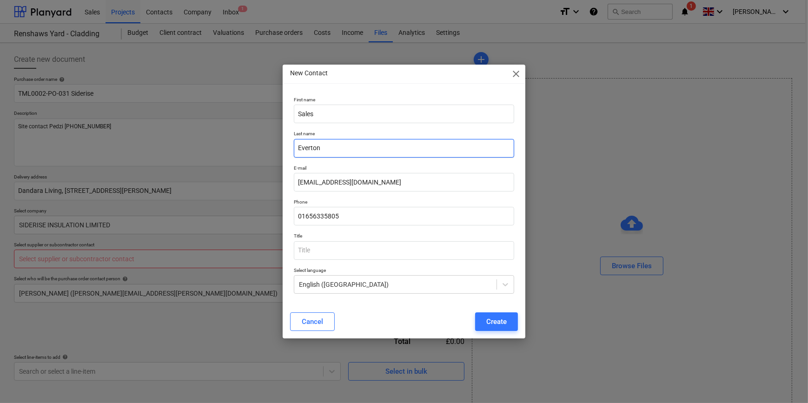
drag, startPoint x: 322, startPoint y: 147, endPoint x: 282, endPoint y: 146, distance: 39.5
click at [282, 146] on div "New Contact close First name Sales Last name Everton E-mail [EMAIL_ADDRESS][DOM…" at bounding box center [404, 201] width 808 height 403
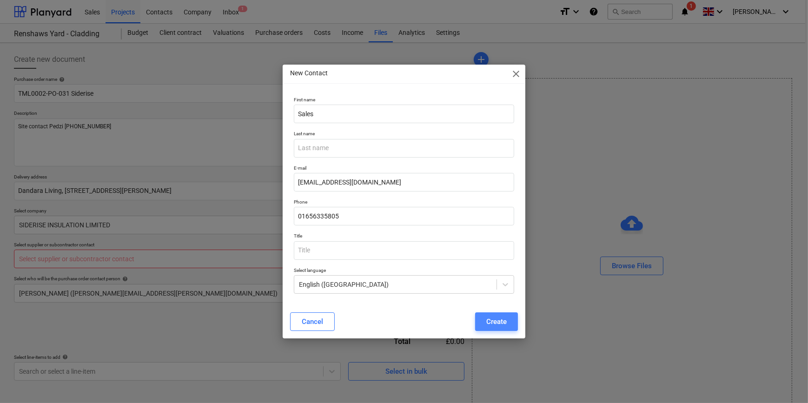
click at [503, 319] on div "Create" at bounding box center [497, 322] width 20 height 12
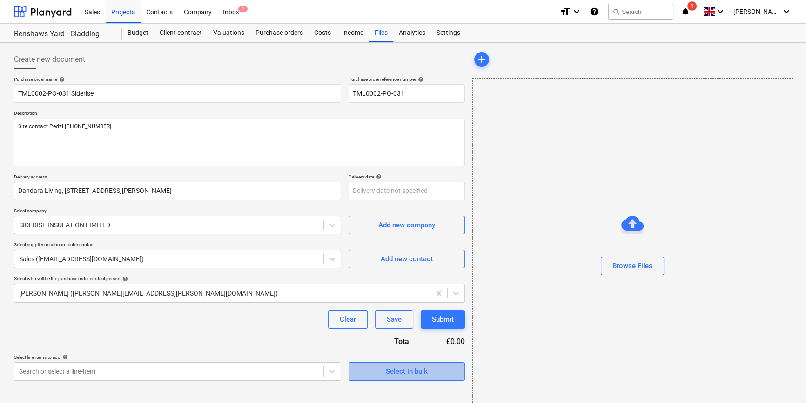
click at [390, 368] on div "Select in bulk" at bounding box center [407, 372] width 42 height 12
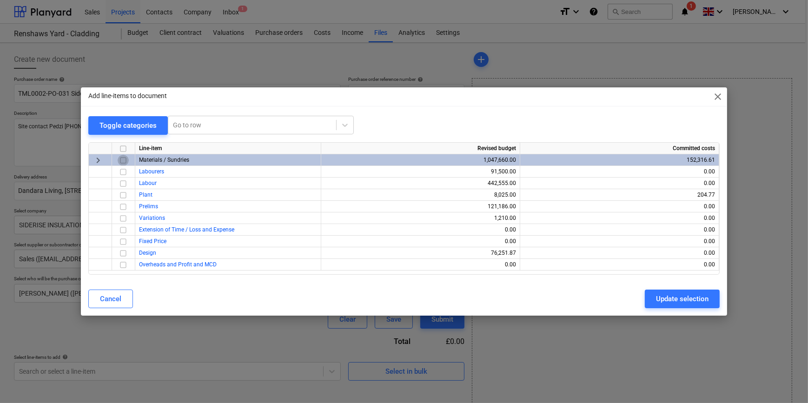
click at [123, 160] on input "checkbox" at bounding box center [123, 160] width 11 height 11
click at [682, 300] on div "Update selection" at bounding box center [682, 299] width 53 height 12
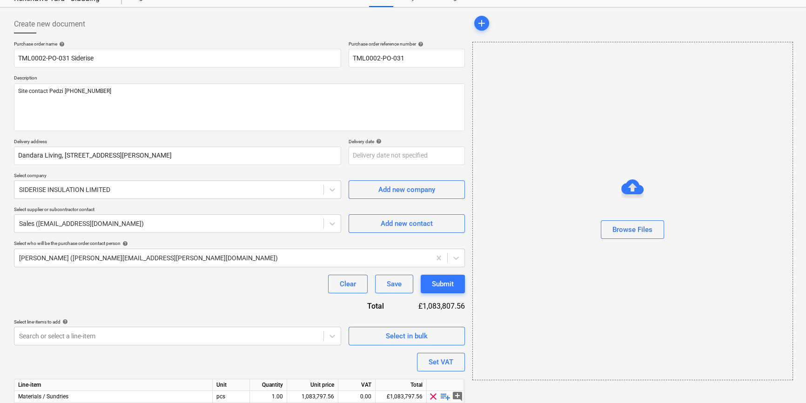
scroll to position [84, 0]
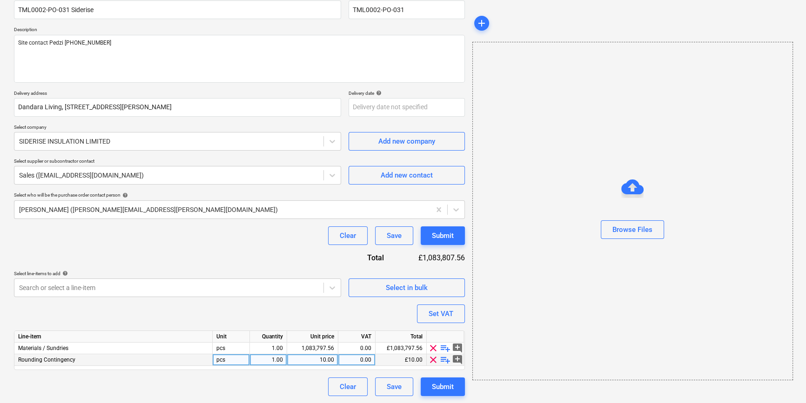
click at [431, 361] on span "clear" at bounding box center [432, 359] width 11 height 11
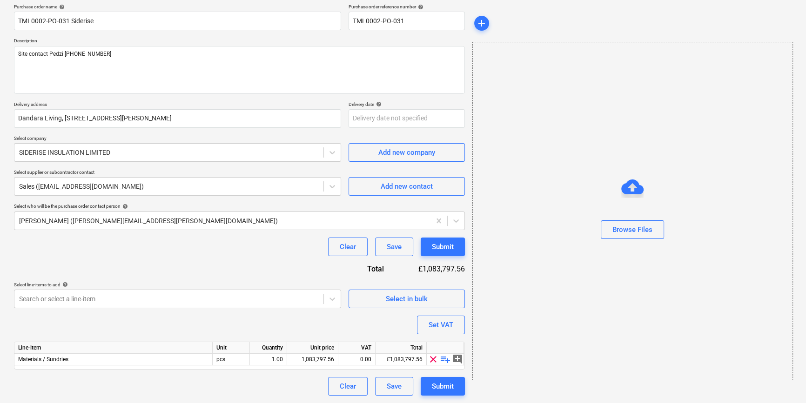
scroll to position [72, 0]
click at [441, 359] on span "playlist_add" at bounding box center [445, 359] width 11 height 11
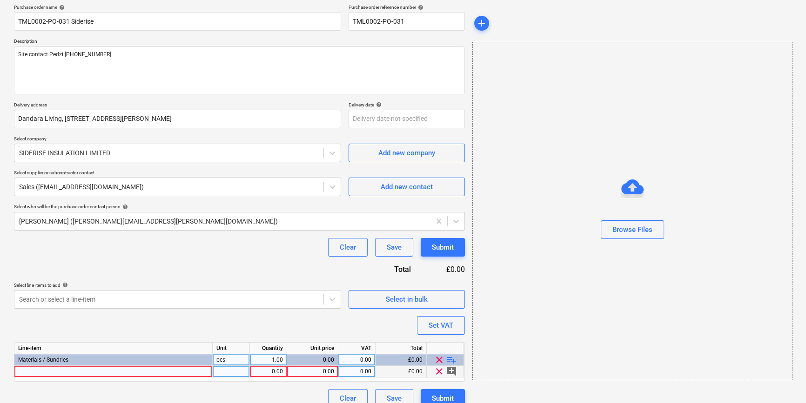
click at [31, 369] on div at bounding box center [113, 372] width 198 height 12
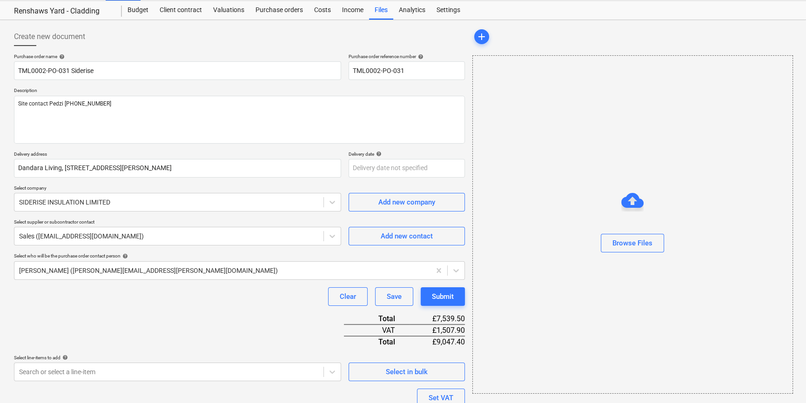
scroll to position [22, 0]
click at [23, 119] on textarea "Site contact Pedzi [PHONE_NUMBER]" at bounding box center [239, 120] width 451 height 48
click at [111, 103] on textarea "Site contact Pedzi [PHONE_NUMBER]" at bounding box center [239, 120] width 451 height 48
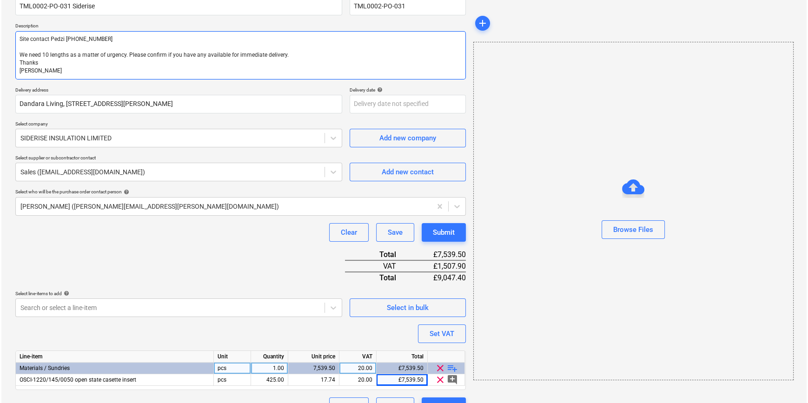
scroll to position [107, 0]
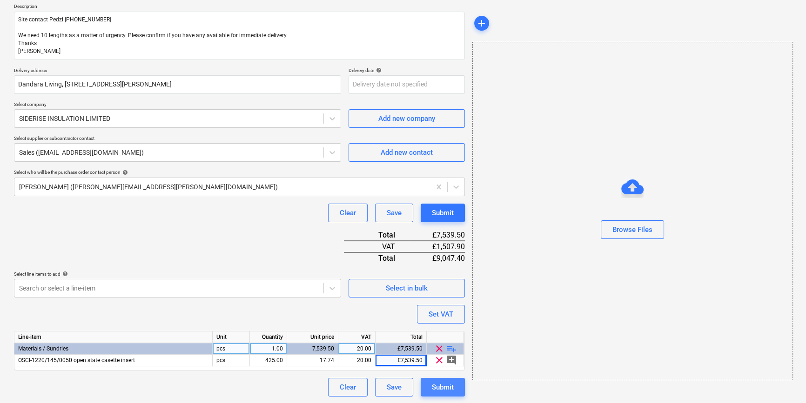
click at [450, 387] on div "Submit" at bounding box center [443, 387] width 22 height 12
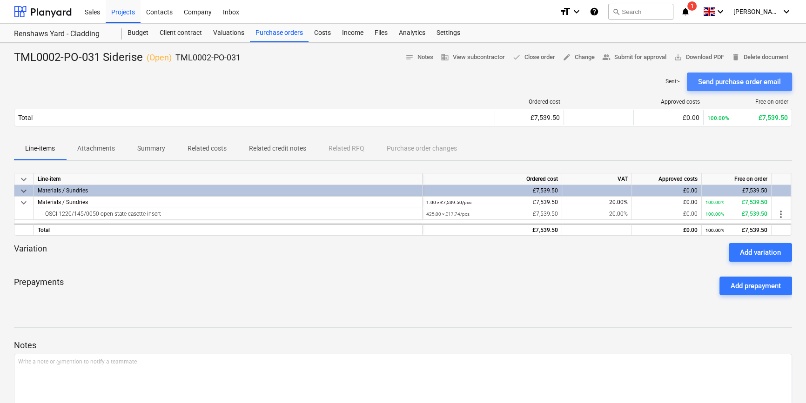
click at [727, 82] on div "Send purchase order email" at bounding box center [739, 82] width 83 height 12
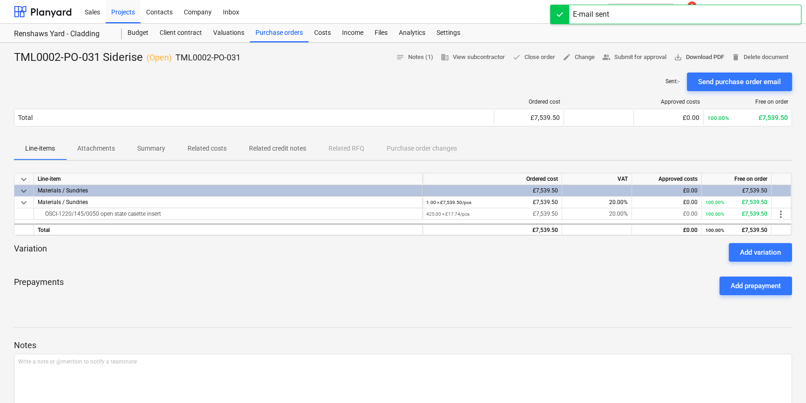
click at [703, 56] on span "save_alt Download PDF" at bounding box center [698, 57] width 50 height 11
